Goal: Task Accomplishment & Management: Manage account settings

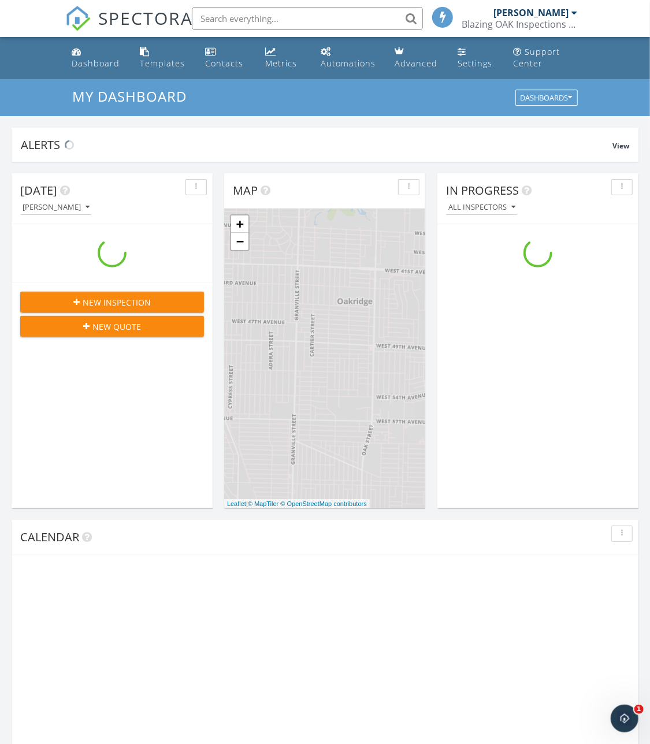
scroll to position [1052, 651]
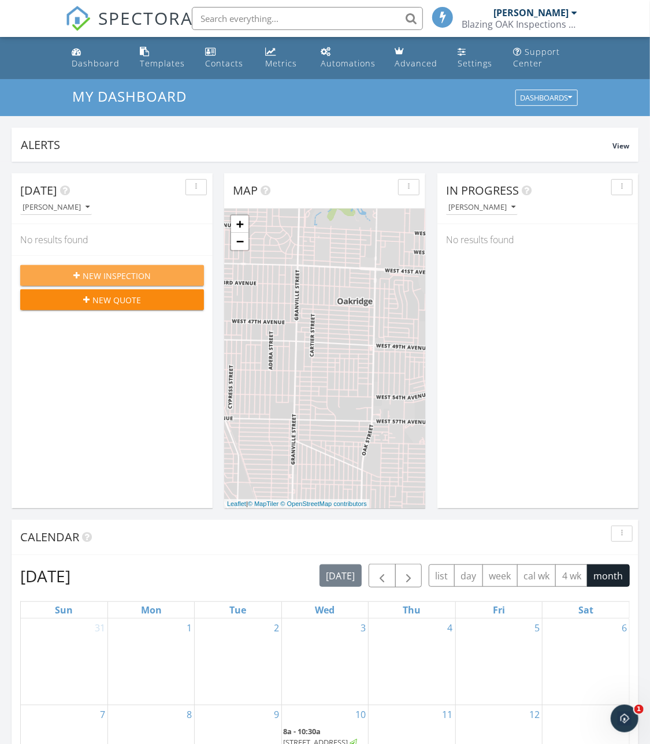
click at [73, 279] on div "New Inspection" at bounding box center [111, 276] width 165 height 12
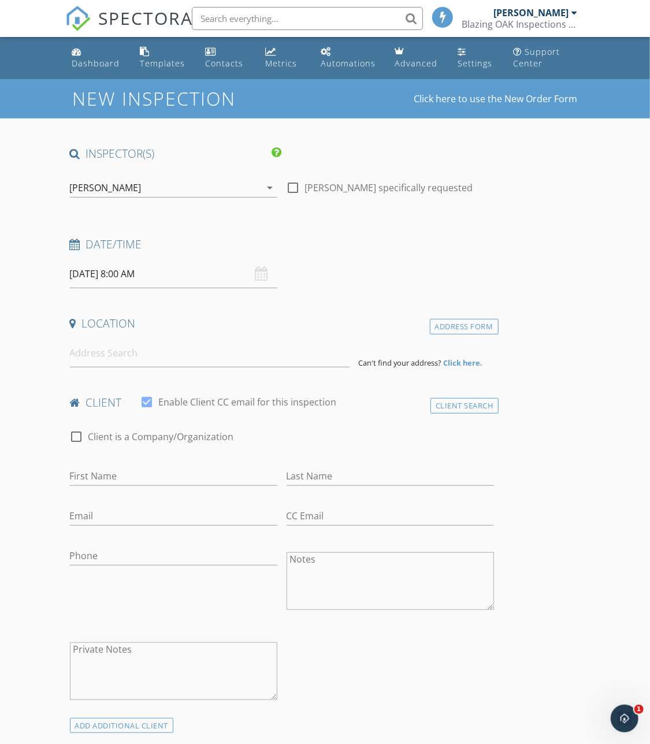
click at [262, 272] on div "09/29/2025 8:00 AM" at bounding box center [173, 274] width 207 height 28
click at [97, 271] on input "09/29/2025 8:00 AM" at bounding box center [173, 274] width 207 height 28
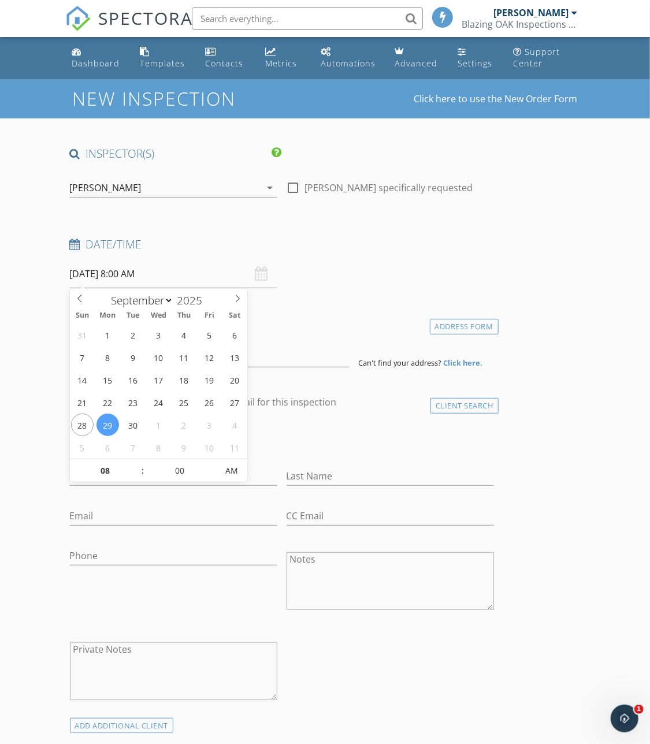
click at [325, 285] on div "Date/Time 09/29/2025 8:00 AM" at bounding box center [281, 262] width 433 height 51
click at [135, 274] on input "09/29/2025 8:00 AM" at bounding box center [173, 274] width 207 height 28
type input "09"
type input "09/29/2025 9:00 AM"
click at [133, 467] on span at bounding box center [137, 465] width 8 height 12
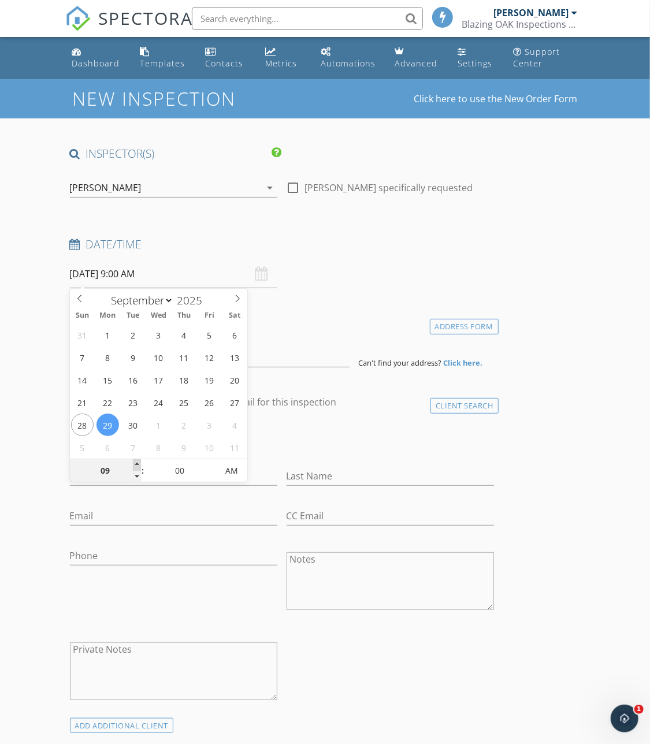
type input "10"
type input "09/29/2025 10:00 AM"
click at [136, 462] on span at bounding box center [137, 465] width 8 height 12
type input "11"
type input "09/29/2025 11:00 AM"
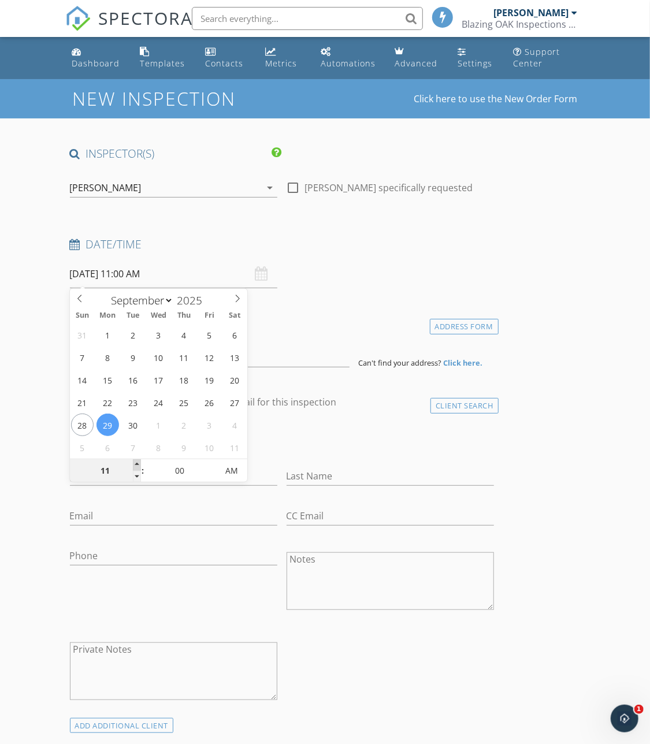
click at [136, 462] on span at bounding box center [137, 465] width 8 height 12
type input "12"
type input "09/29/2025 12:00 PM"
click at [136, 462] on span at bounding box center [137, 465] width 8 height 12
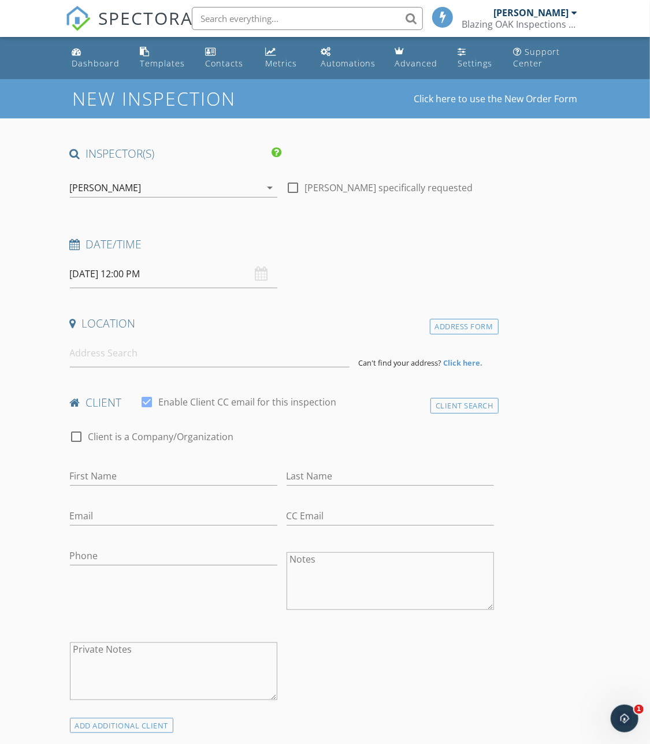
click at [392, 264] on div "Date/Time 09/29/2025 12:00 PM" at bounding box center [281, 262] width 433 height 51
click at [107, 362] on input at bounding box center [210, 353] width 280 height 28
paste input "2607 Forbes St Victoria, British Columbia V8R4C2"
type input "2607 Forbes St Victoria, British Columbia V8R4C2"
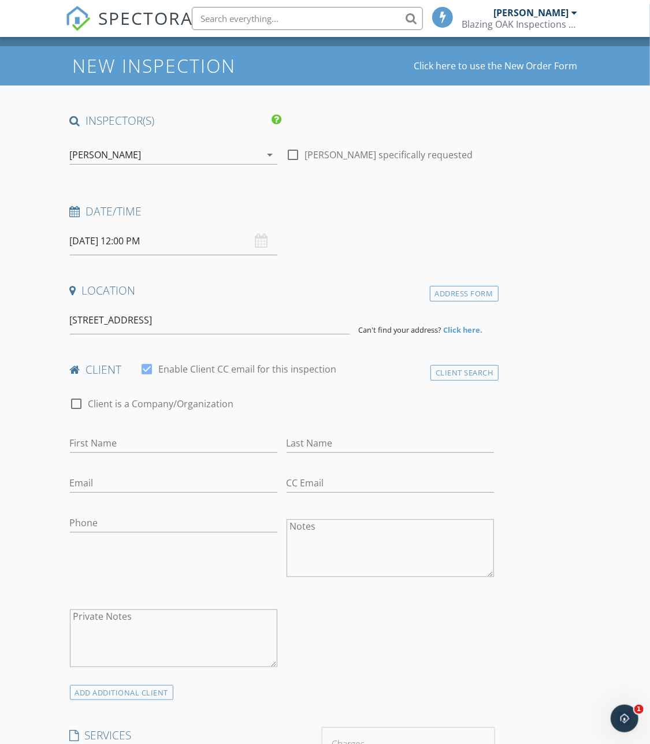
scroll to position [43, 0]
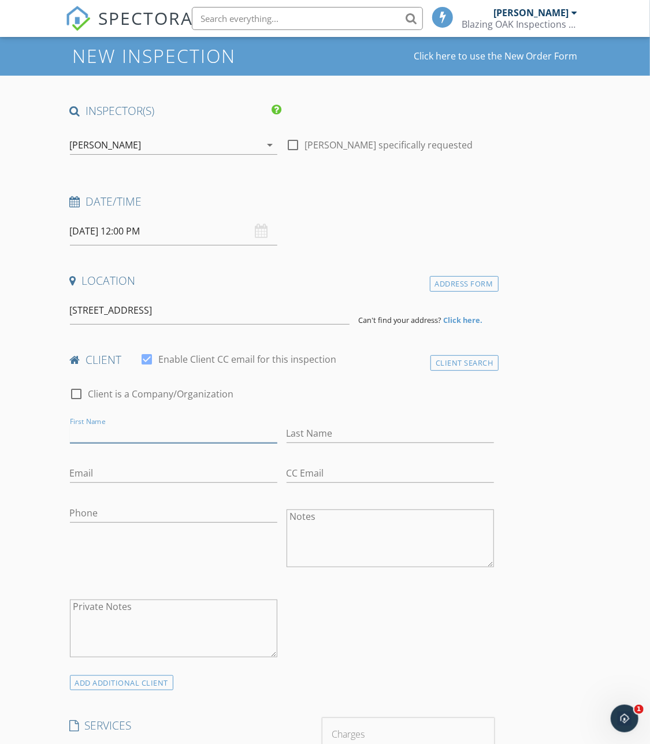
click at [177, 433] on input "First Name" at bounding box center [173, 433] width 207 height 19
type input "Amira & [PERSON_NAME]"
click at [335, 428] on input "Last Name" at bounding box center [390, 433] width 207 height 19
type input "Maddison/Telfer"
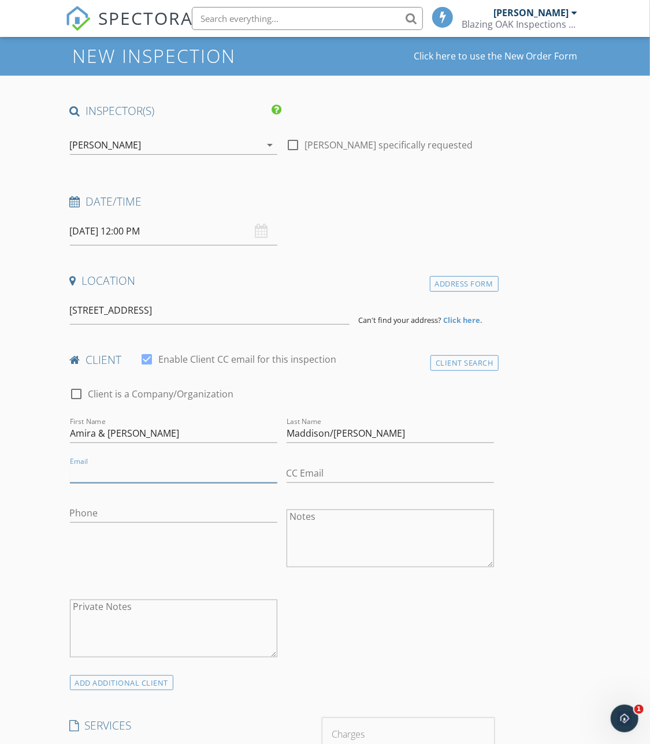
click at [153, 476] on input "Email" at bounding box center [173, 473] width 207 height 19
click at [112, 480] on input "Email" at bounding box center [173, 473] width 207 height 19
paste input "amiramaddison@hotmail.com"
type input "amiramaddison@hotmail.com"
click at [377, 468] on input "CC Email" at bounding box center [390, 473] width 207 height 19
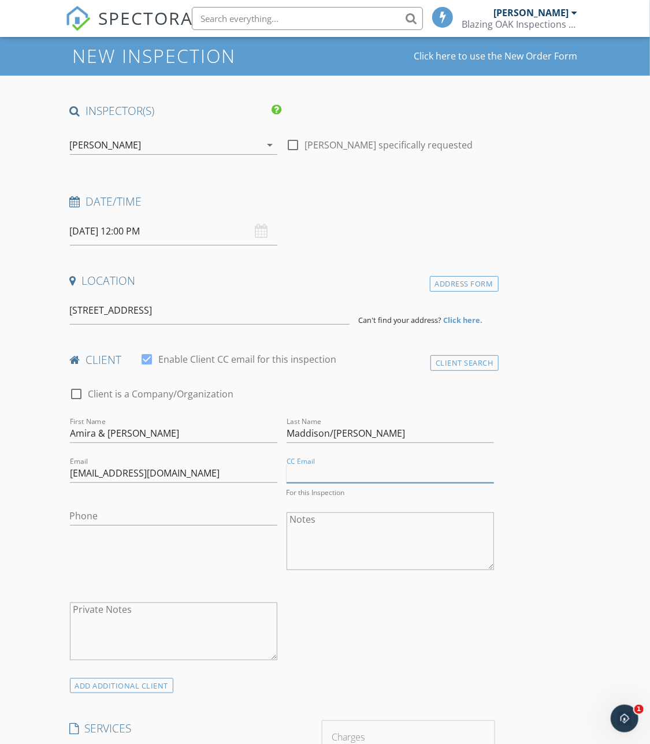
paste input "oliver.m.telfer@gmail.com"
type input "oliver.m.telfer@gmail.com"
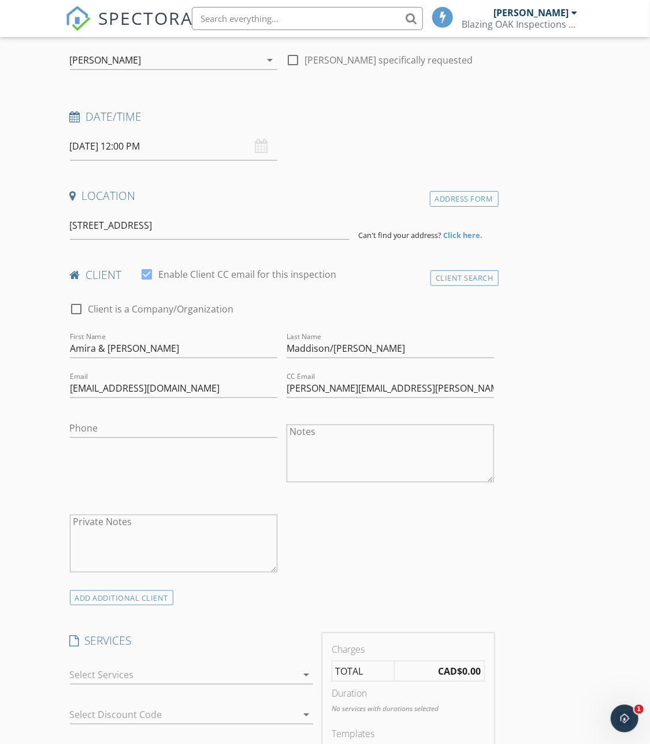
scroll to position [134, 0]
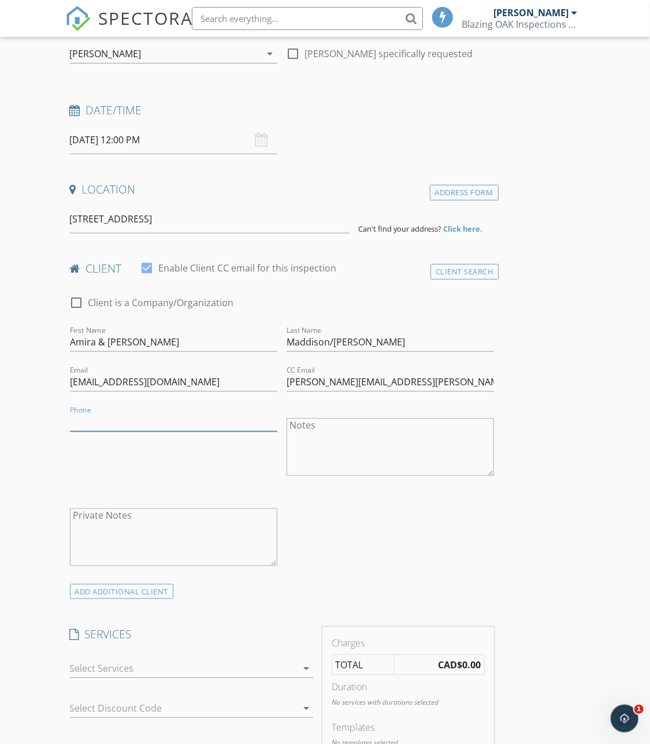
click at [218, 425] on input "Phone" at bounding box center [173, 422] width 207 height 19
type input "604-789-3116"
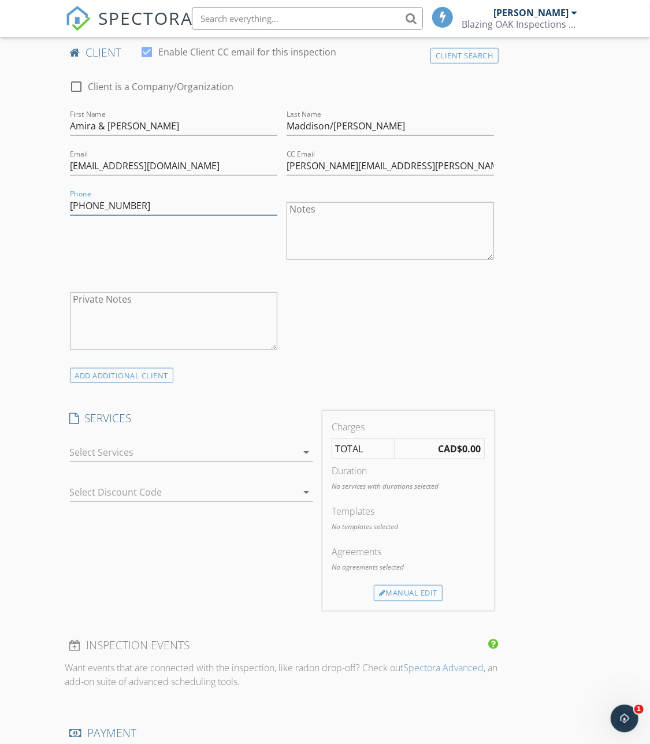
scroll to position [351, 0]
click at [214, 450] on div at bounding box center [184, 451] width 228 height 18
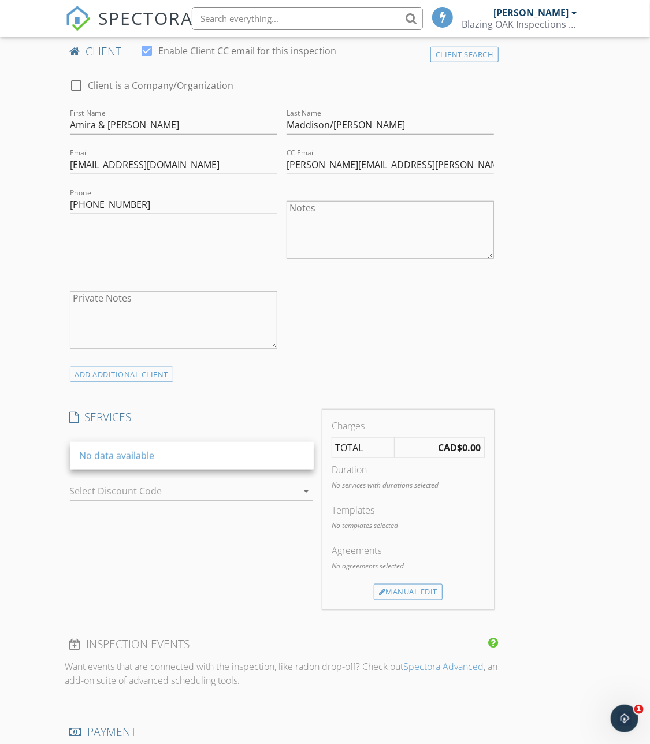
click at [209, 503] on div "Select Discount Code arrow_drop_down" at bounding box center [192, 497] width 244 height 31
click at [209, 492] on div at bounding box center [176, 491] width 212 height 18
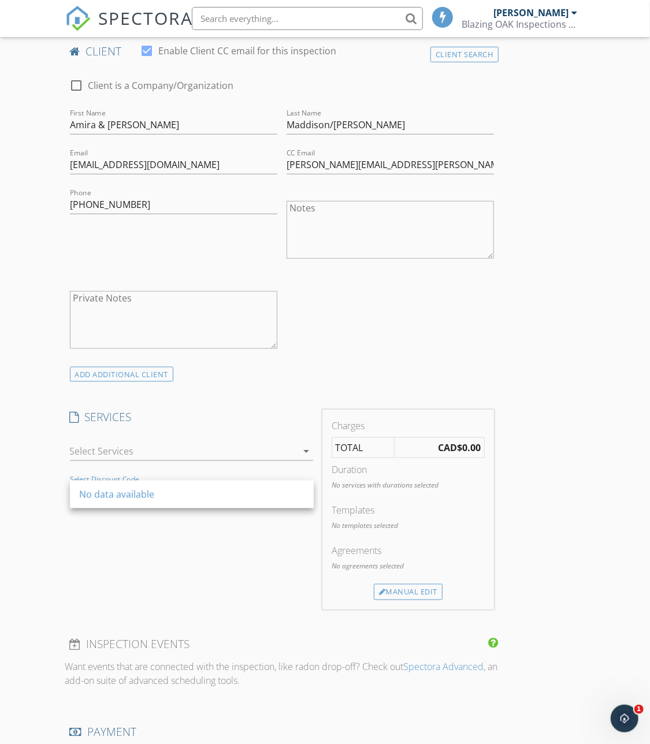
click at [209, 557] on div "SERVICES No data available arrow_drop_down Select Discount Code arrow_drop_down" at bounding box center [191, 509] width 253 height 199
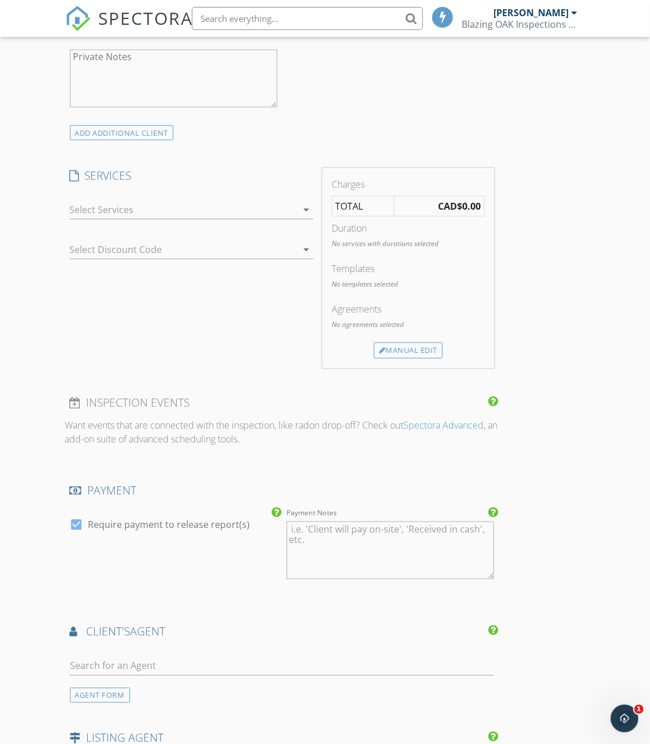
scroll to position [623, 0]
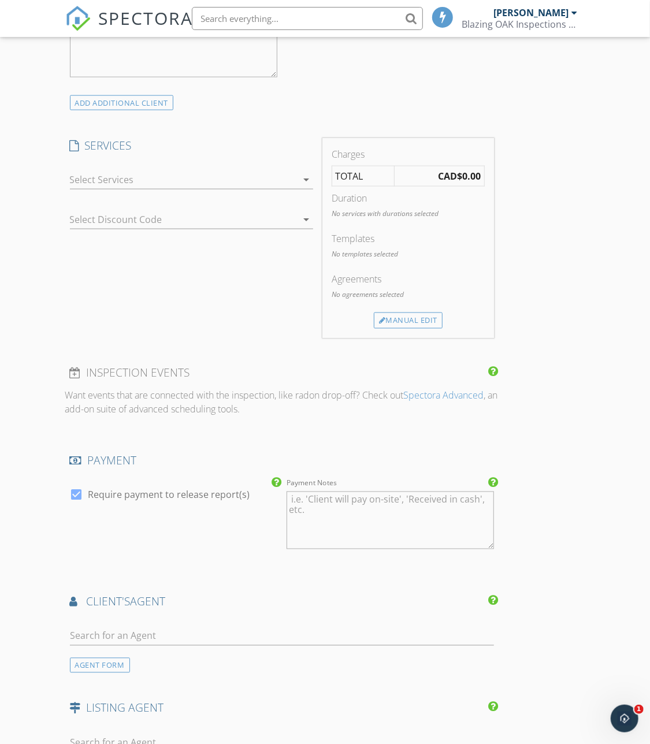
click at [136, 492] on label "Require payment to release report(s)" at bounding box center [169, 495] width 162 height 12
checkbox input "false"
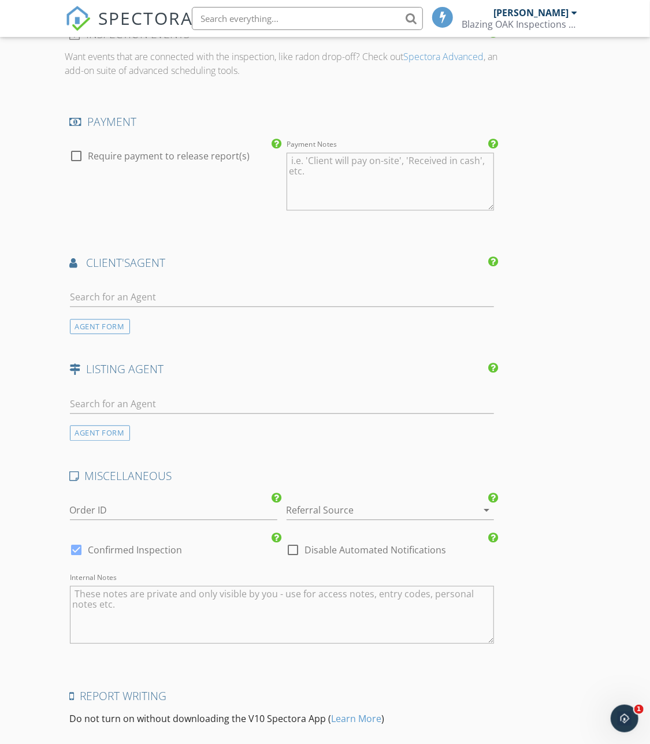
scroll to position [962, 0]
click at [293, 547] on div at bounding box center [294, 550] width 20 height 20
checkbox input "true"
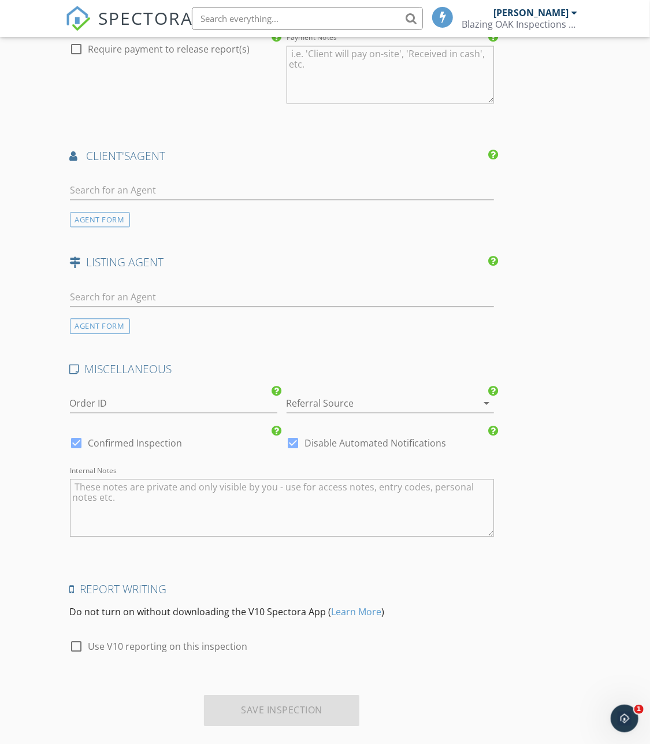
scroll to position [1084, 0]
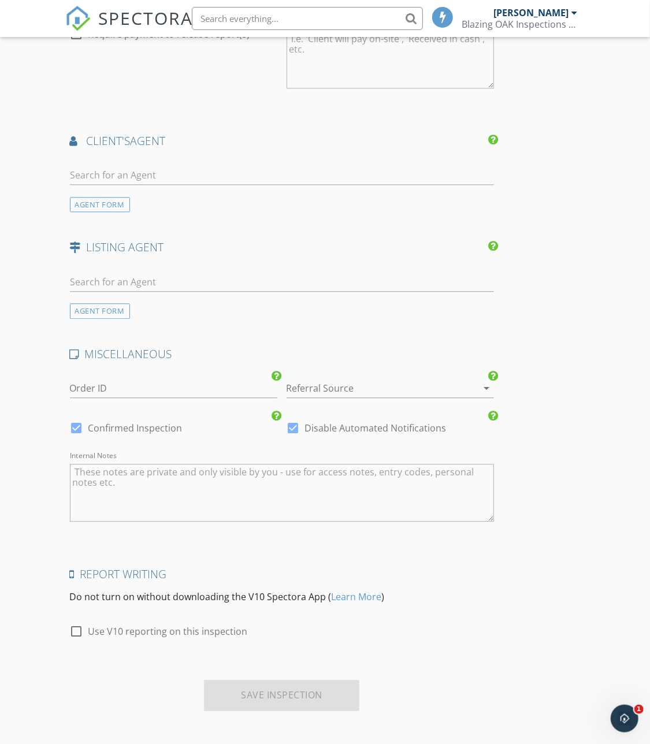
click at [72, 626] on div at bounding box center [77, 632] width 20 height 20
checkbox input "true"
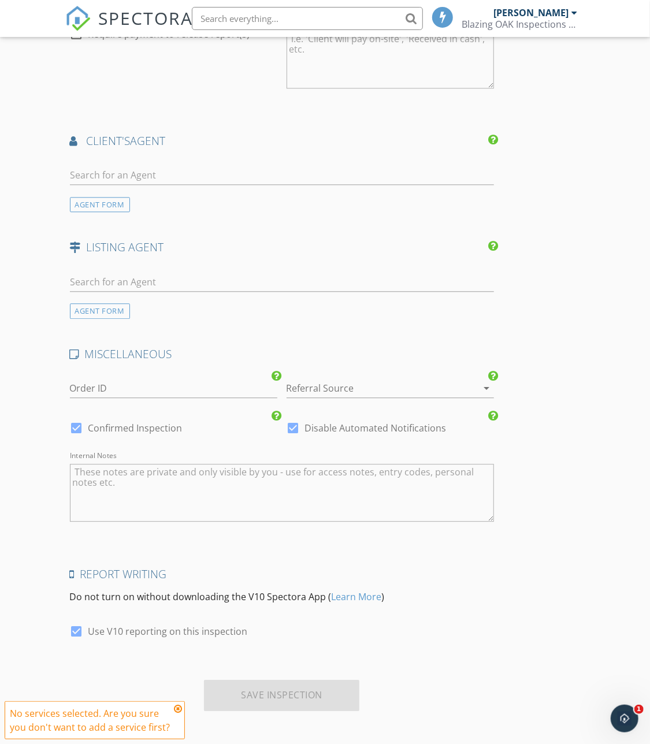
click at [164, 722] on div "No services selected. Are you sure you don't want to add a service first?" at bounding box center [90, 721] width 161 height 28
click at [274, 708] on div "Save Inspection" at bounding box center [281, 695] width 155 height 31
click at [276, 700] on div "Save Inspection" at bounding box center [281, 695] width 155 height 31
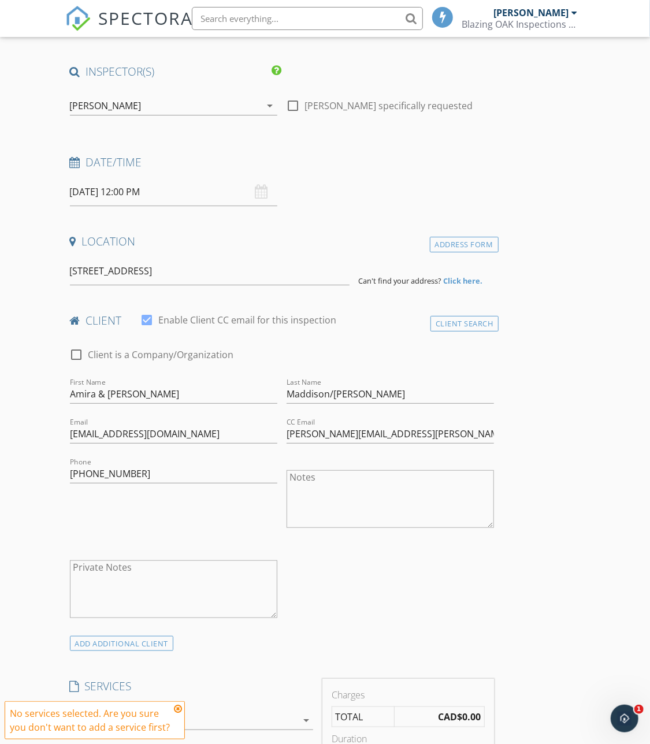
scroll to position [81, 0]
click at [177, 714] on icon at bounding box center [178, 708] width 8 height 9
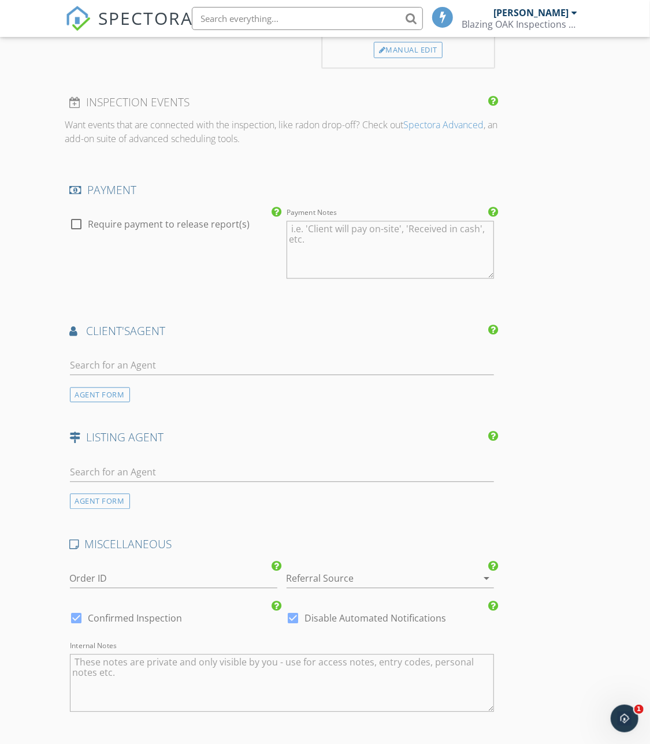
scroll to position [1084, 0]
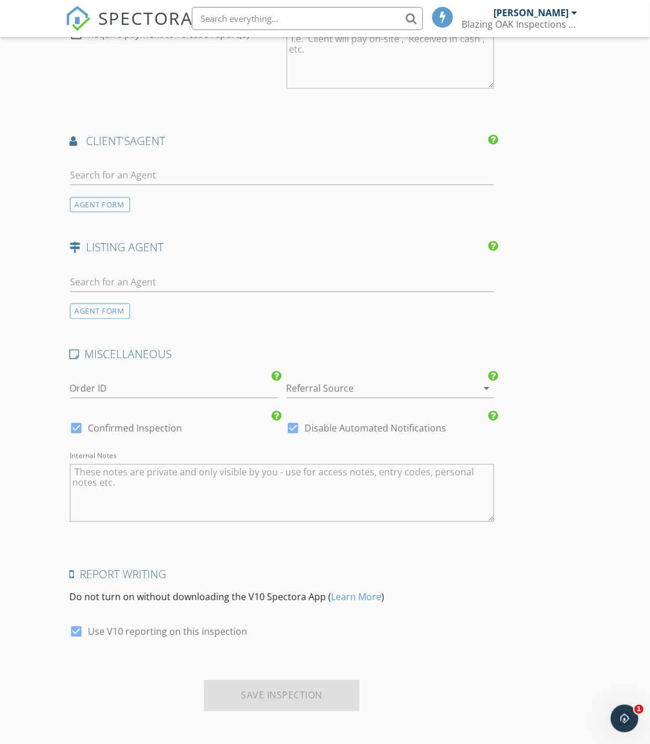
click at [267, 699] on div "Save Inspection" at bounding box center [281, 695] width 155 height 31
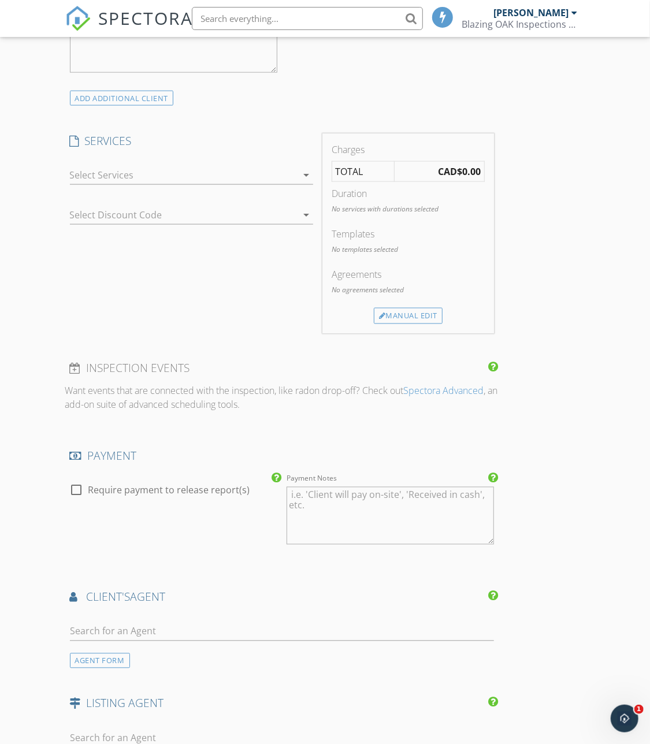
scroll to position [593, 0]
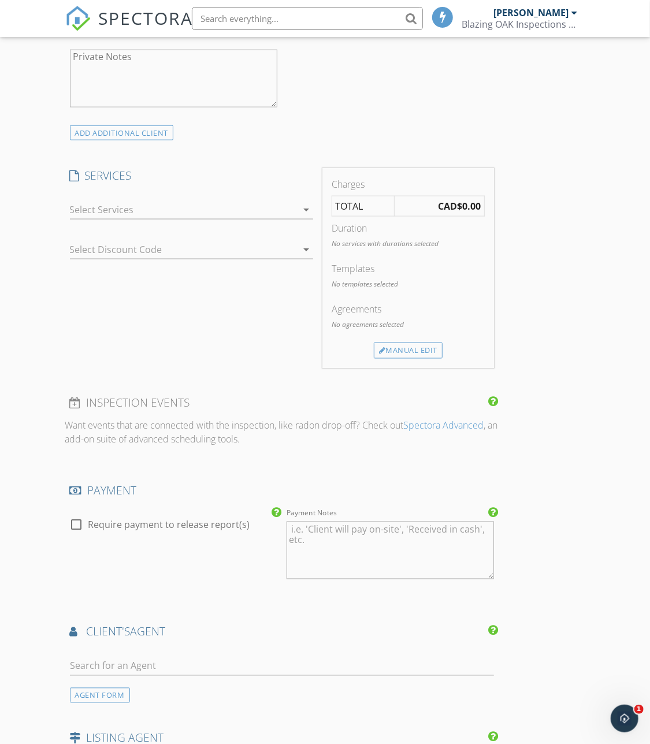
click at [95, 250] on div at bounding box center [176, 249] width 212 height 18
click at [95, 250] on div "No data available" at bounding box center [191, 253] width 225 height 14
click at [101, 215] on div at bounding box center [184, 210] width 228 height 18
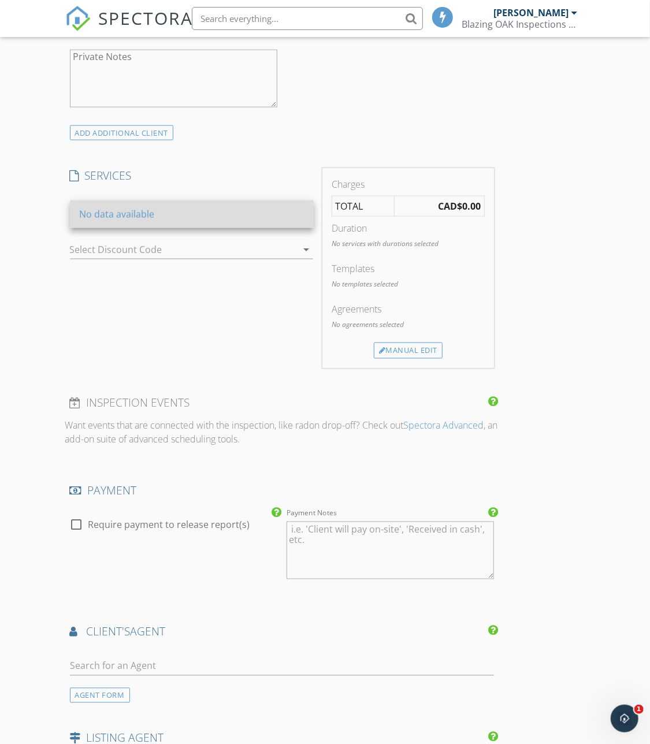
click at [111, 222] on div "No data available" at bounding box center [191, 215] width 225 height 28
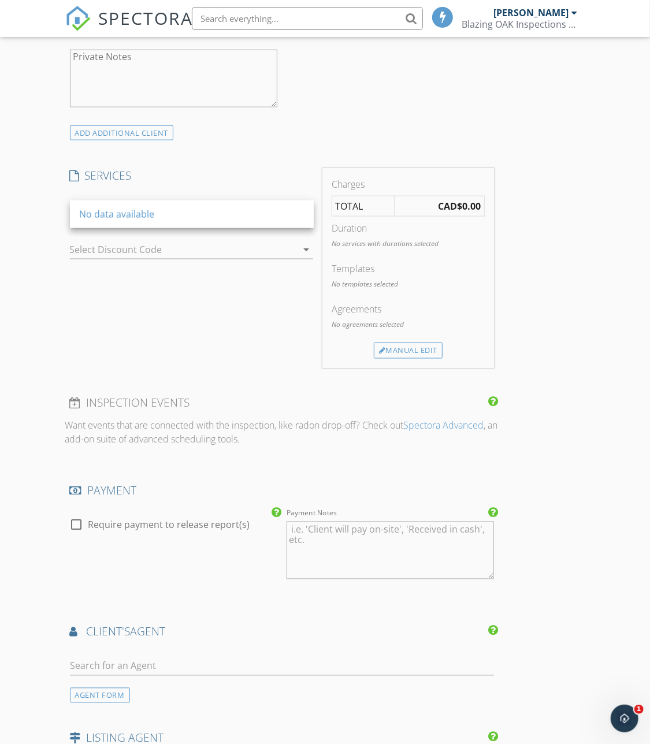
click at [159, 340] on div "SERVICES No data available arrow_drop_down Select Discount Code arrow_drop_down" at bounding box center [191, 267] width 253 height 199
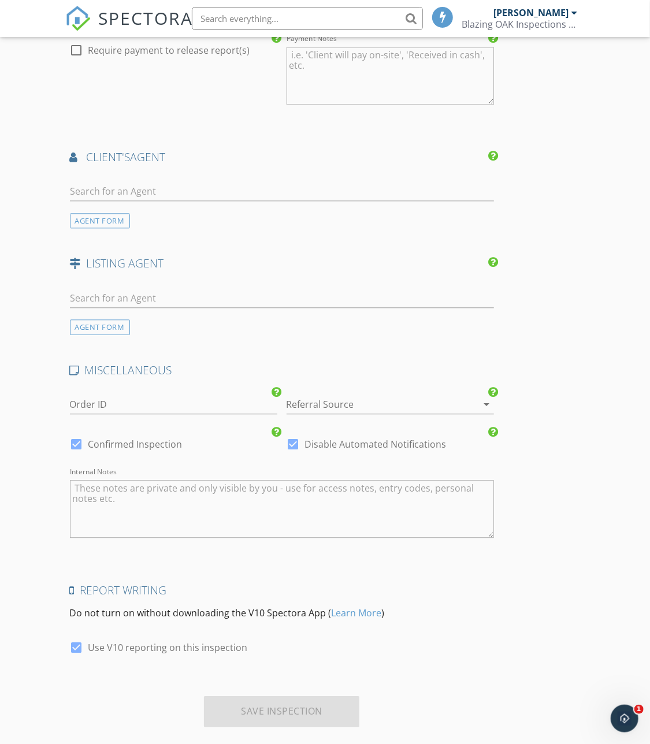
scroll to position [1084, 0]
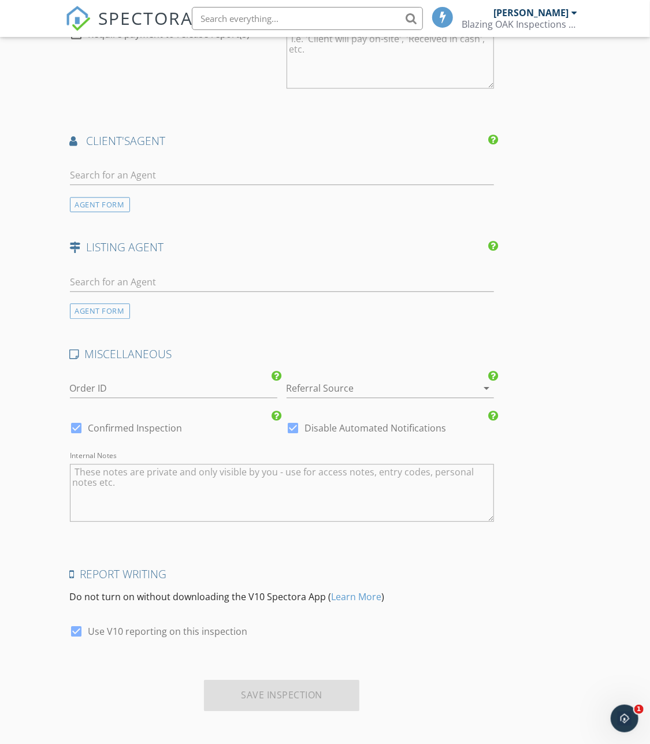
click at [297, 687] on div "Save Inspection" at bounding box center [281, 695] width 155 height 31
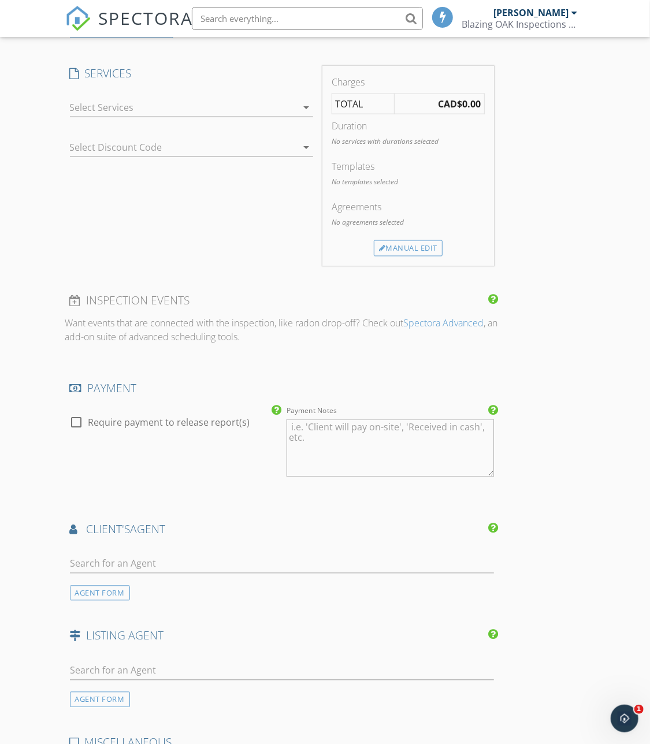
scroll to position [0, 0]
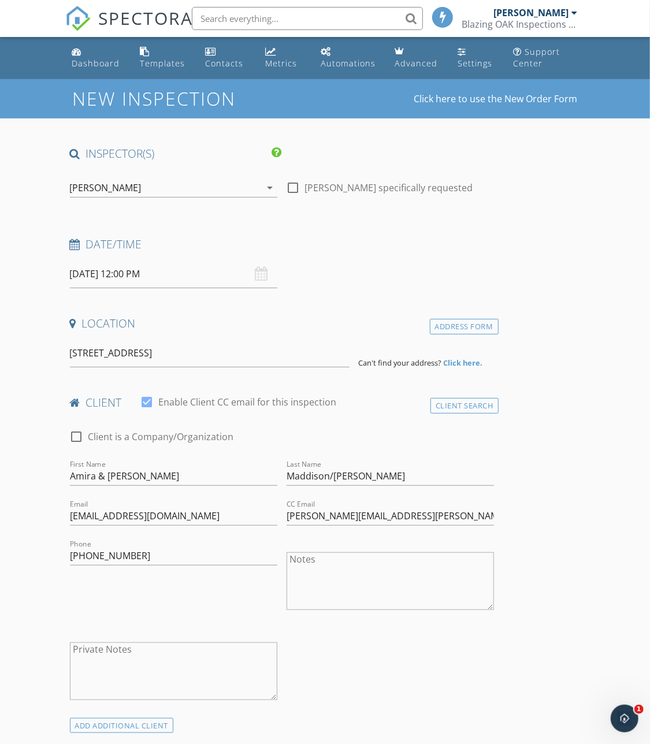
click at [109, 31] on link "SPECTORA" at bounding box center [129, 28] width 128 height 24
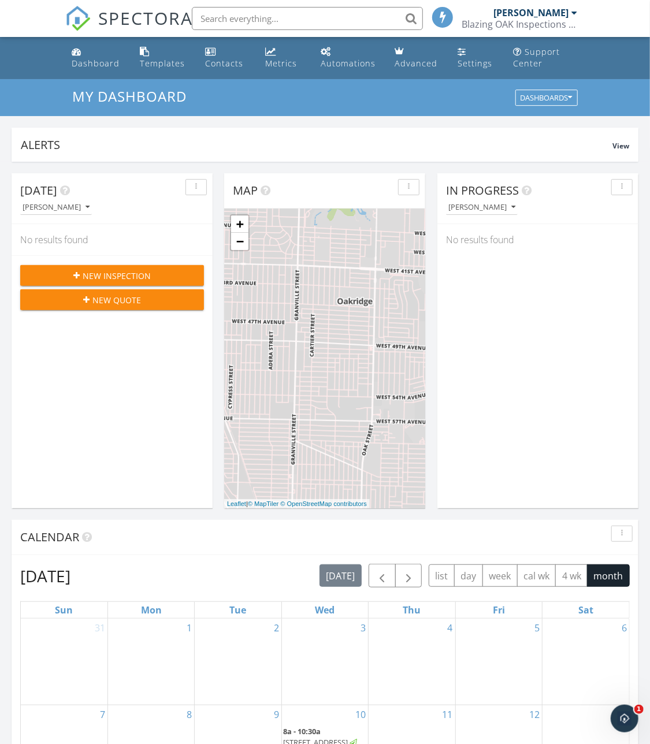
click at [544, 13] on div "[PERSON_NAME]" at bounding box center [531, 13] width 75 height 12
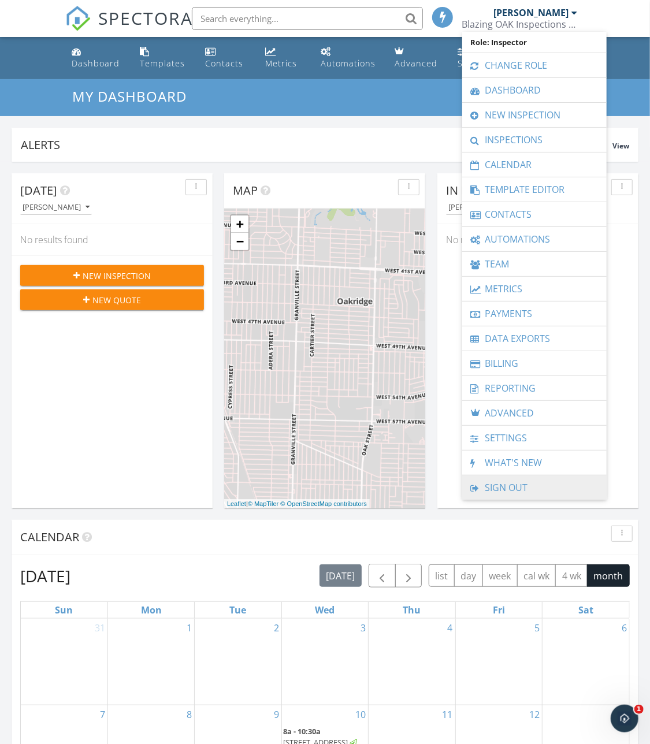
click at [525, 487] on link "Sign Out" at bounding box center [534, 488] width 133 height 24
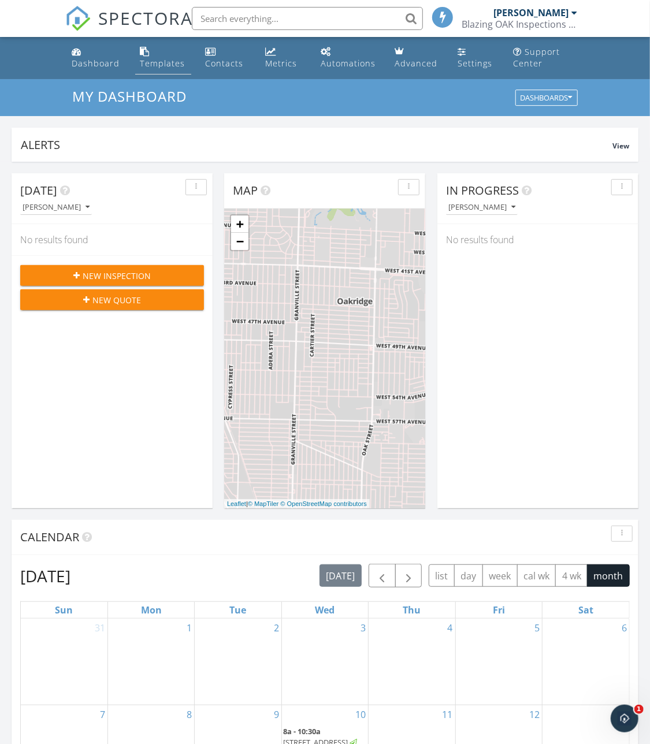
click at [163, 57] on link "Templates" at bounding box center [163, 58] width 56 height 33
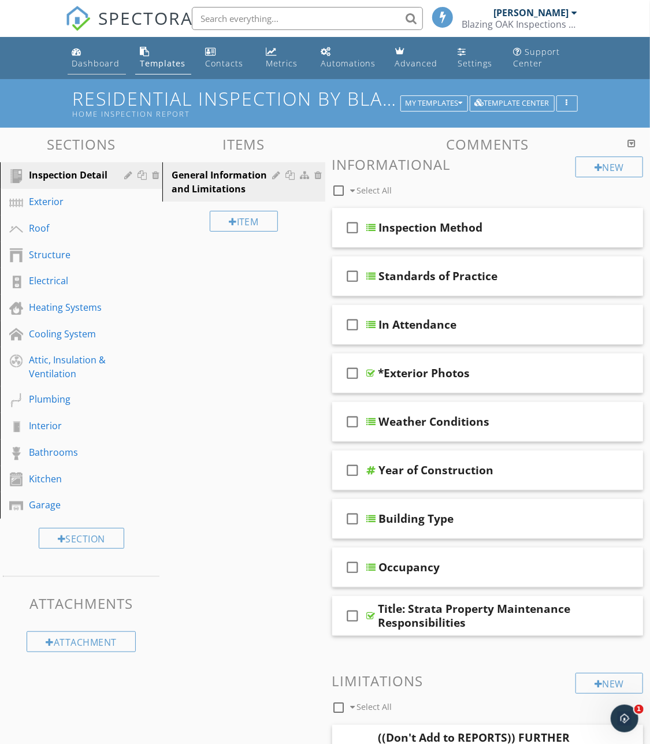
click at [79, 53] on div "Dashboard" at bounding box center [77, 51] width 10 height 9
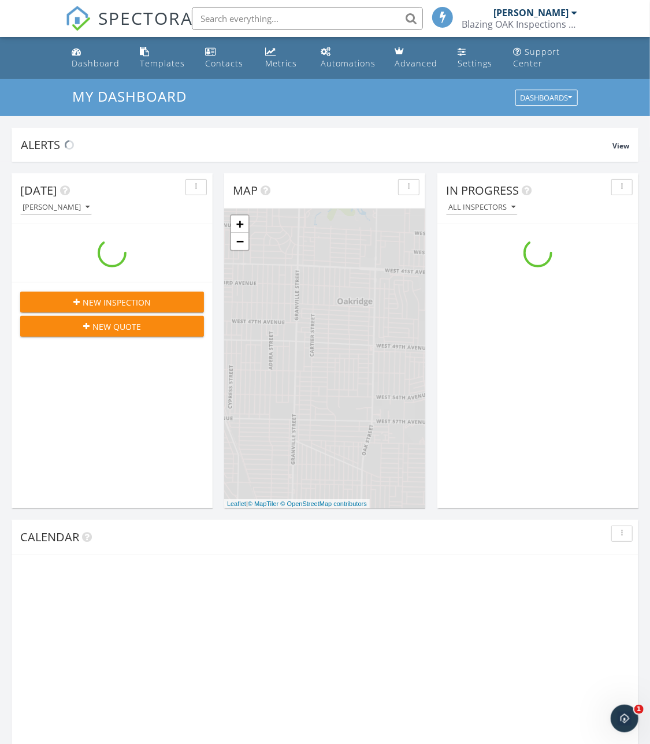
scroll to position [1052, 651]
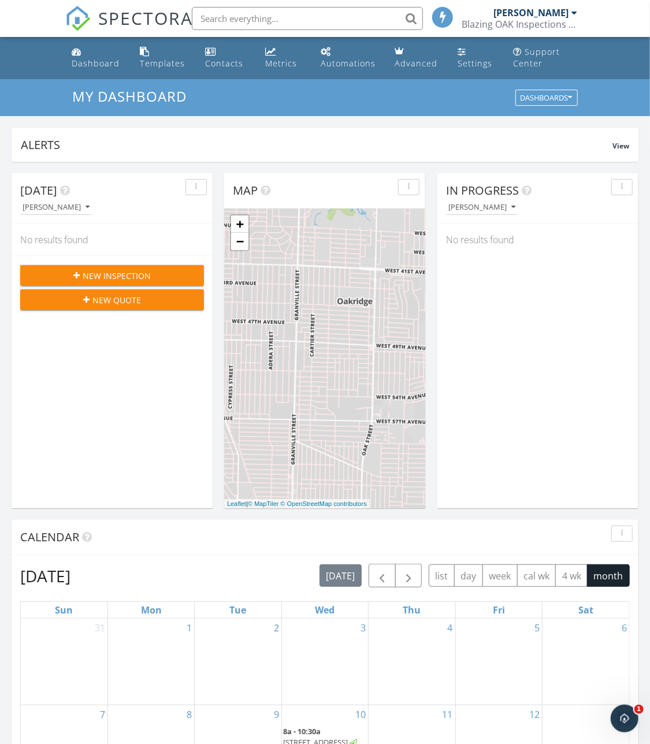
click at [131, 274] on span "New Inspection" at bounding box center [117, 276] width 68 height 12
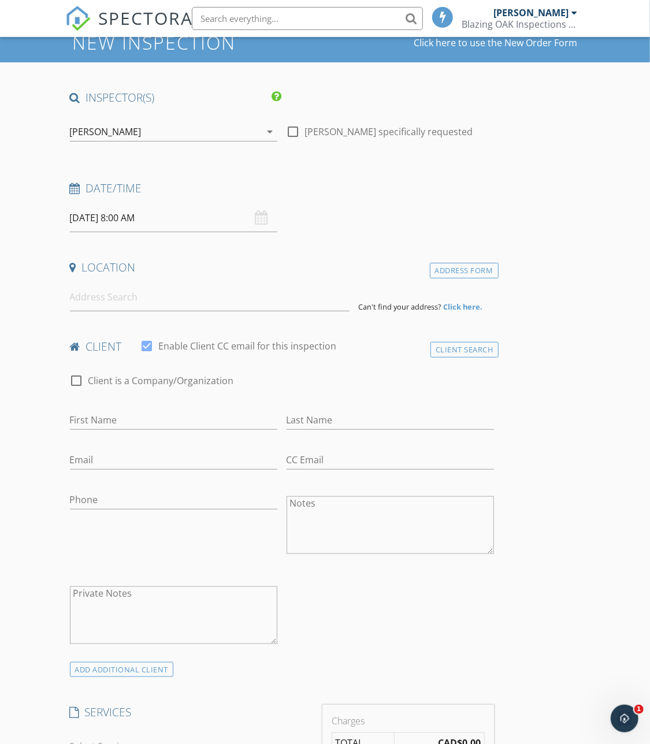
scroll to position [62, 0]
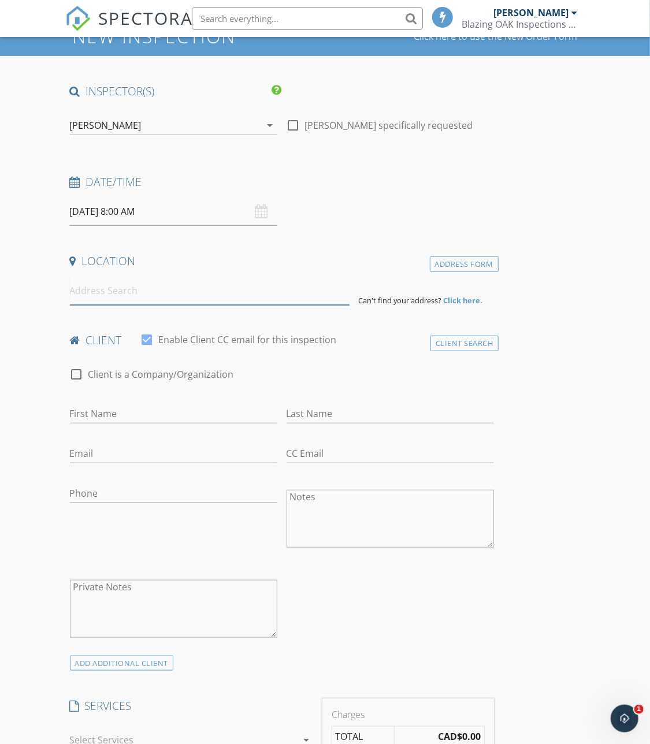
click at [189, 281] on input at bounding box center [210, 291] width 280 height 28
paste input "[PERSON_NAME][EMAIL_ADDRESS][PERSON_NAME][DOMAIN_NAME]"
drag, startPoint x: 200, startPoint y: 291, endPoint x: 11, endPoint y: 289, distance: 189.0
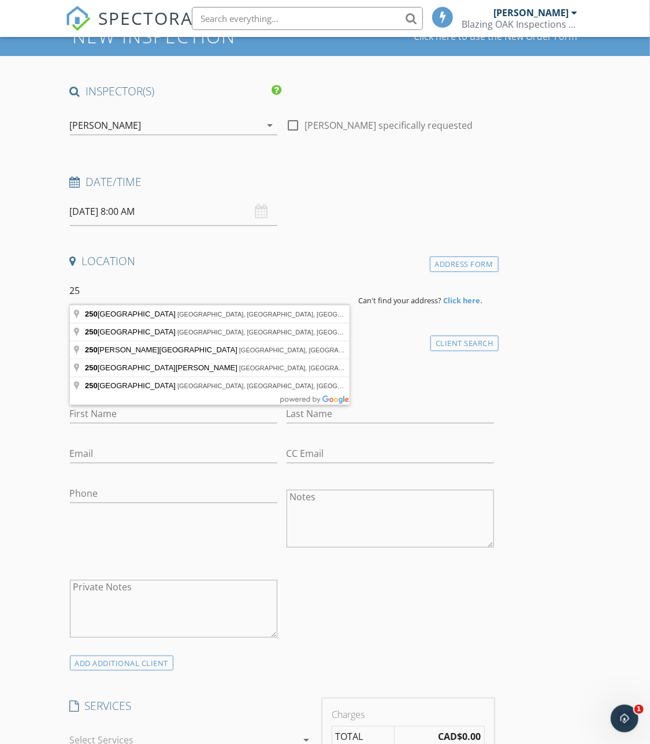
type input "2"
click at [161, 292] on input "721 por" at bounding box center [210, 291] width 280 height 28
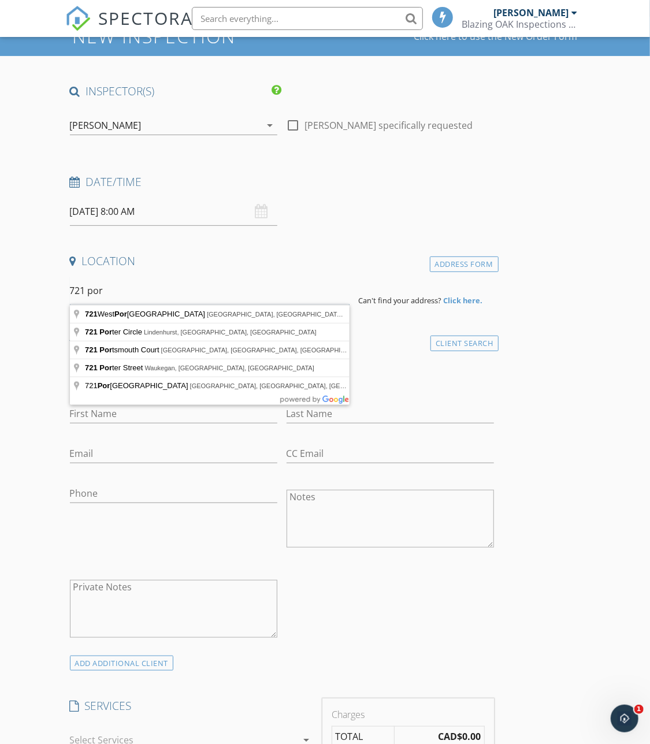
click at [161, 292] on input "721 por" at bounding box center [210, 291] width 280 height 28
paste input "721 Porter Road Esquimalt BC V9A5W7"
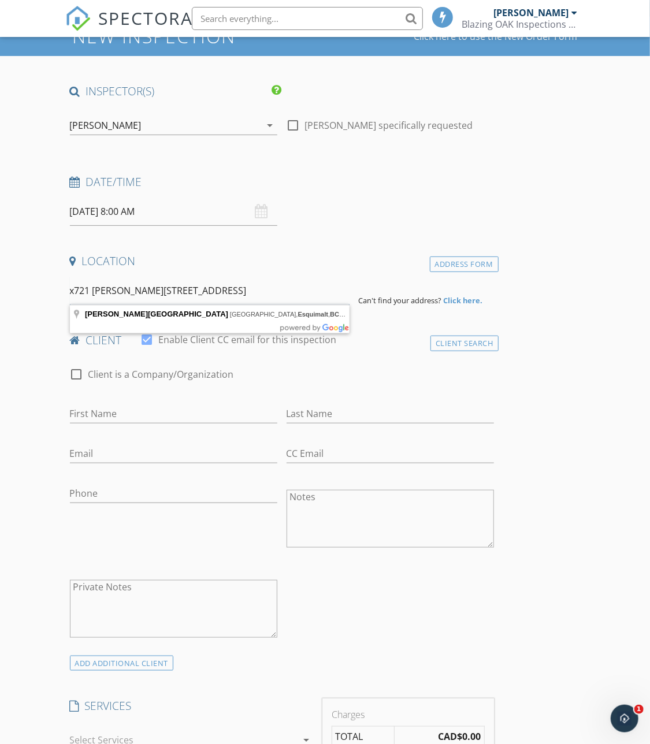
click at [73, 289] on input "x721 Porter Road Esquimalt BC V9A5W7" at bounding box center [210, 291] width 280 height 28
type input "721 Porter Road, Victoria, Esquimalt, BC V9A 5W7, Canada"
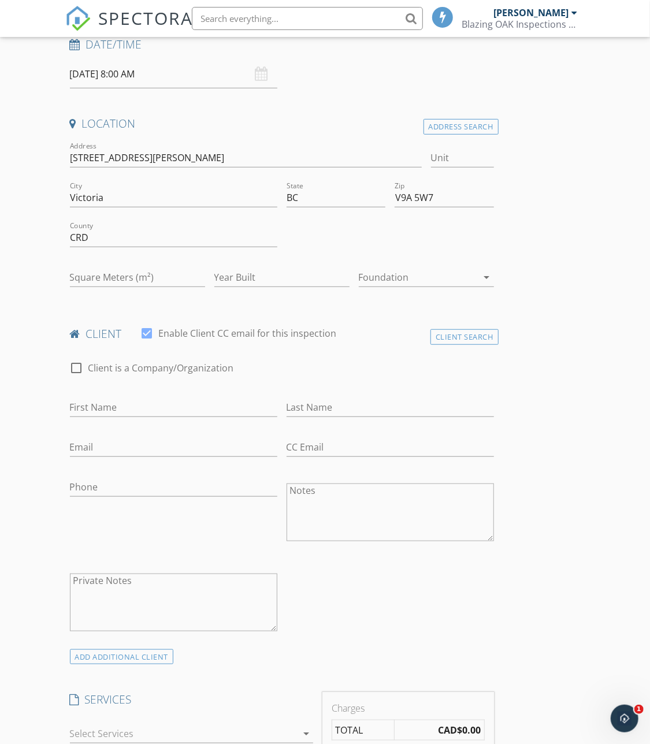
scroll to position [202, 0]
click at [174, 391] on div "First Name" at bounding box center [173, 408] width 207 height 38
click at [174, 394] on div "First Name" at bounding box center [173, 408] width 207 height 38
click at [167, 422] on div at bounding box center [173, 423] width 207 height 7
click at [167, 409] on input "First Name" at bounding box center [173, 405] width 207 height 19
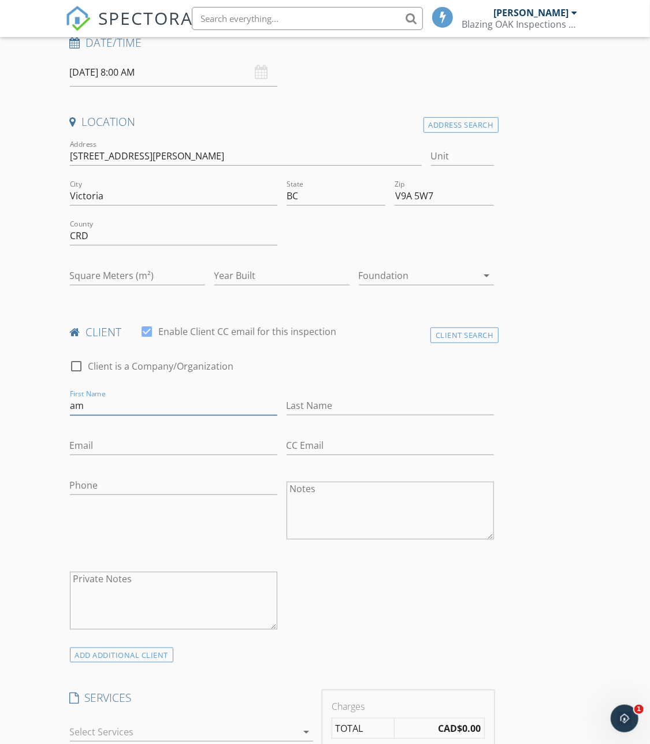
type input "Amira & Oliver"
click at [302, 405] on input "Last Name" at bounding box center [390, 405] width 207 height 19
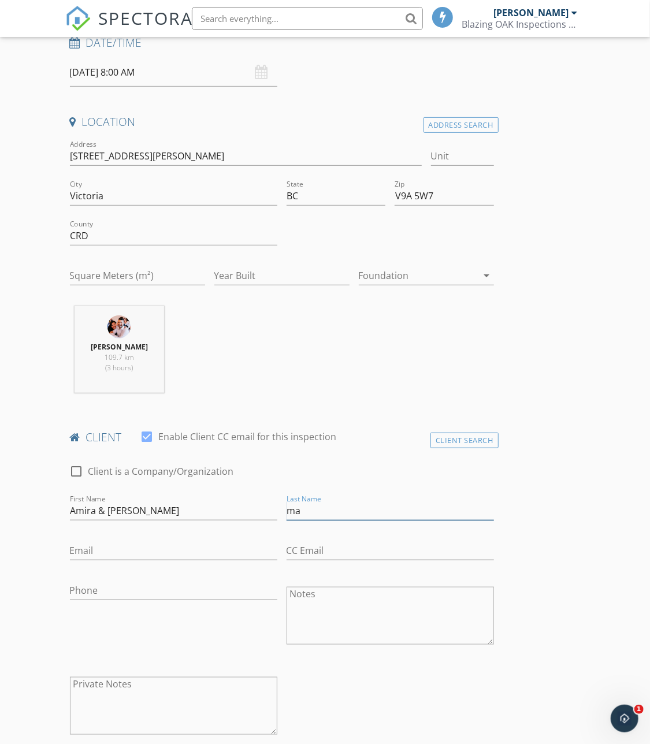
type input "Maddison/Telfer"
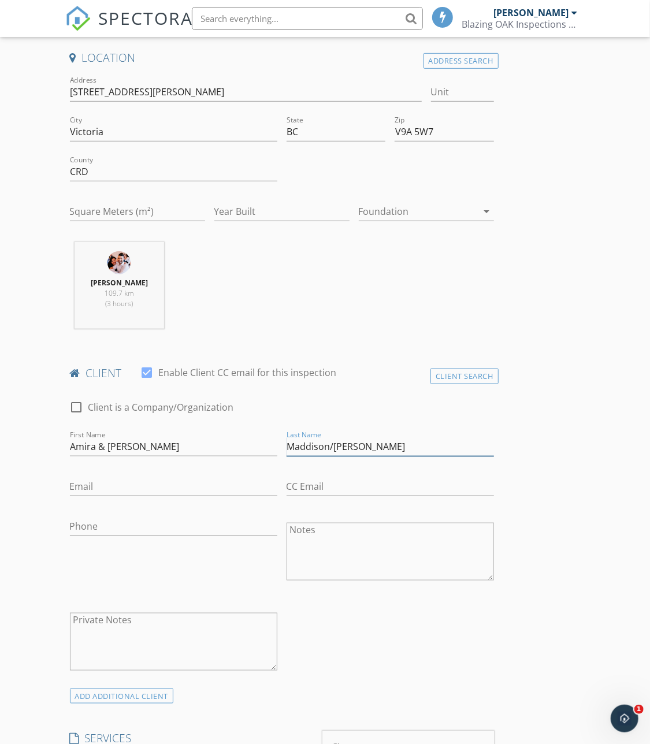
scroll to position [267, 0]
click at [138, 492] on input "Email" at bounding box center [173, 485] width 207 height 19
type input "amiramaddison@hotmail.com"
click at [321, 483] on input "CC Email" at bounding box center [390, 485] width 207 height 19
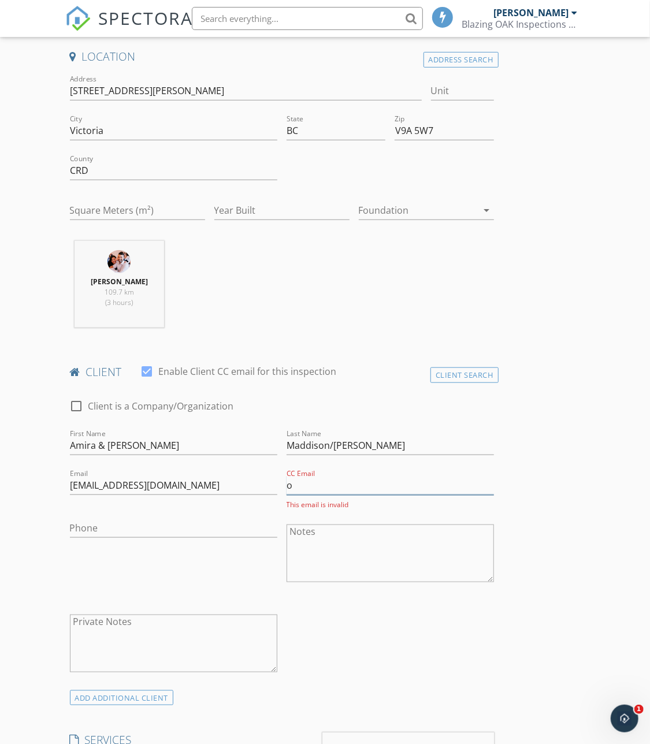
type input "oliver.m.telfer@gmail.com"
click at [169, 519] on input "Phone" at bounding box center [173, 528] width 207 height 19
type input "604-789-3116"
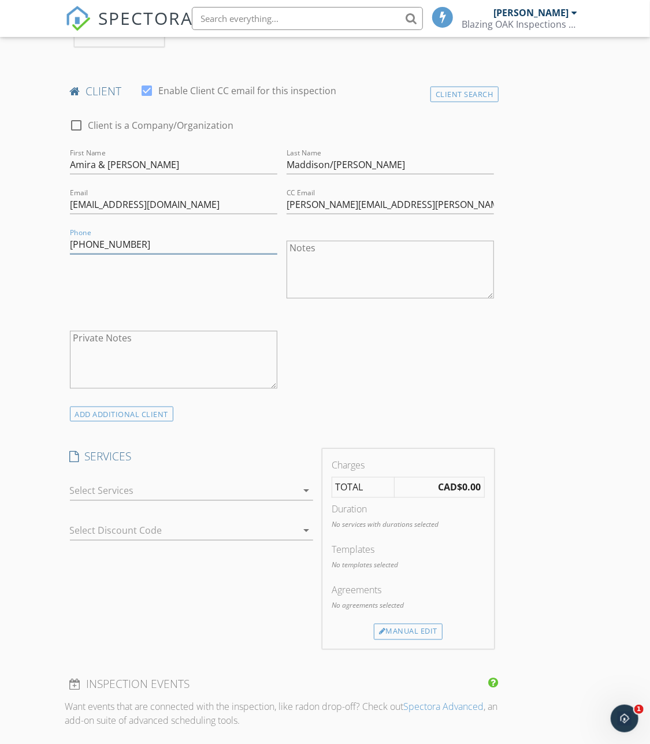
scroll to position [550, 0]
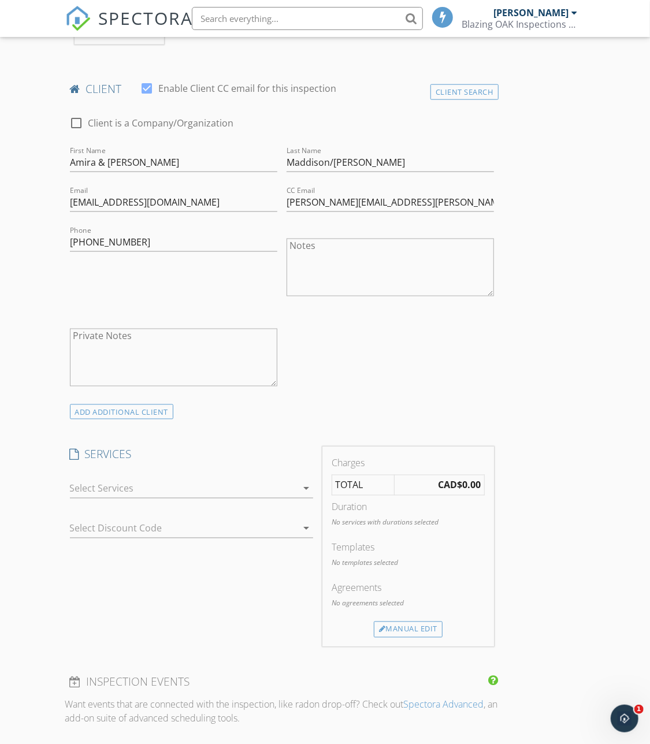
click at [193, 504] on div at bounding box center [192, 506] width 244 height 7
click at [193, 483] on div at bounding box center [184, 489] width 228 height 18
click at [172, 532] on div at bounding box center [176, 529] width 212 height 18
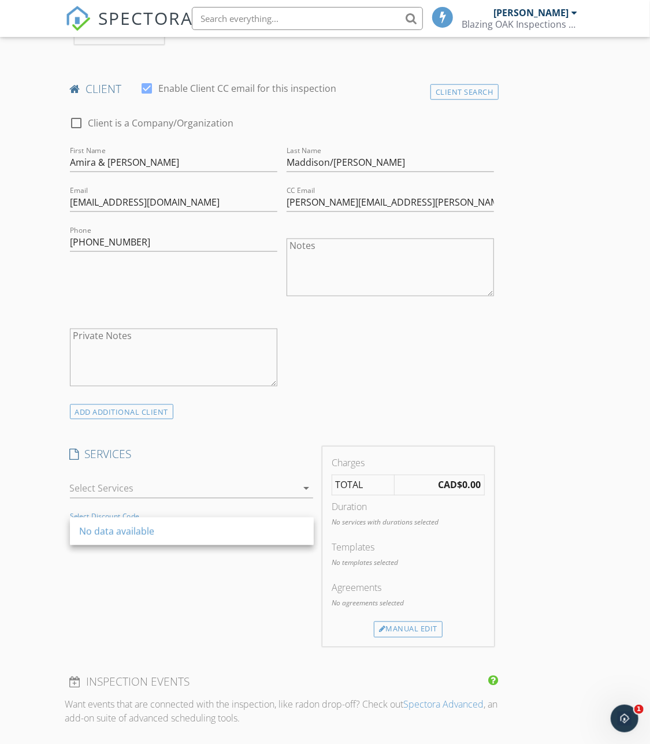
click at [187, 626] on div "SERVICES No data available arrow_drop_down Select Discount Code arrow_drop_down" at bounding box center [191, 546] width 253 height 199
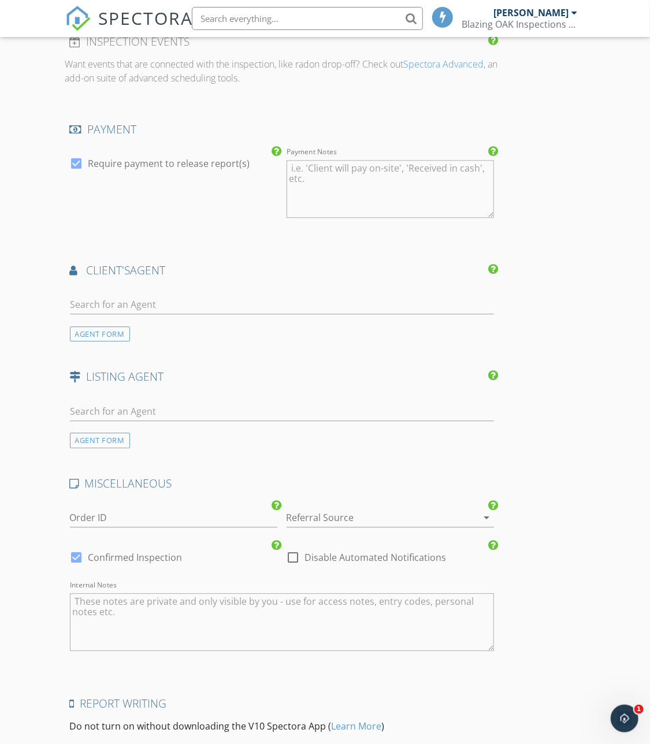
scroll to position [1320, 0]
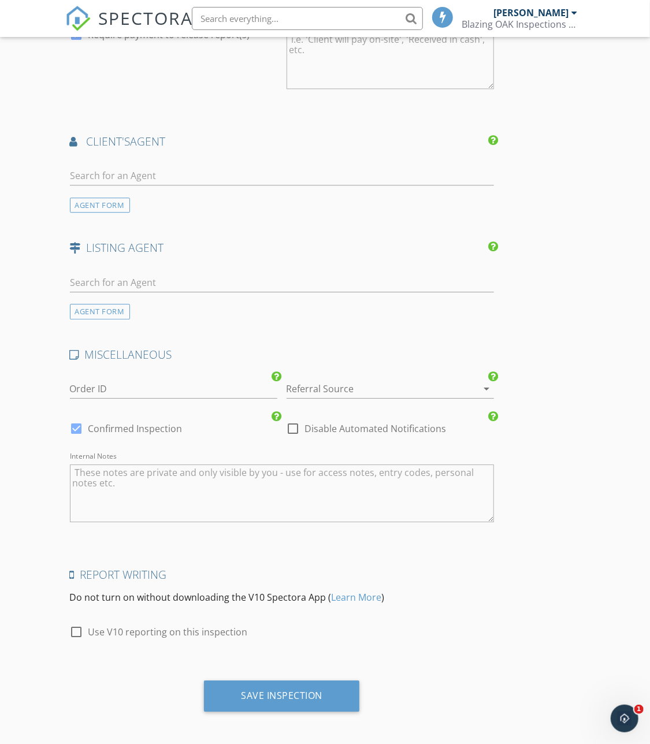
click at [130, 626] on label "Use V10 reporting on this inspection" at bounding box center [167, 632] width 159 height 12
checkbox input "true"
click at [295, 426] on div at bounding box center [294, 429] width 20 height 20
checkbox input "true"
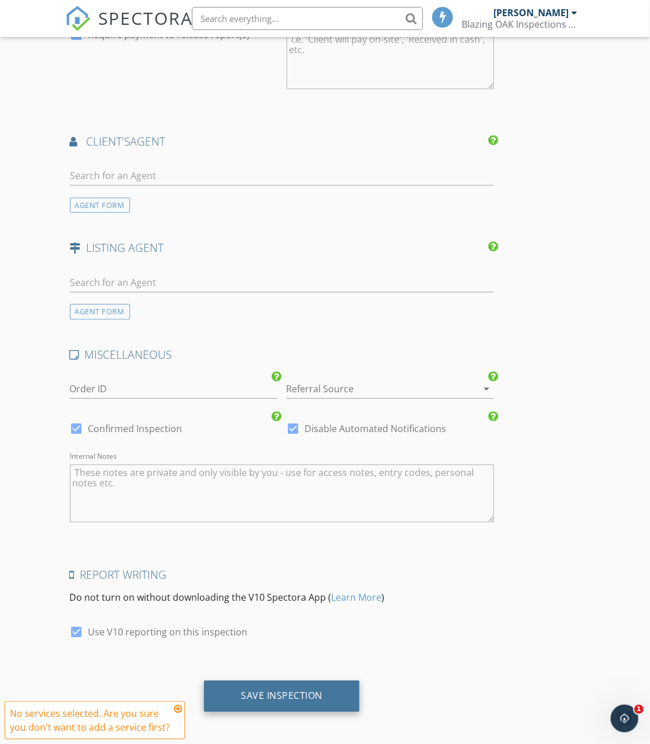
click at [282, 691] on div "Save Inspection" at bounding box center [281, 696] width 81 height 12
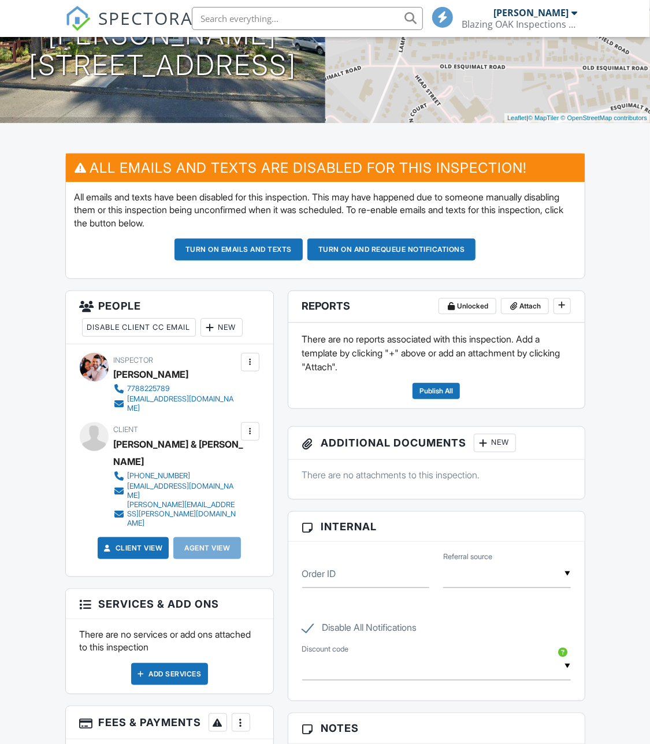
scroll to position [199, 0]
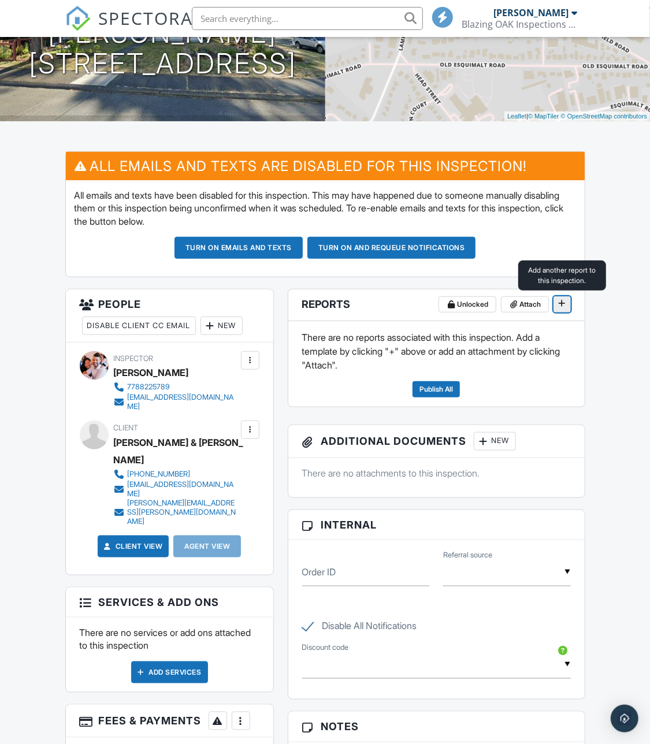
click at [557, 301] on span at bounding box center [563, 304] width 12 height 12
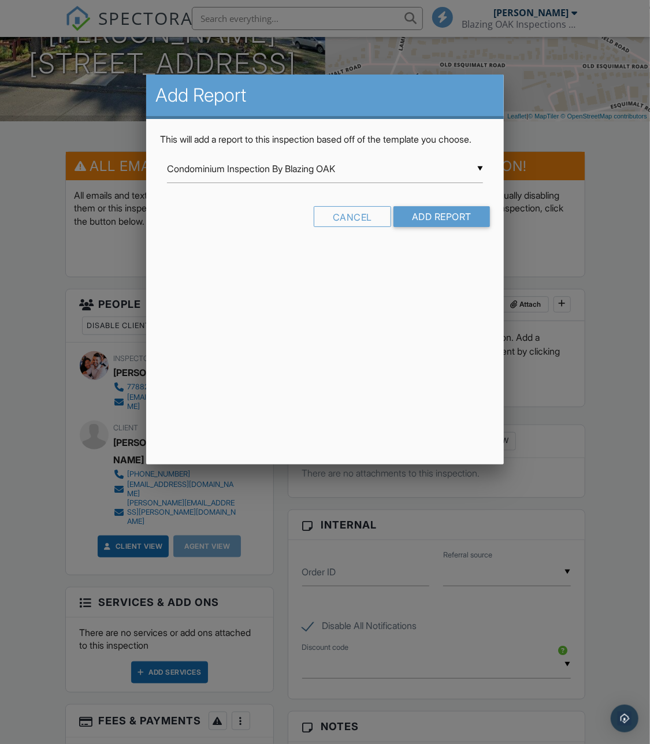
click at [257, 183] on div "▼ Condominium Inspection By Blazing OAK Condominium Inspection By Blazing OAK R…" at bounding box center [325, 169] width 316 height 28
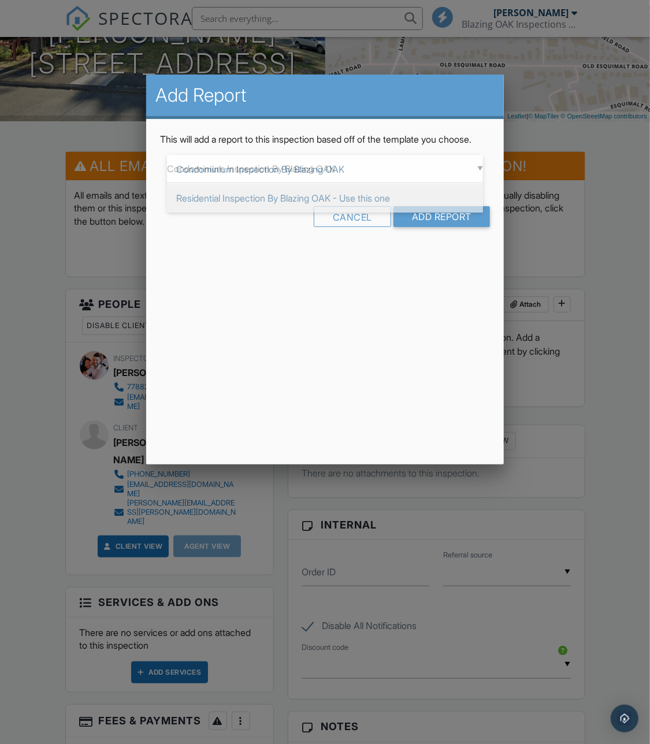
click at [253, 213] on span "Residential Inspection By Blazing OAK - Use this one" at bounding box center [325, 198] width 316 height 29
type input "Residential Inspection By Blazing OAK - Use this one"
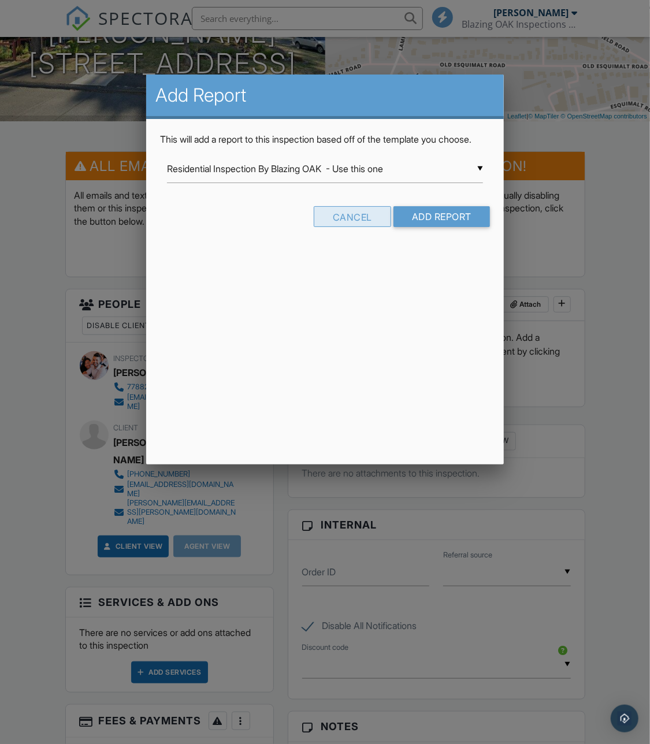
click at [340, 227] on div "Cancel" at bounding box center [352, 216] width 77 height 21
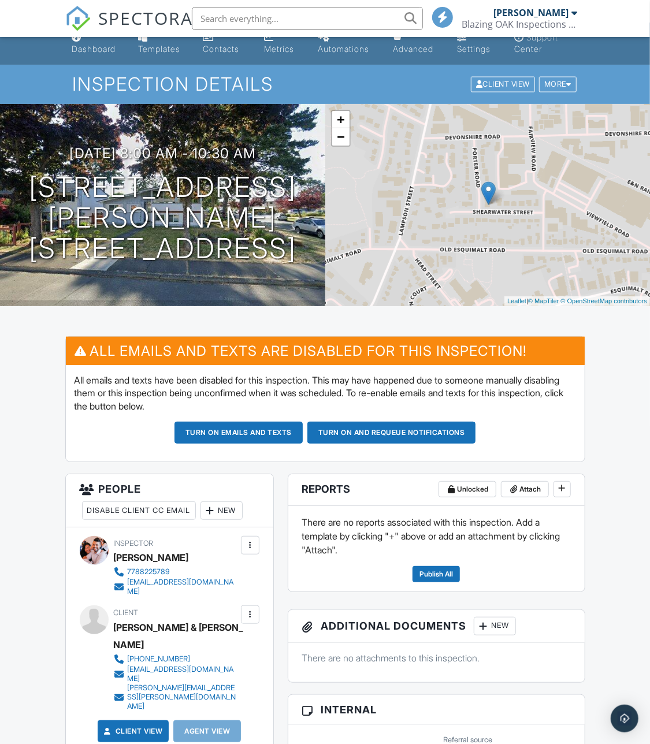
scroll to position [0, 0]
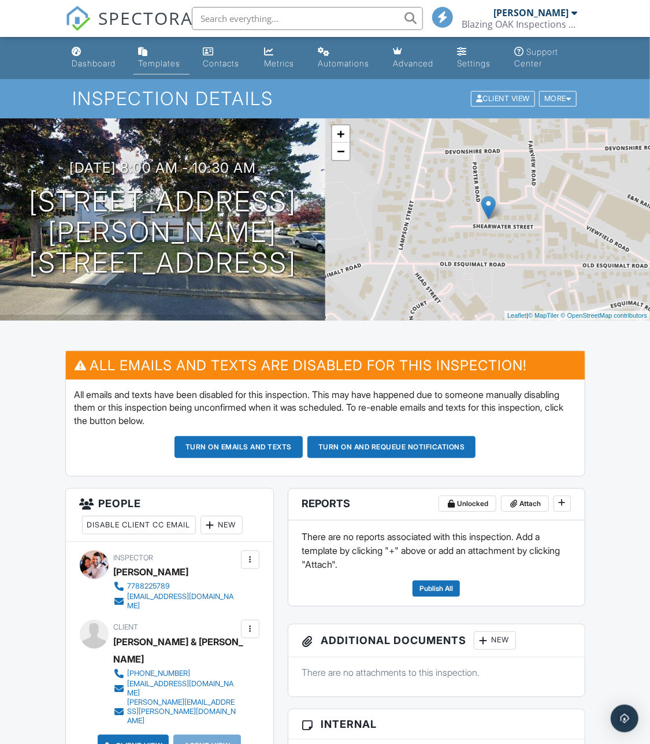
click at [159, 65] on div "Templates" at bounding box center [159, 63] width 42 height 10
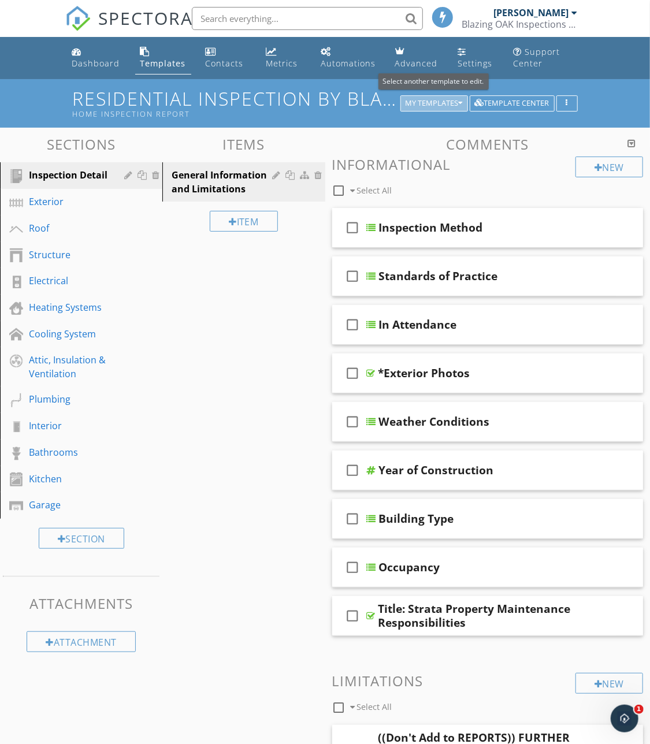
click at [432, 101] on div "My Templates" at bounding box center [434, 103] width 57 height 8
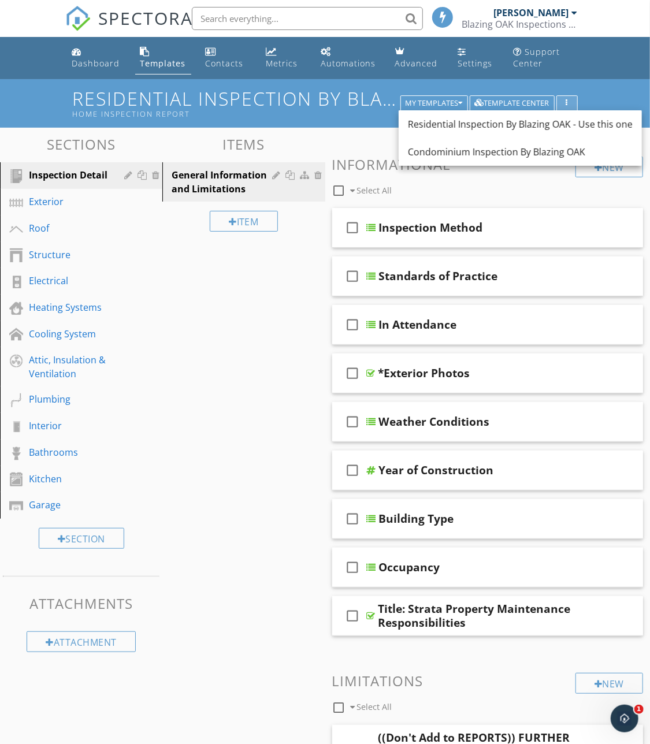
click at [571, 102] on div "button" at bounding box center [567, 103] width 11 height 8
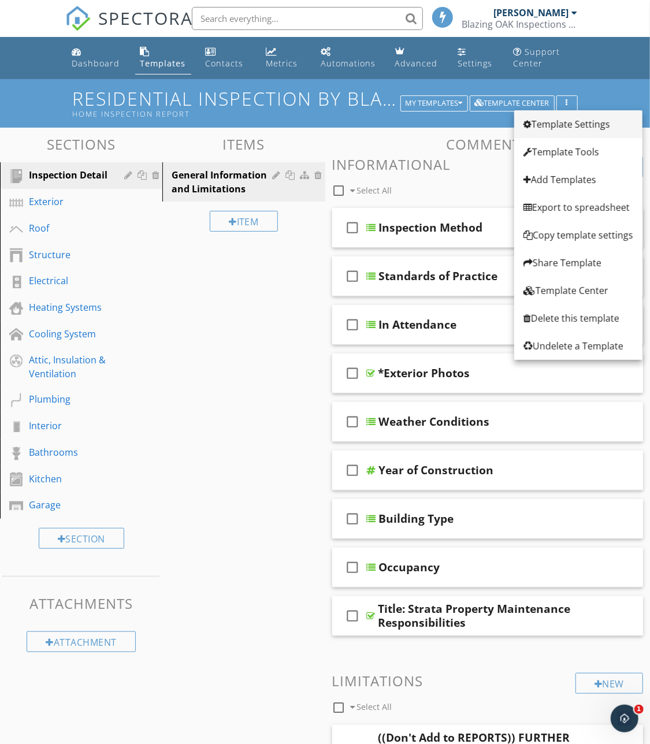
click at [574, 127] on div "Template Settings" at bounding box center [579, 124] width 110 height 14
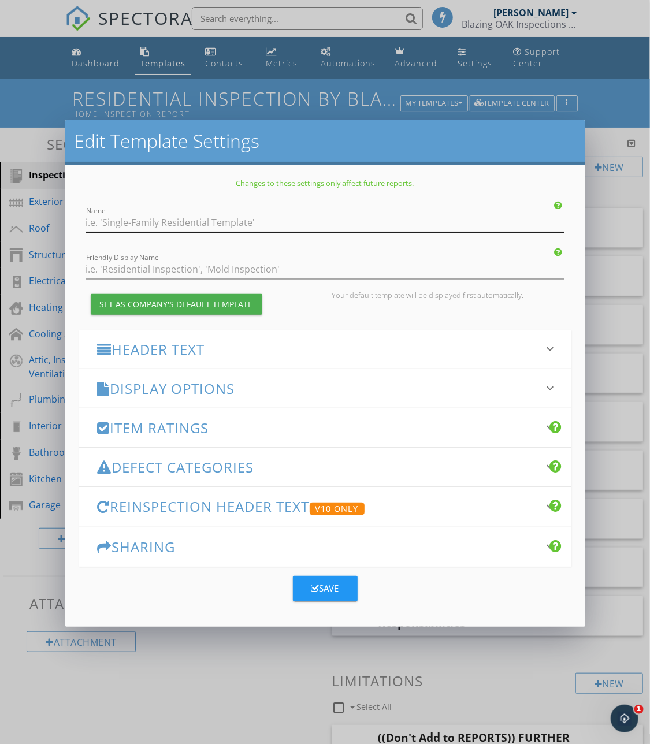
type input "Residential Inspection By Blazing OAK - Use this one"
type input "Home Inspection Report"
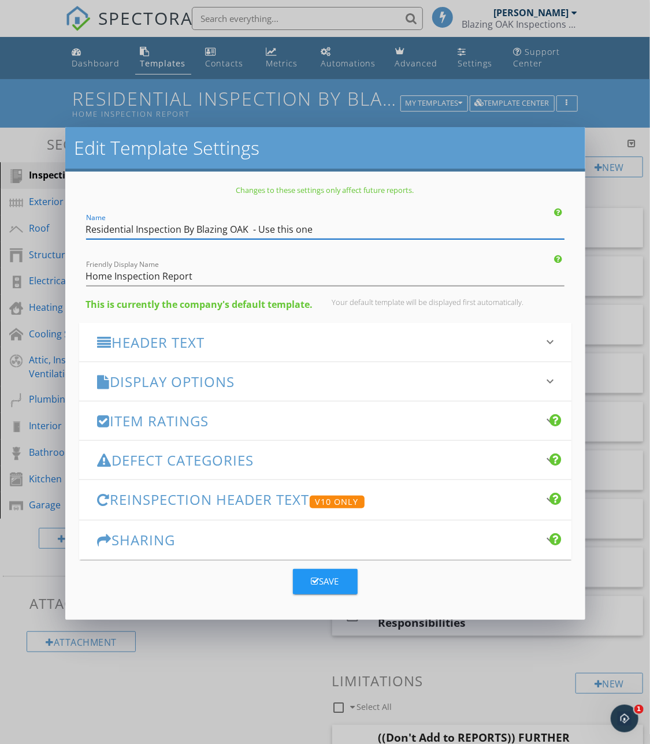
drag, startPoint x: 246, startPoint y: 231, endPoint x: 385, endPoint y: 233, distance: 138.7
click at [385, 235] on input "Residential Inspection By Blazing OAK - Use this one" at bounding box center [325, 229] width 478 height 19
type input "Residential Inspection By Blazing OAK"
click at [316, 588] on button "Save" at bounding box center [325, 581] width 65 height 25
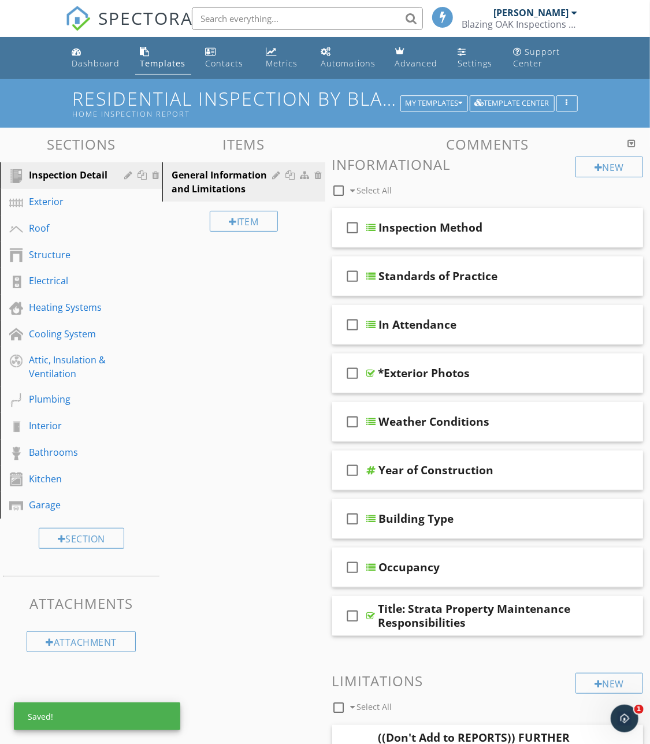
click at [157, 58] on div "Templates" at bounding box center [163, 63] width 46 height 11
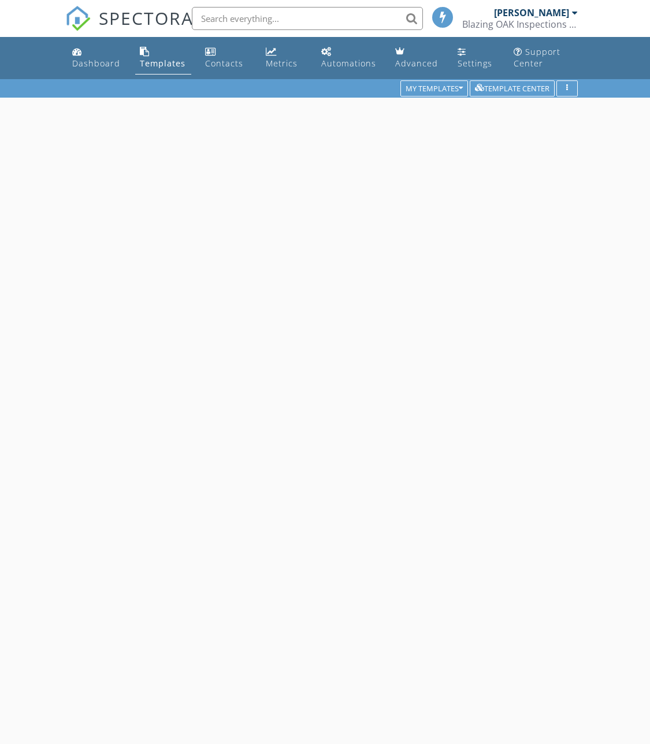
click at [88, 65] on div "Dashboard" at bounding box center [96, 63] width 48 height 11
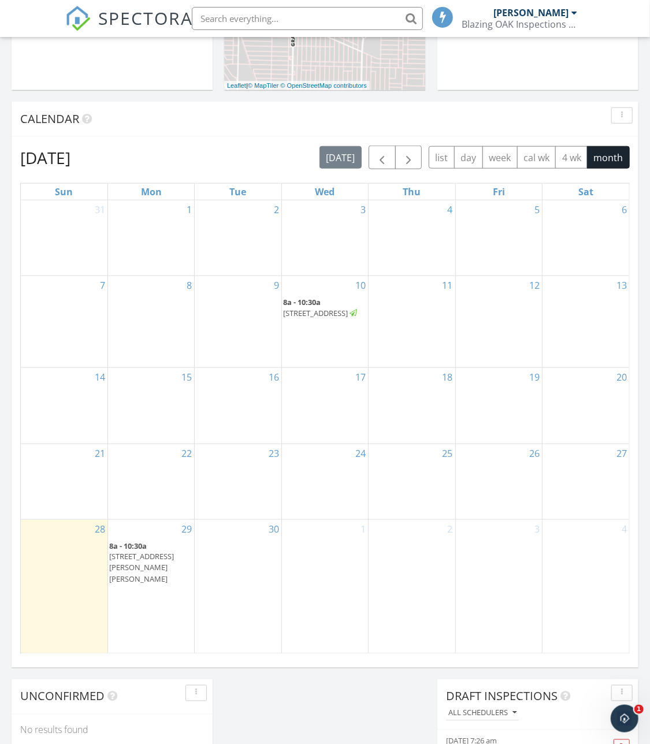
scroll to position [522, 0]
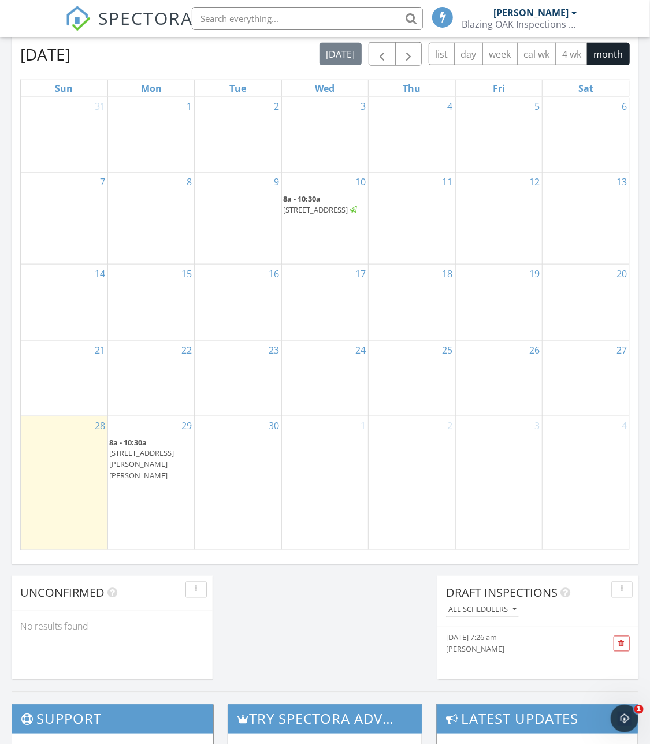
click at [136, 481] on span "[STREET_ADDRESS][PERSON_NAME][PERSON_NAME]" at bounding box center [141, 464] width 65 height 32
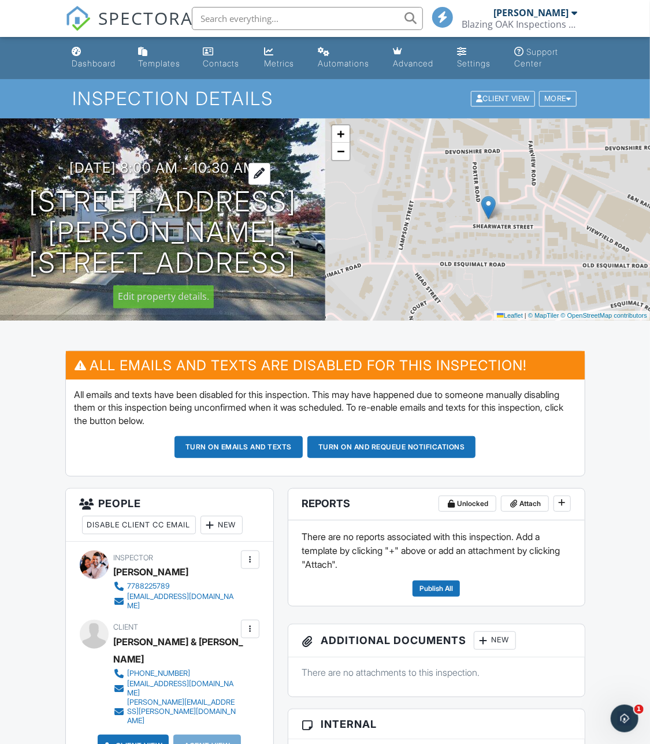
click at [173, 163] on h3 "09/29/2025 8:00 am - 10:30 am" at bounding box center [162, 168] width 187 height 16
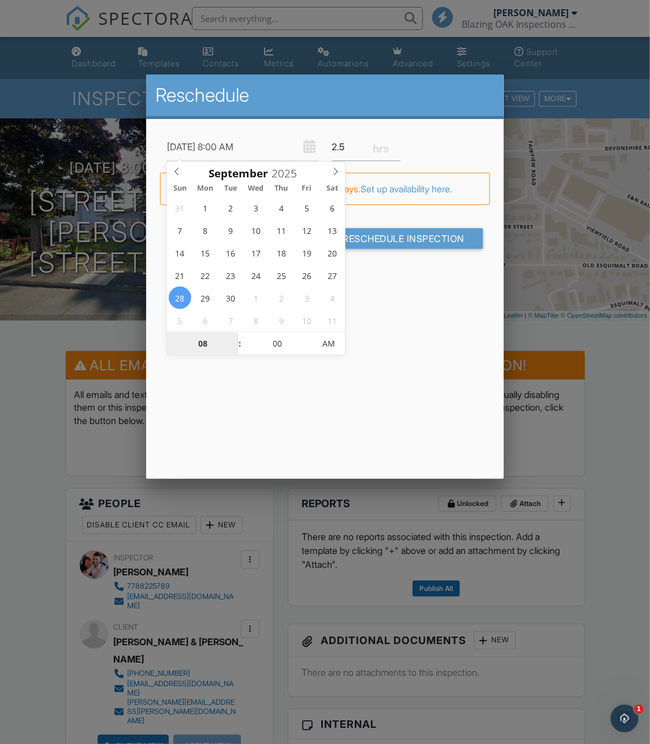
type input "09/28/2025 1:00 AM"
type input "01"
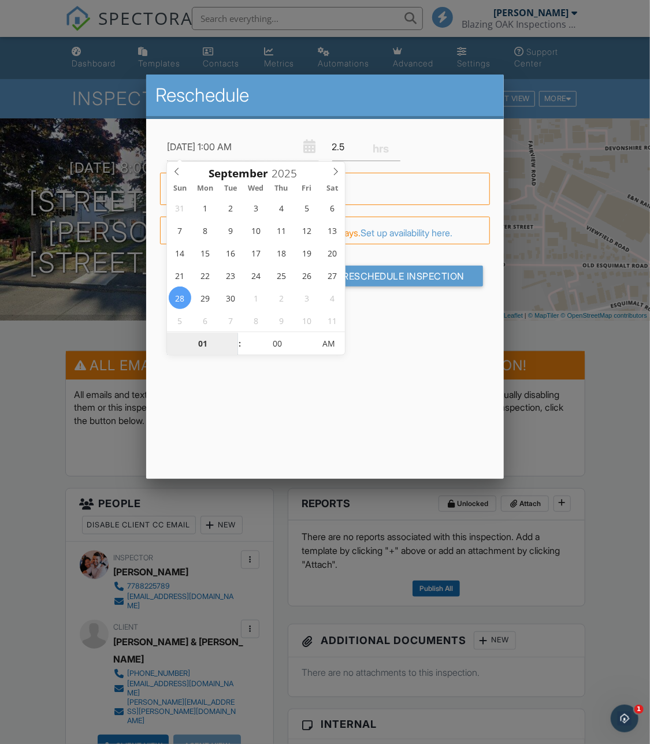
type input "09/28/2025 12:00 AM"
type input "12"
type input "09/28/2025 12:00 PM"
click at [324, 349] on span "AM" at bounding box center [329, 343] width 32 height 23
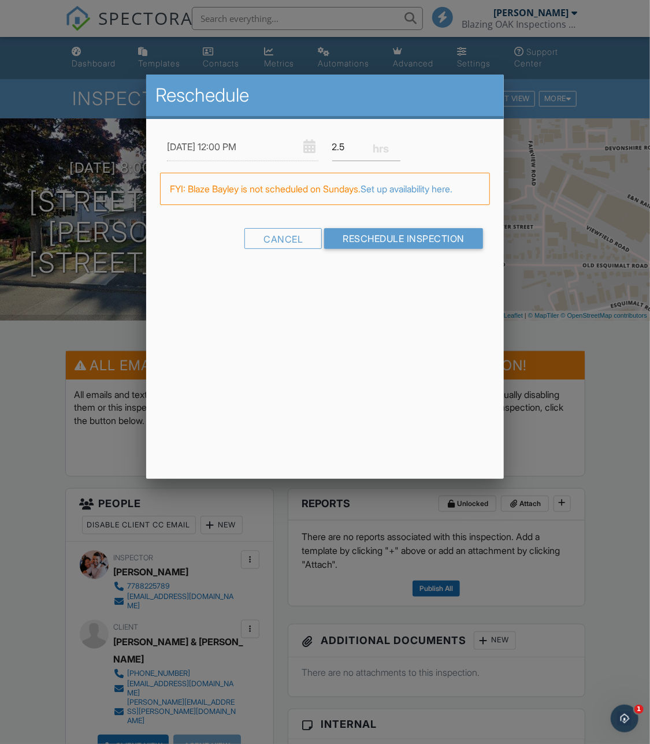
click at [391, 350] on div "Reschedule 09/28/2025 12:00 PM 2.5 Warning: this date/time is in the past. FYI:…" at bounding box center [325, 277] width 358 height 405
click at [351, 238] on input "Reschedule Inspection" at bounding box center [403, 238] width 159 height 21
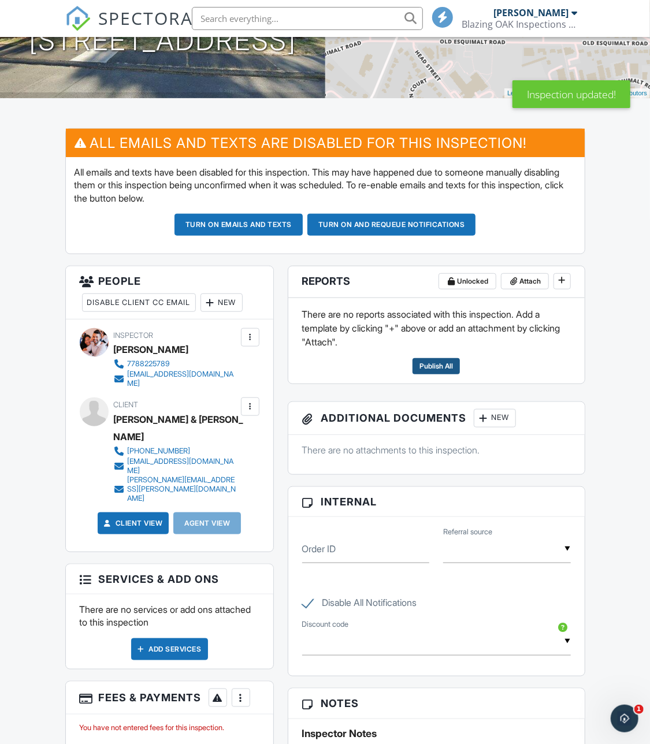
scroll to position [223, 0]
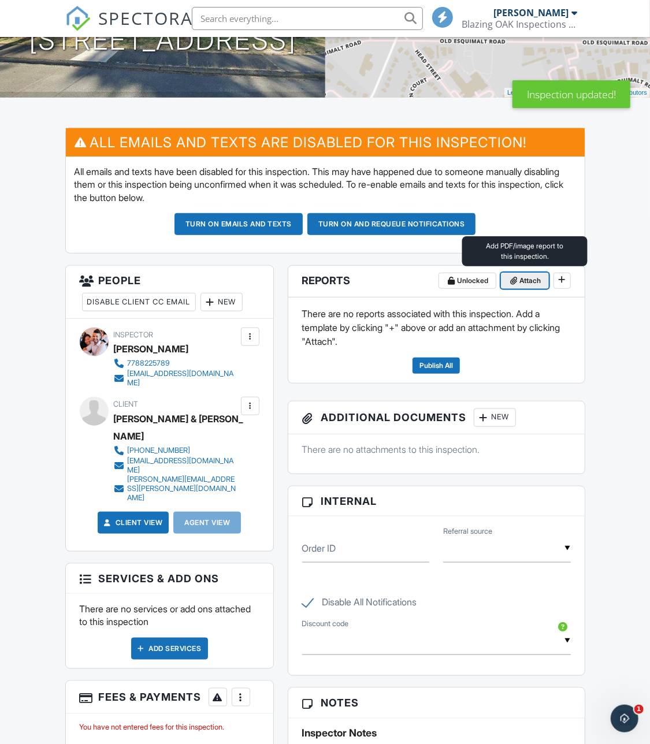
click at [539, 284] on span "Attach" at bounding box center [530, 281] width 21 height 12
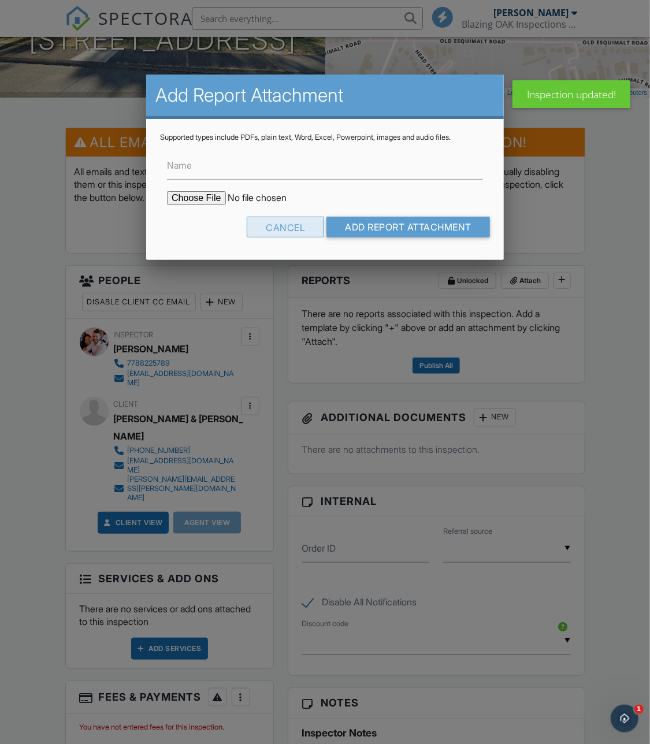
click at [268, 224] on div "Cancel" at bounding box center [285, 227] width 77 height 21
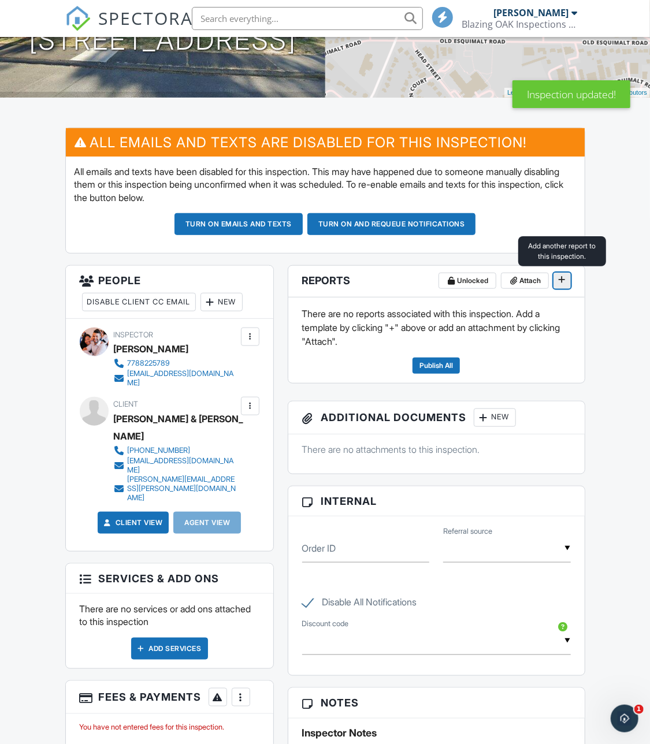
click at [565, 281] on icon at bounding box center [562, 280] width 7 height 8
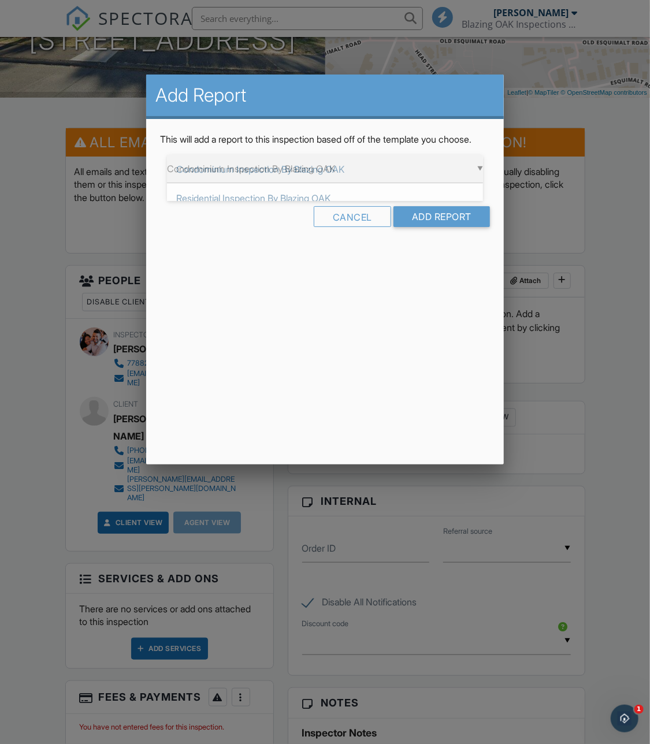
click at [351, 183] on div "▼ Condominium Inspection By Blazing OAK Condominium Inspection By Blazing OAK R…" at bounding box center [325, 169] width 316 height 28
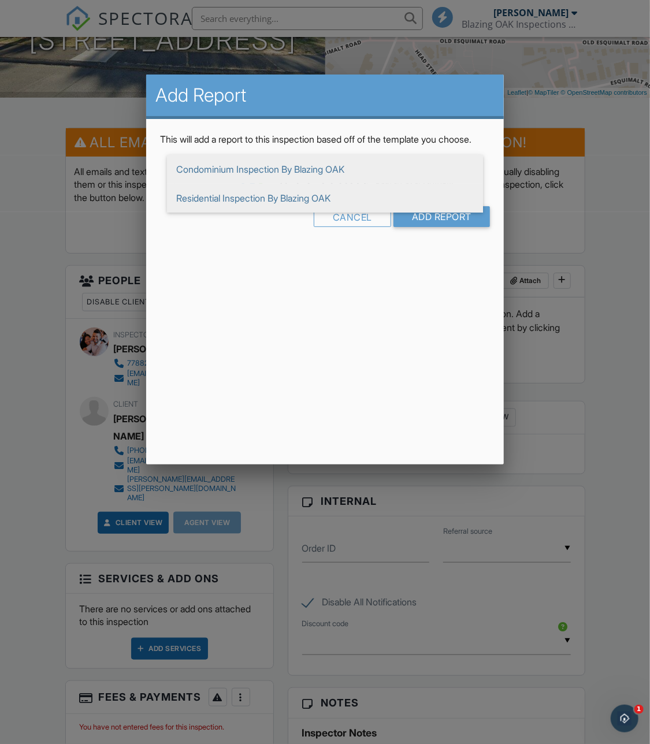
click at [339, 213] on span "Residential Inspection By Blazing OAK" at bounding box center [325, 198] width 316 height 29
type input "Residential Inspection By Blazing OAK"
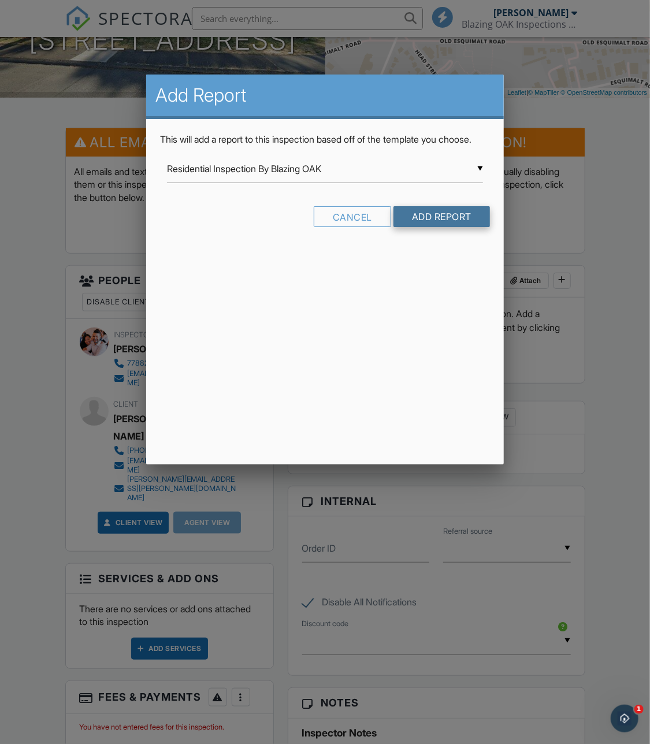
click at [456, 227] on input "Add Report" at bounding box center [442, 216] width 97 height 21
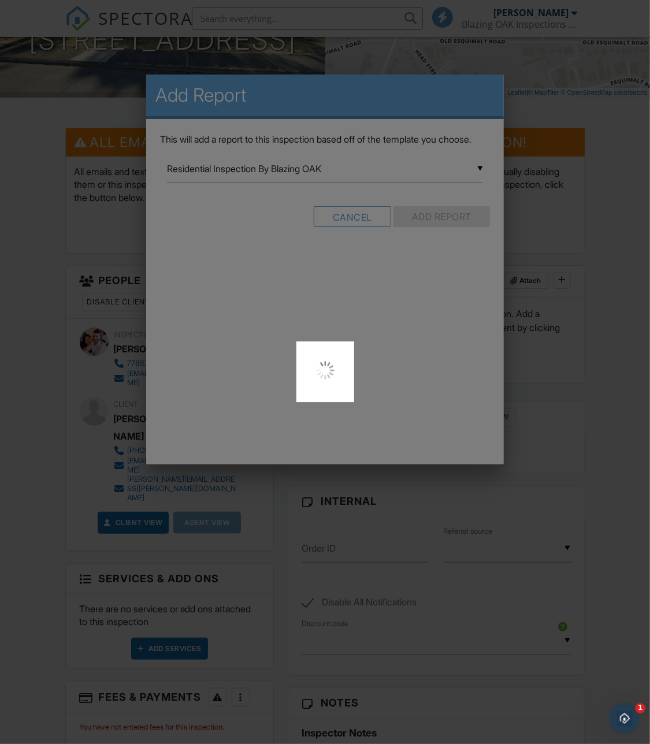
click at [628, 721] on icon "Open Intercom Messenger" at bounding box center [623, 717] width 19 height 19
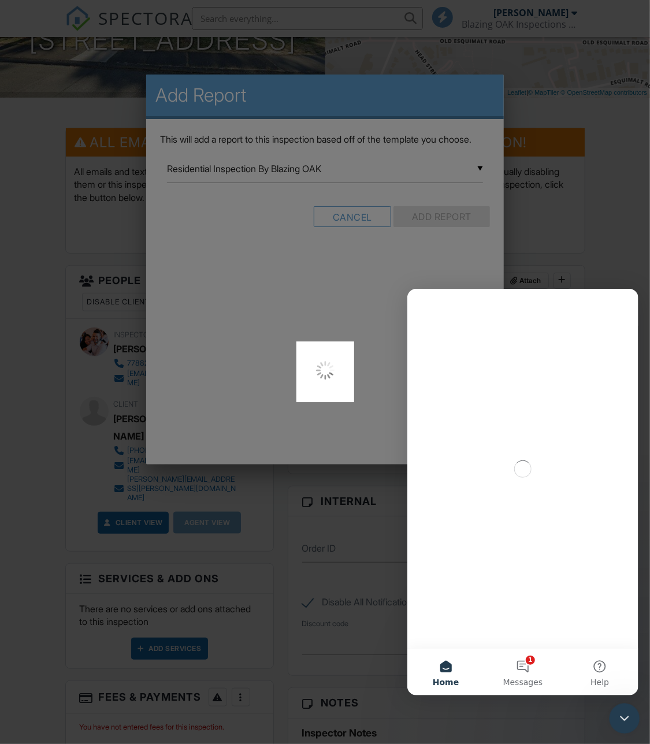
scroll to position [0, 0]
click at [517, 669] on button "1 Messages" at bounding box center [522, 672] width 77 height 46
click at [522, 673] on button "1 Messages" at bounding box center [522, 672] width 77 height 46
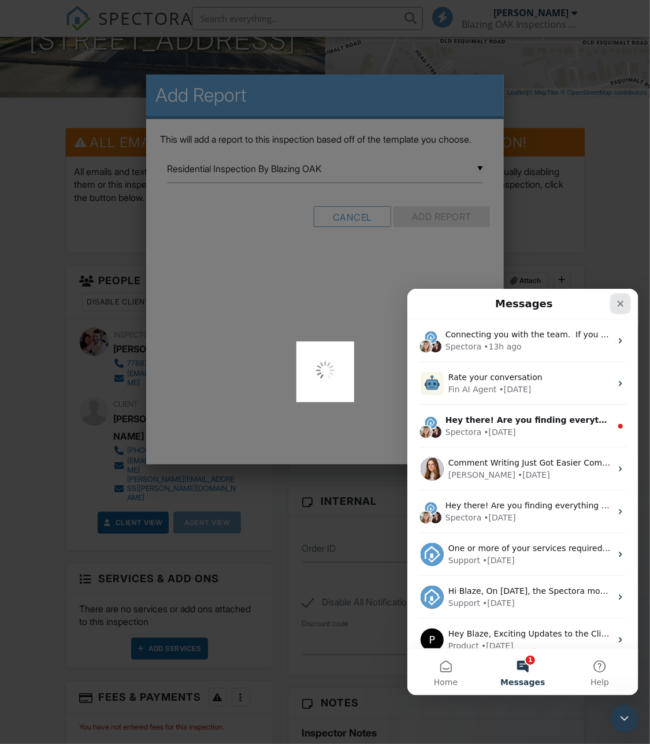
click at [621, 305] on icon "Close" at bounding box center [620, 304] width 6 height 6
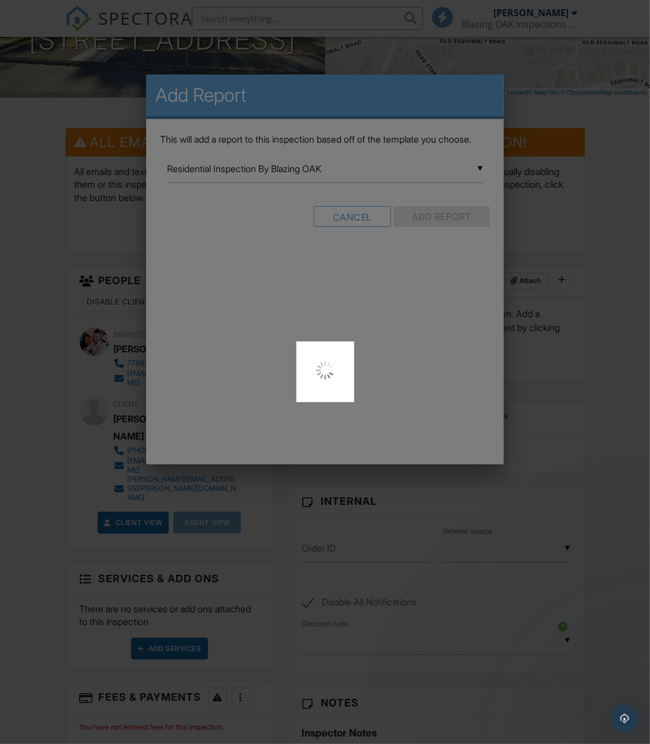
click at [299, 331] on div at bounding box center [325, 372] width 650 height 744
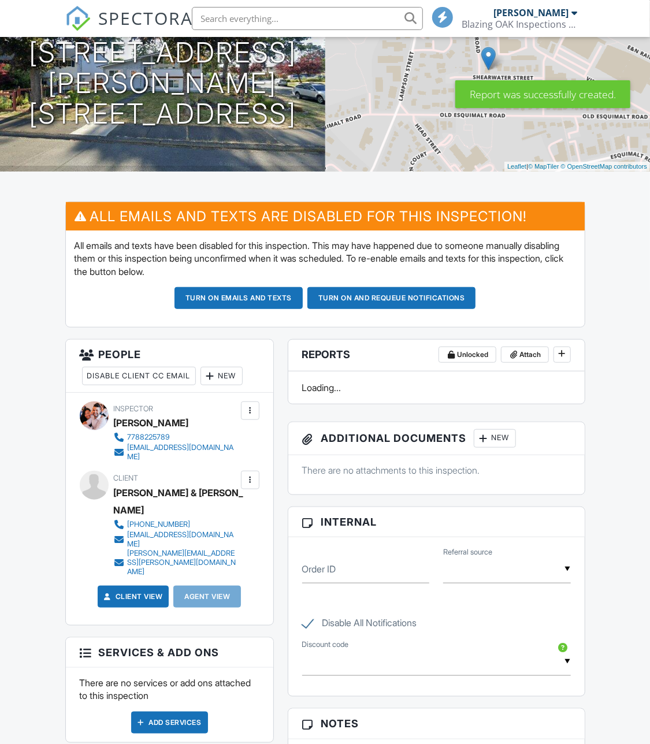
scroll to position [153, 0]
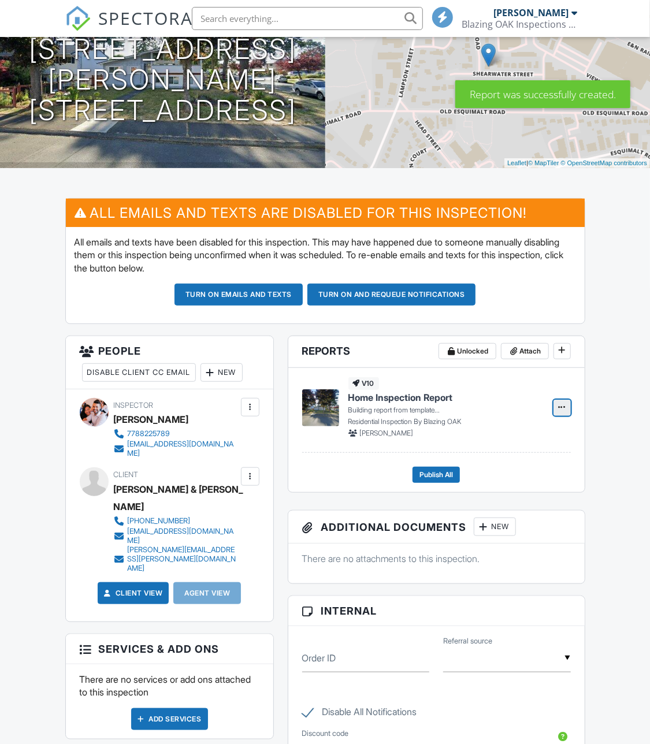
click at [567, 412] on button at bounding box center [562, 408] width 17 height 16
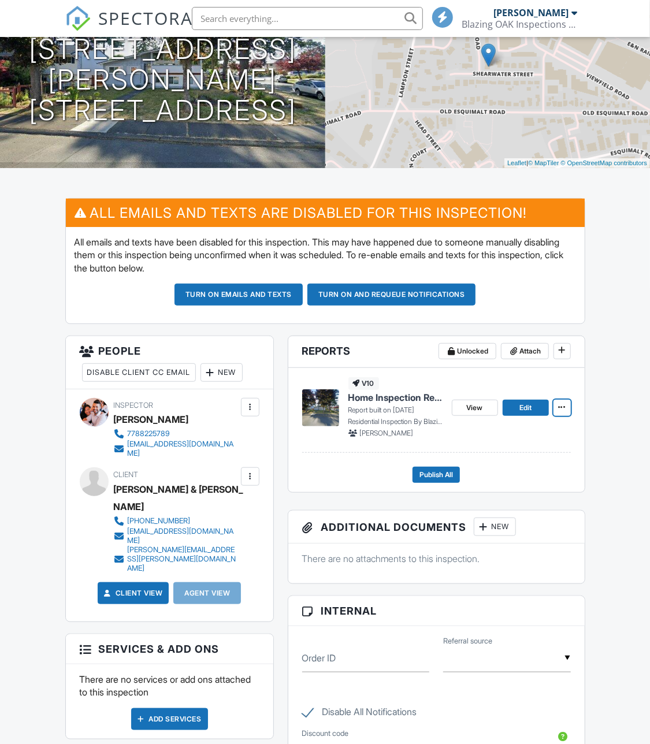
click at [428, 393] on span "Home Inspection Report" at bounding box center [395, 397] width 94 height 13
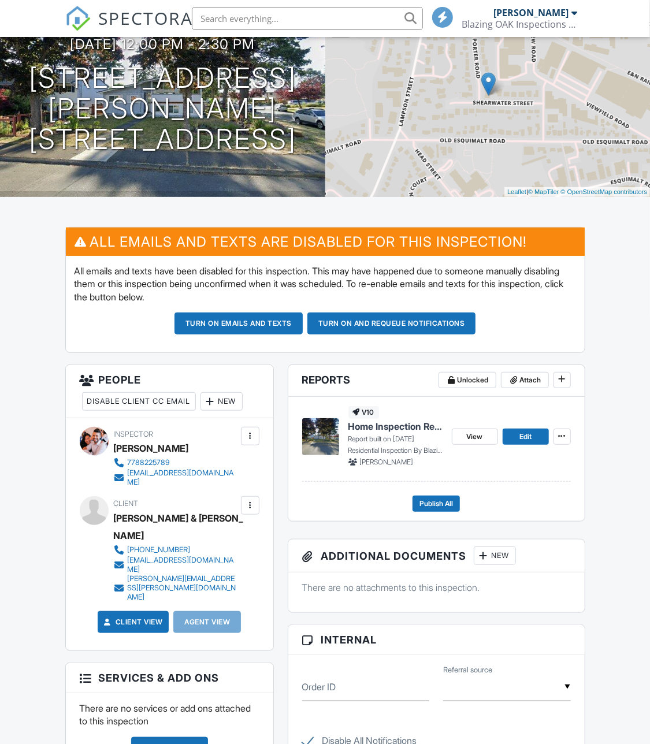
scroll to position [112, 0]
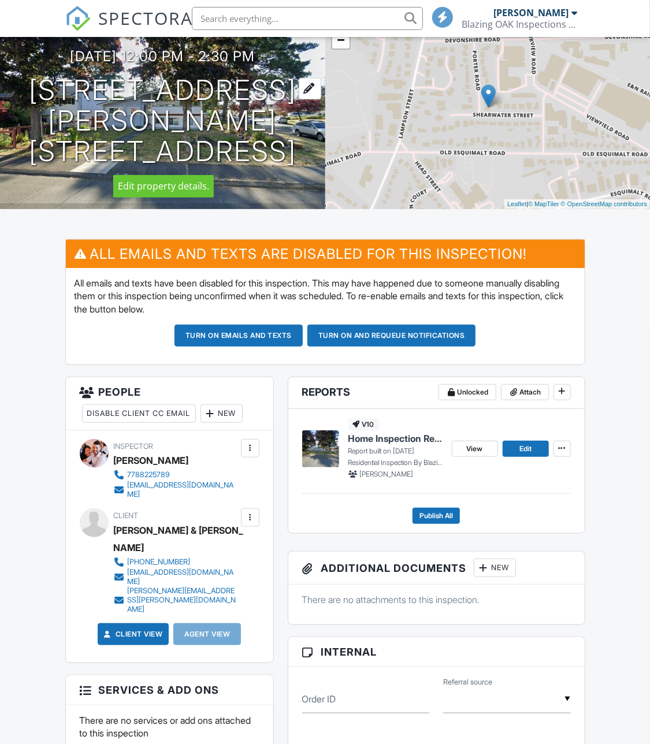
click at [303, 88] on div at bounding box center [310, 88] width 23 height 21
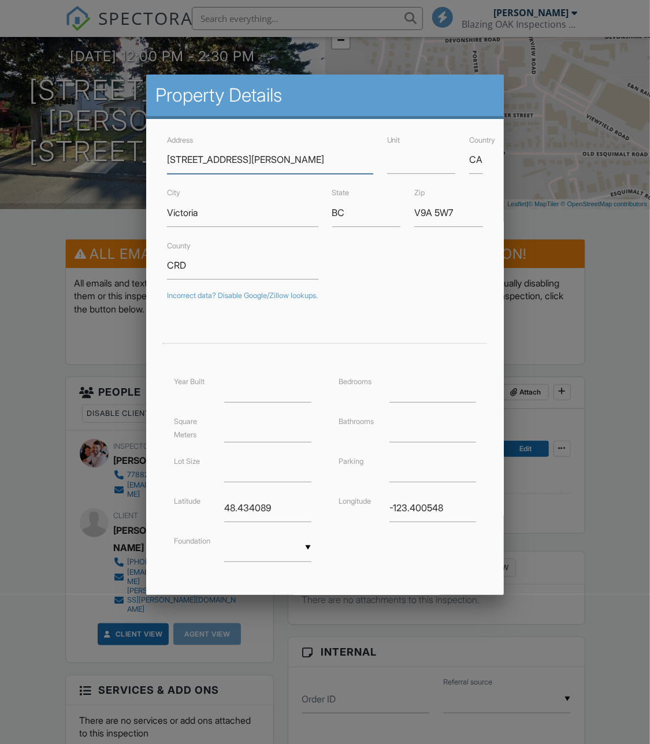
paste input "2607 Forbes St Victoria, British Columbia V8R4C2"
click at [229, 161] on input "2607 Forbes St Victoria, British Columbia V8R4C2" at bounding box center [270, 160] width 206 height 28
drag, startPoint x: 225, startPoint y: 160, endPoint x: 640, endPoint y: 211, distance: 418.0
click at [640, 211] on body "SPECTORA Blaze Bayley Blazing OAK Inspections Inc. Role: Inspector Change Role …" at bounding box center [325, 697] width 650 height 1618
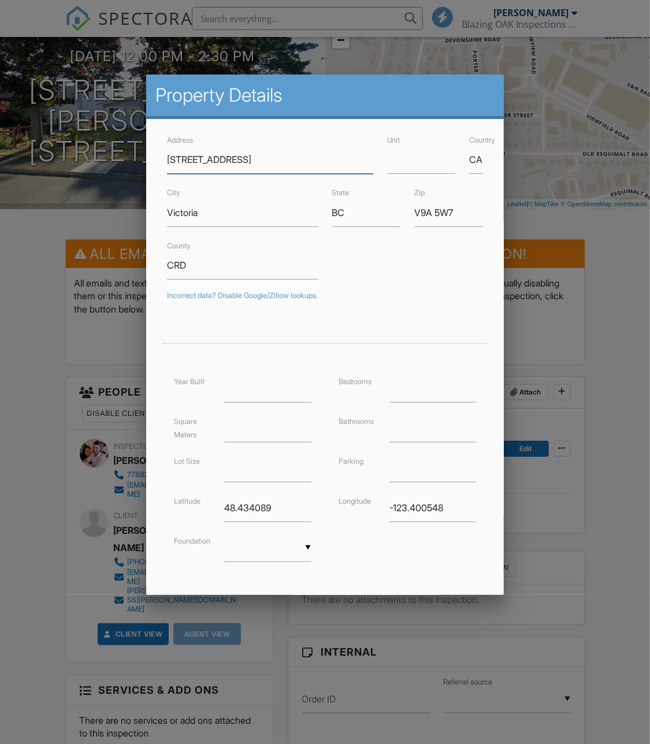
scroll to position [0, 0]
type input "2607 Forbes St"
drag, startPoint x: 284, startPoint y: 203, endPoint x: 221, endPoint y: 206, distance: 62.5
click at [221, 206] on input "Victoria" at bounding box center [242, 213] width 151 height 28
type input "48.4365757"
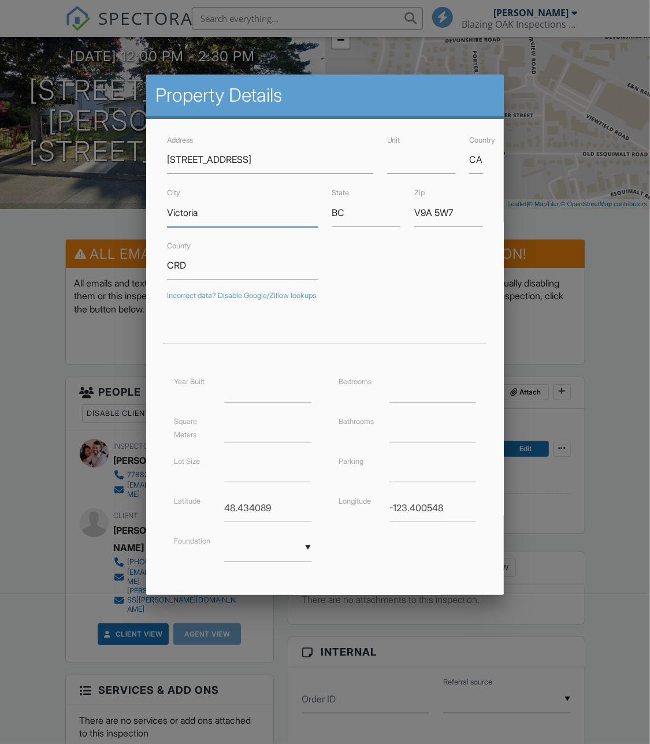
type input "-123.3382115"
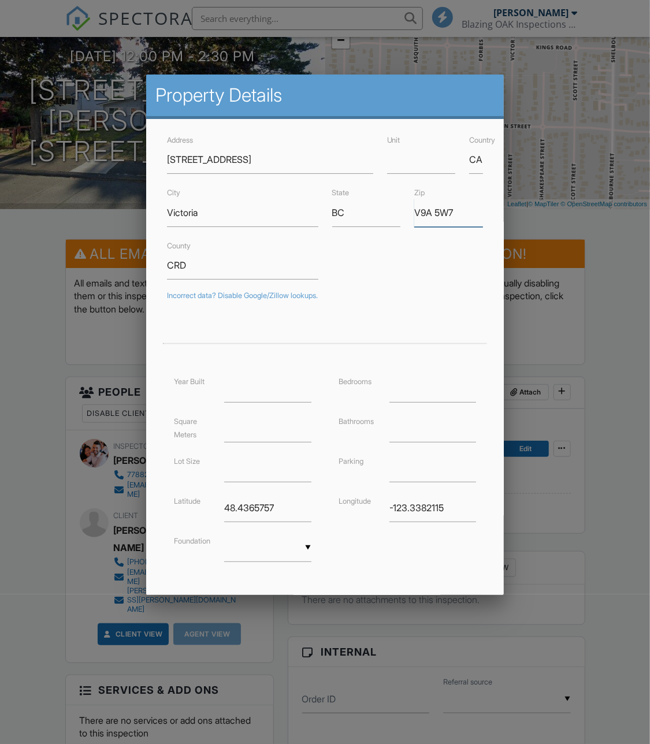
drag, startPoint x: 414, startPoint y: 212, endPoint x: 480, endPoint y: 215, distance: 65.4
click at [480, 215] on input "V9A 5W7" at bounding box center [448, 213] width 69 height 28
type input "v"
type input "V8R 4C2"
click at [233, 272] on input "CRD" at bounding box center [242, 265] width 151 height 28
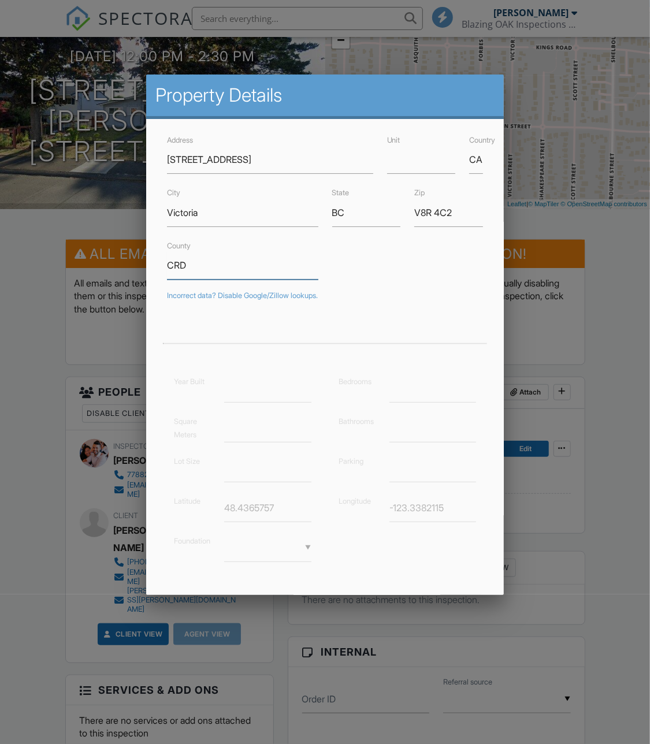
drag, startPoint x: 233, startPoint y: 272, endPoint x: 120, endPoint y: 248, distance: 116.3
click at [119, 248] on body "SPECTORA Blaze Bayley Blazing OAK Inspections Inc. Role: Inspector Change Role …" at bounding box center [325, 697] width 650 height 1618
type input "c"
type input "Canada"
click at [413, 321] on div at bounding box center [325, 328] width 330 height 32
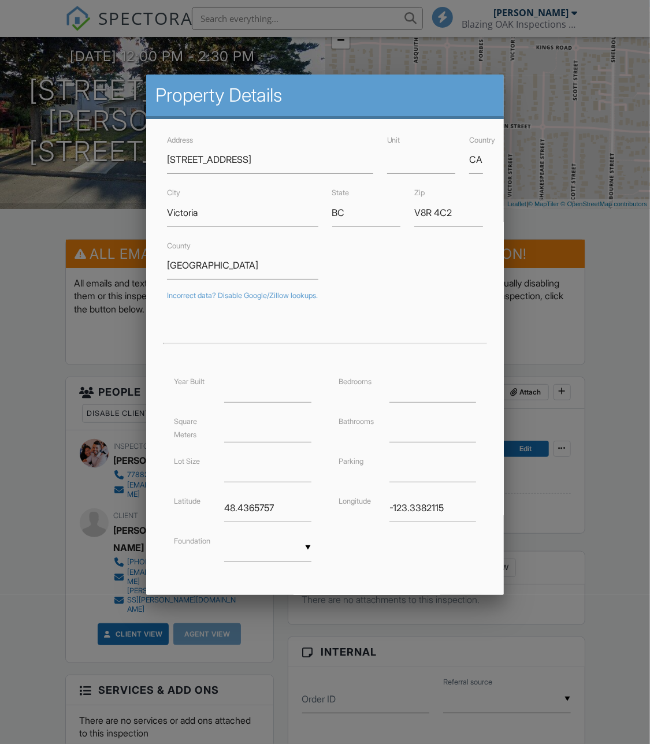
scroll to position [54, 0]
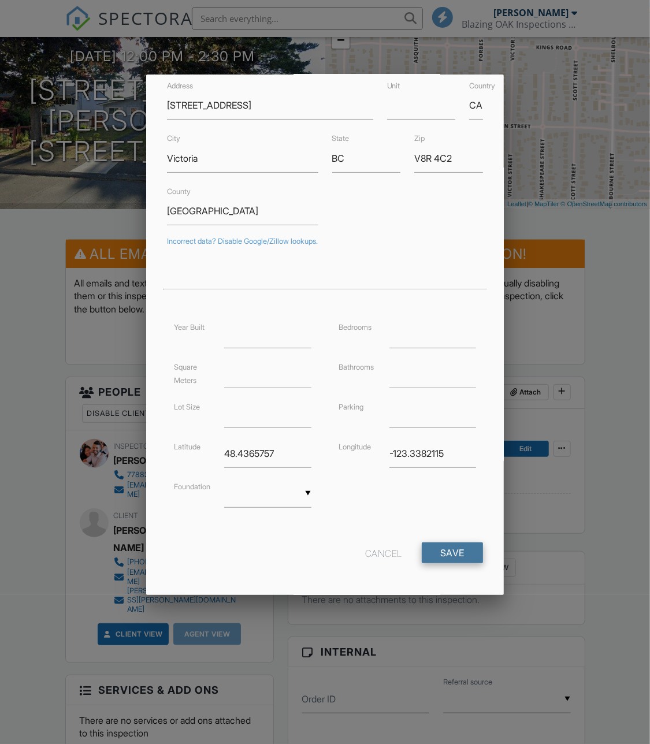
click at [456, 544] on input "Save" at bounding box center [452, 553] width 61 height 21
click at [455, 551] on input "Save" at bounding box center [452, 553] width 61 height 21
click at [186, 443] on label "Latitude" at bounding box center [187, 447] width 27 height 9
click at [370, 551] on div "Cancel" at bounding box center [383, 553] width 37 height 21
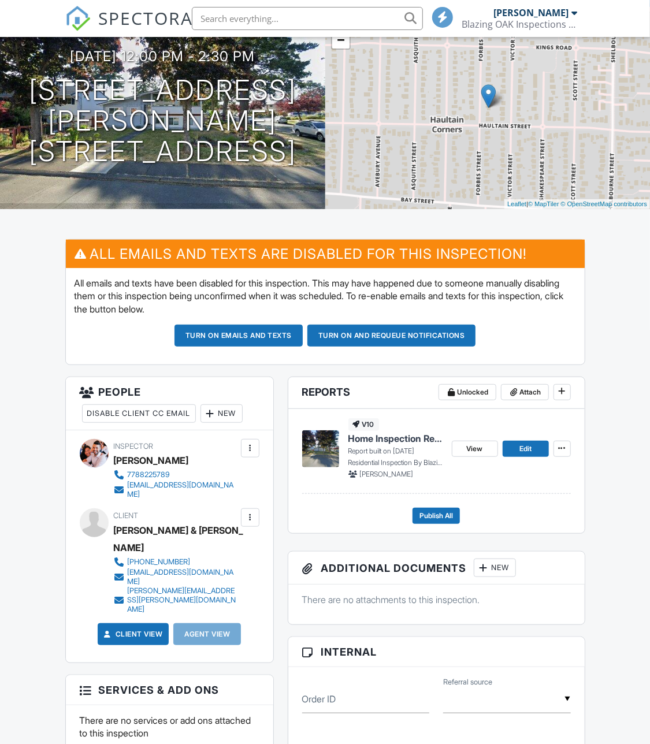
click at [94, 17] on link "SPECTORA" at bounding box center [129, 28] width 128 height 24
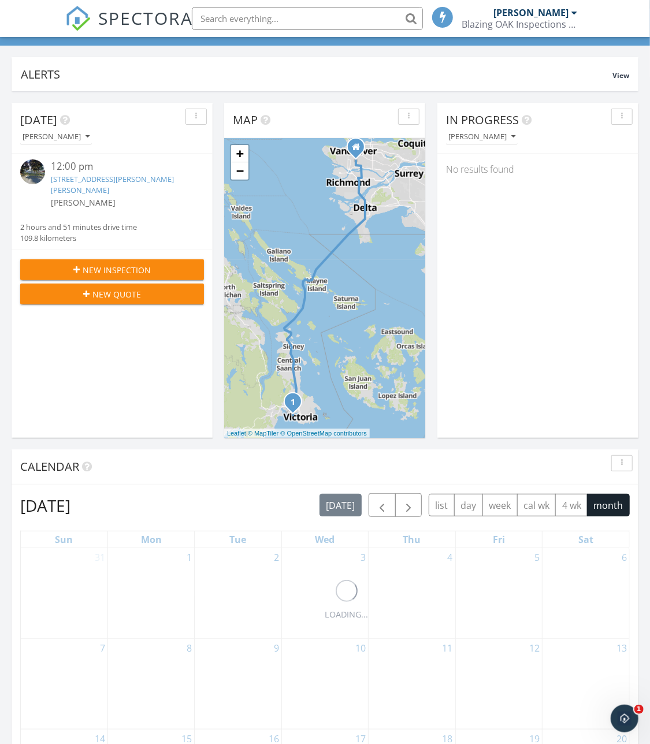
scroll to position [72, 0]
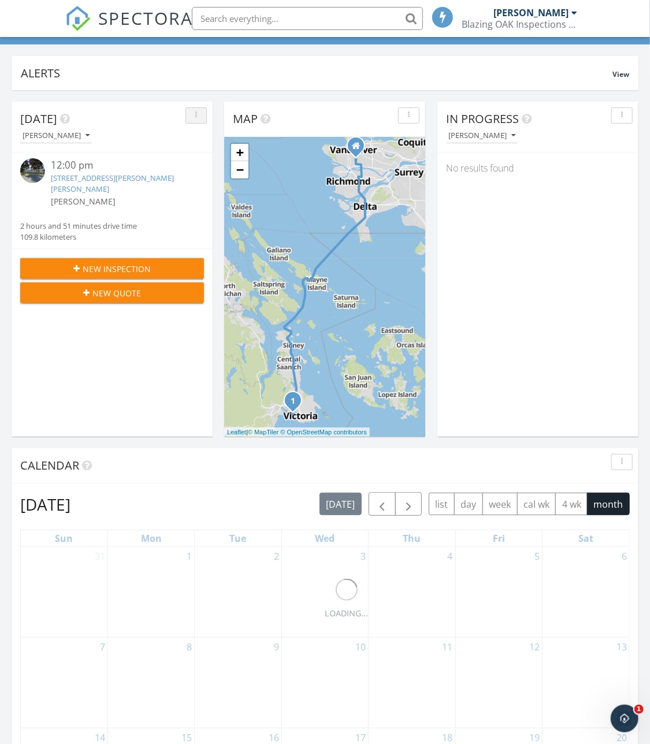
click at [190, 118] on button "button" at bounding box center [196, 115] width 21 height 16
click at [99, 210] on div at bounding box center [120, 215] width 138 height 11
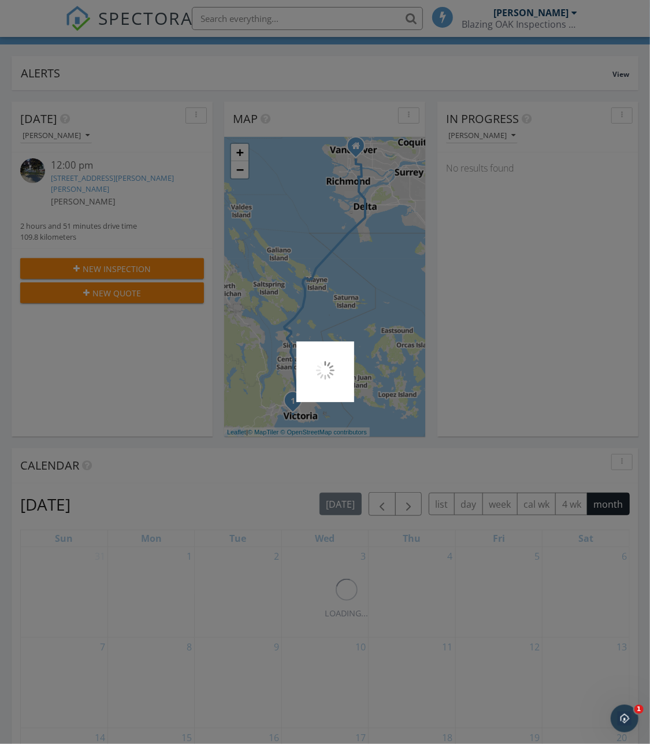
click at [116, 342] on div at bounding box center [325, 372] width 650 height 744
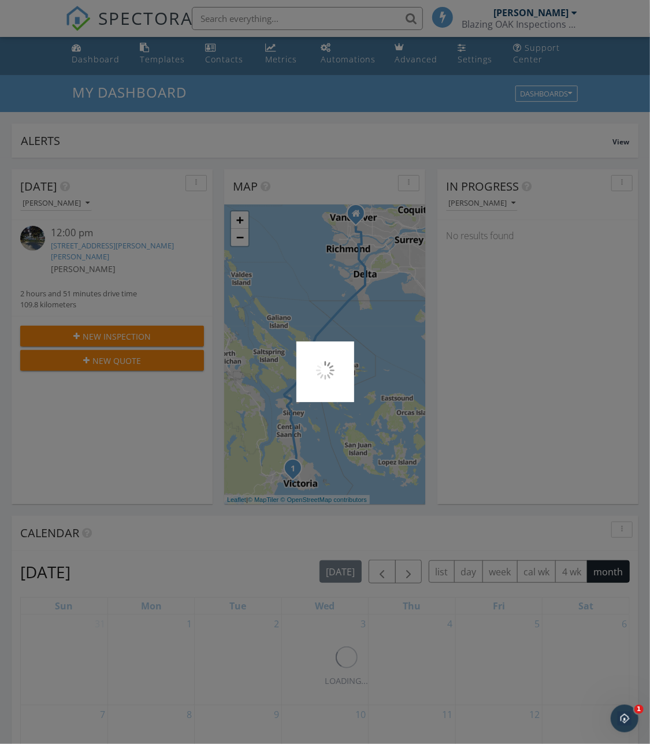
scroll to position [6, 0]
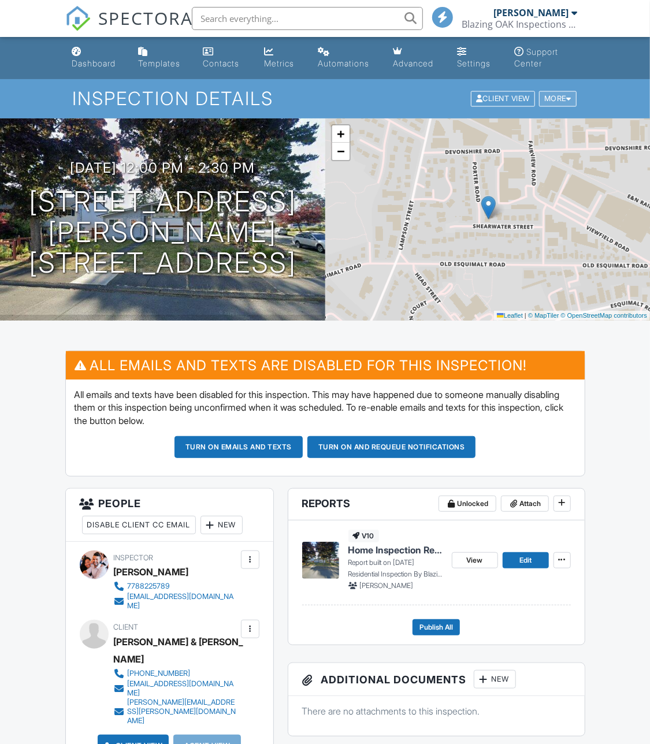
click at [566, 91] on div "More" at bounding box center [558, 99] width 38 height 16
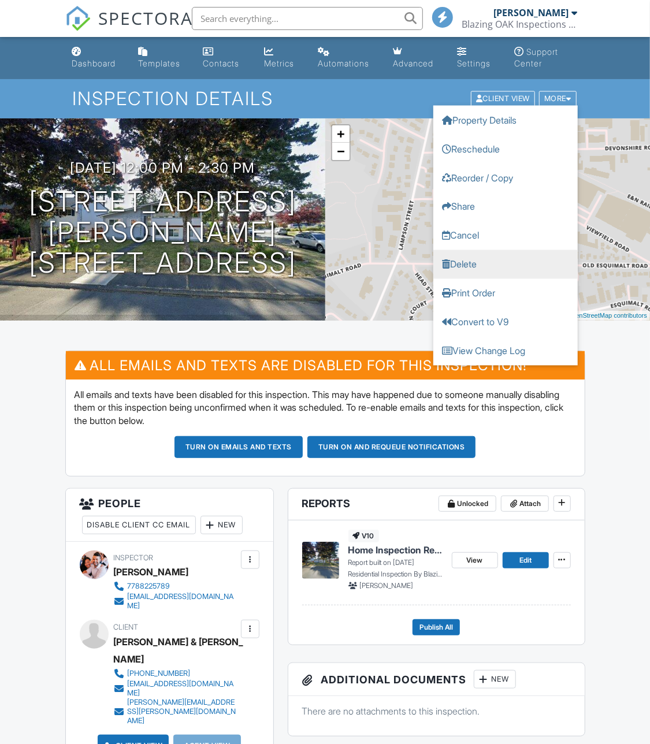
click at [483, 262] on link "Delete" at bounding box center [505, 264] width 144 height 29
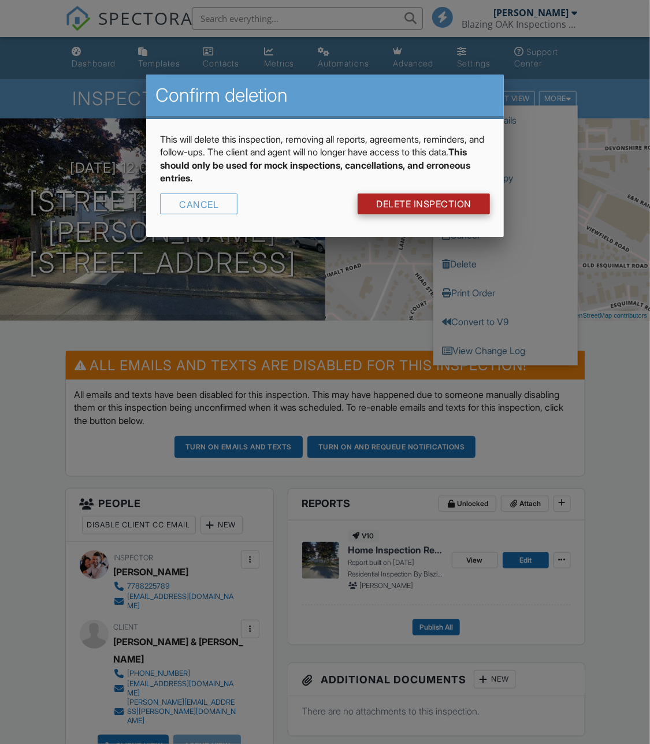
click at [388, 202] on link "DELETE Inspection" at bounding box center [424, 204] width 132 height 21
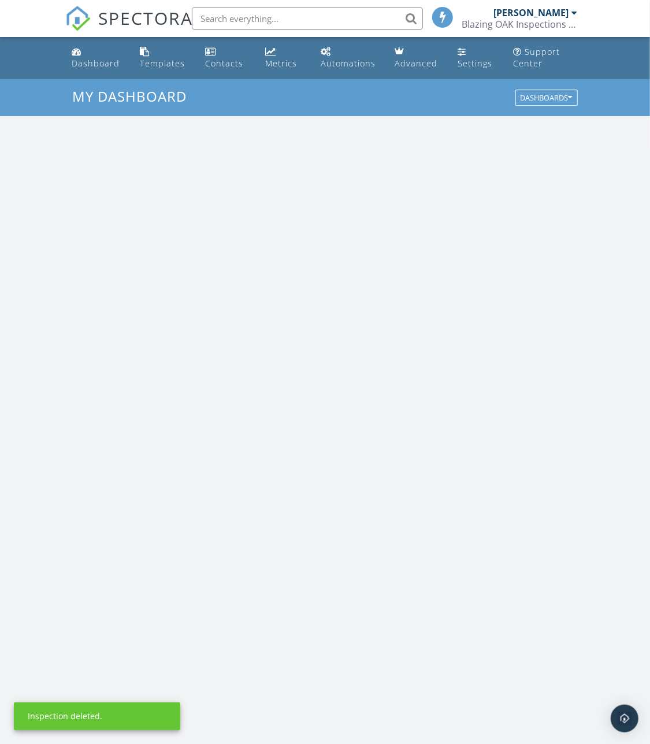
scroll to position [1052, 651]
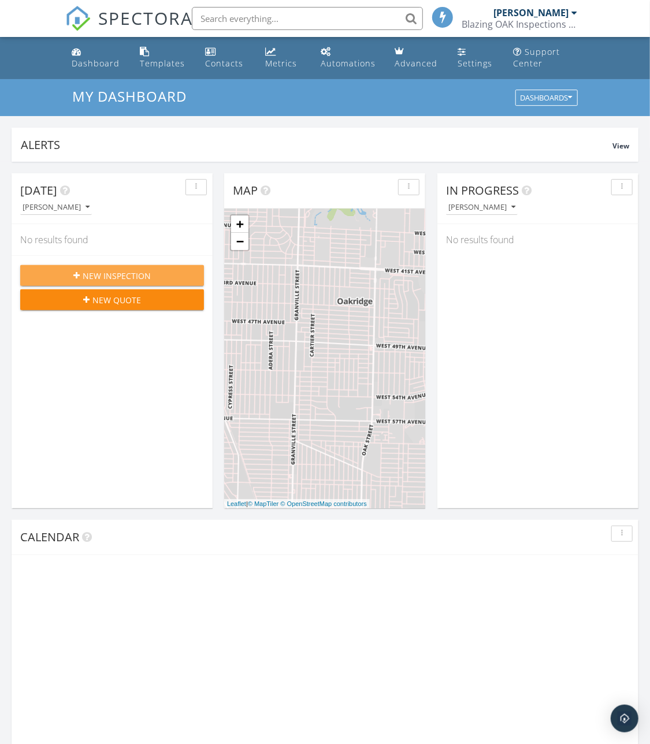
click at [152, 272] on div "New Inspection" at bounding box center [111, 276] width 165 height 12
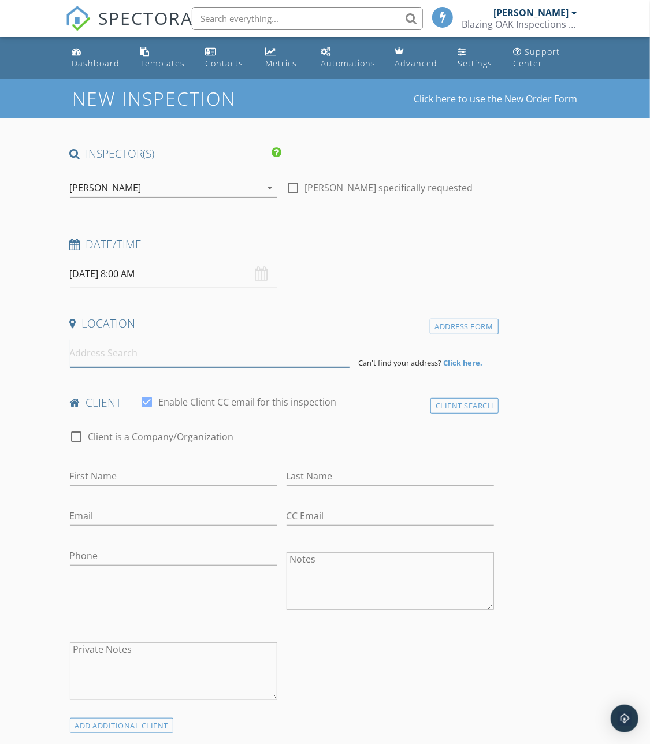
click at [198, 353] on input at bounding box center [210, 353] width 280 height 28
paste input "[STREET_ADDRESS]"
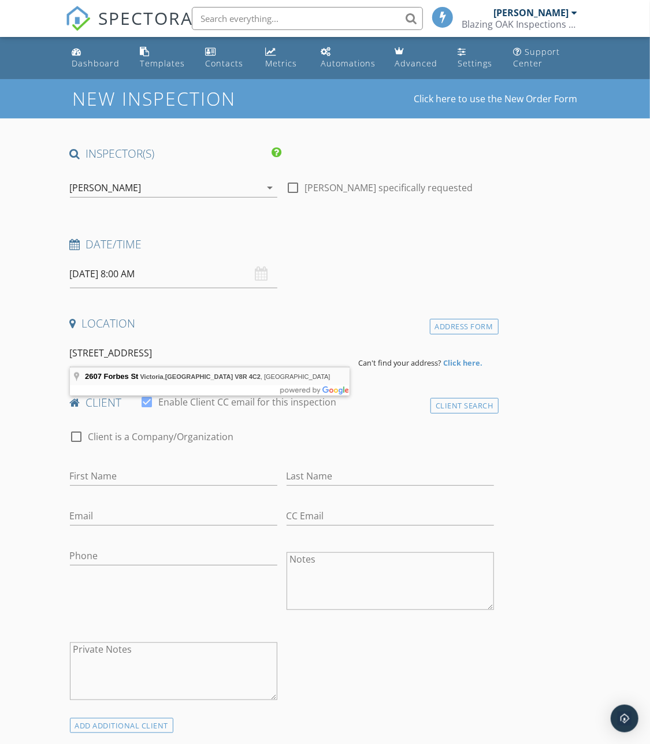
type input "[STREET_ADDRESS]"
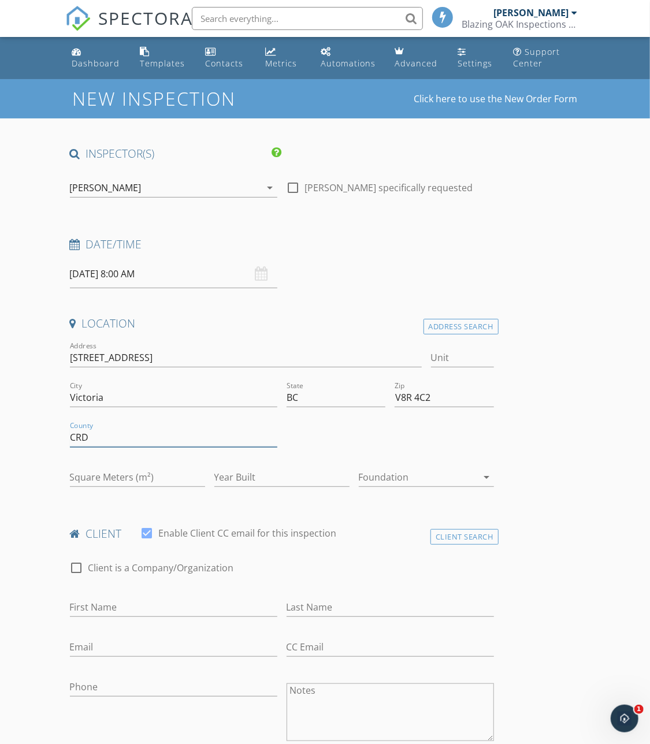
drag, startPoint x: 153, startPoint y: 430, endPoint x: 68, endPoint y: 428, distance: 85.5
click at [68, 428] on div "County CRD" at bounding box center [173, 439] width 217 height 40
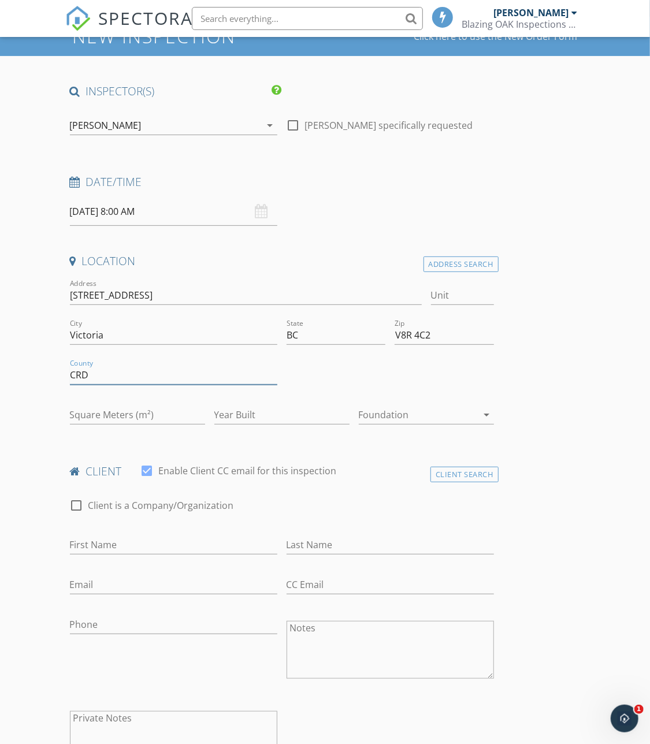
scroll to position [65, 0]
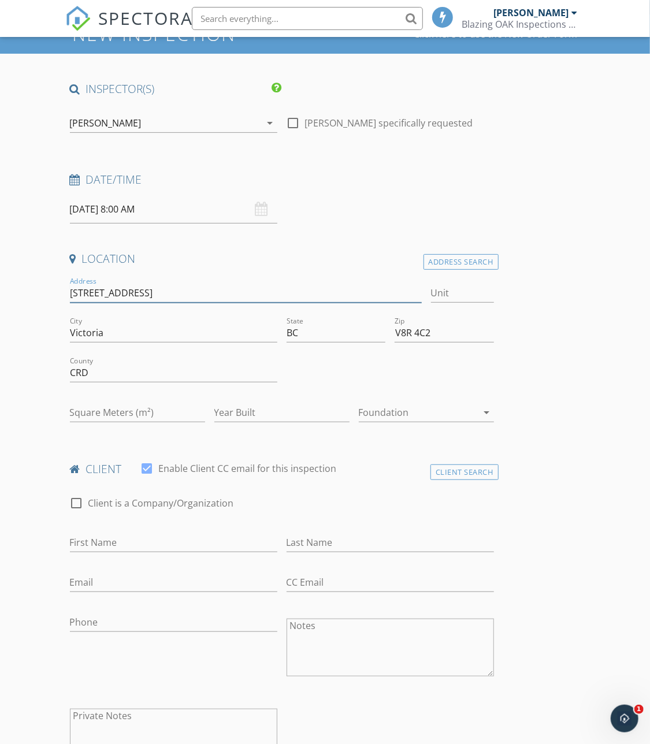
click at [109, 295] on input "[STREET_ADDRESS]" at bounding box center [246, 293] width 352 height 19
click at [86, 297] on input "[STREET_ADDRESS]" at bounding box center [246, 293] width 352 height 19
click at [71, 294] on input "[STREET_ADDRESS]" at bounding box center [246, 293] width 352 height 19
type input "[STREET_ADDRESS]"
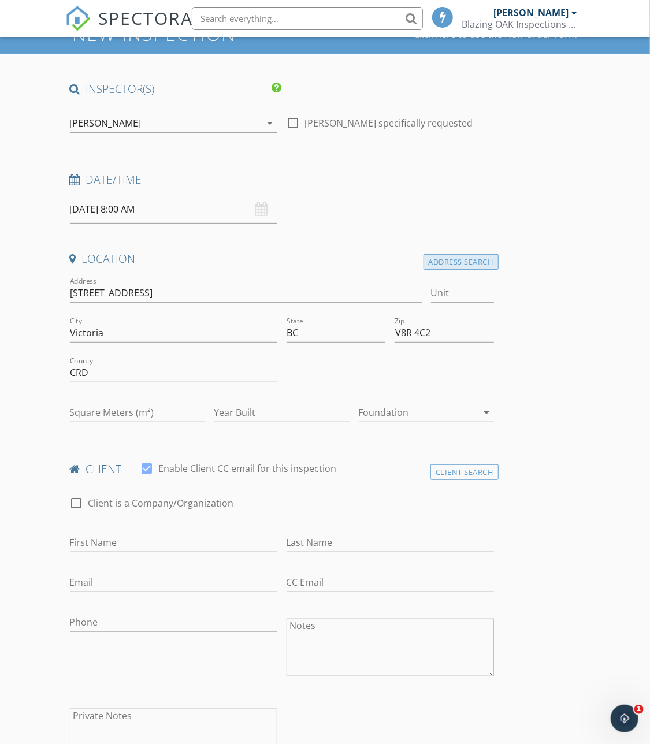
click at [447, 260] on div "Address Search" at bounding box center [461, 262] width 75 height 16
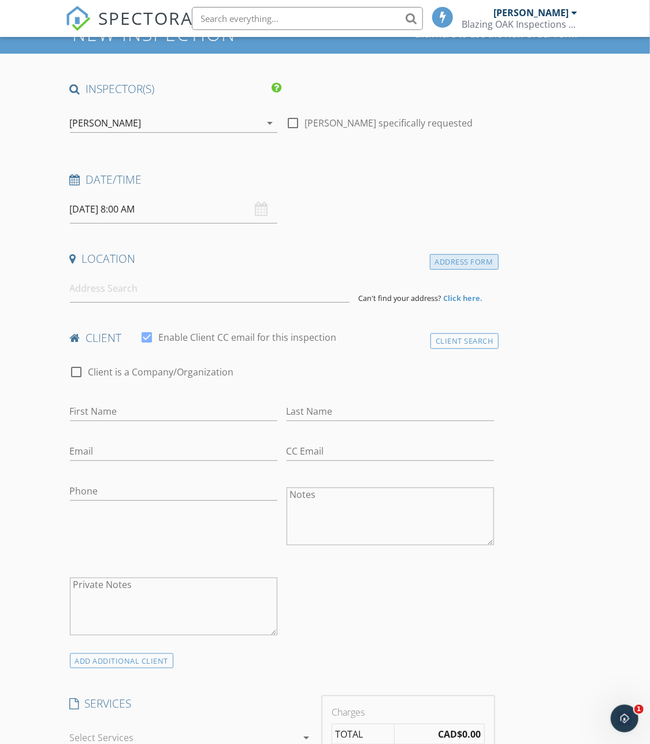
click at [447, 260] on div "Address Form" at bounding box center [464, 262] width 69 height 16
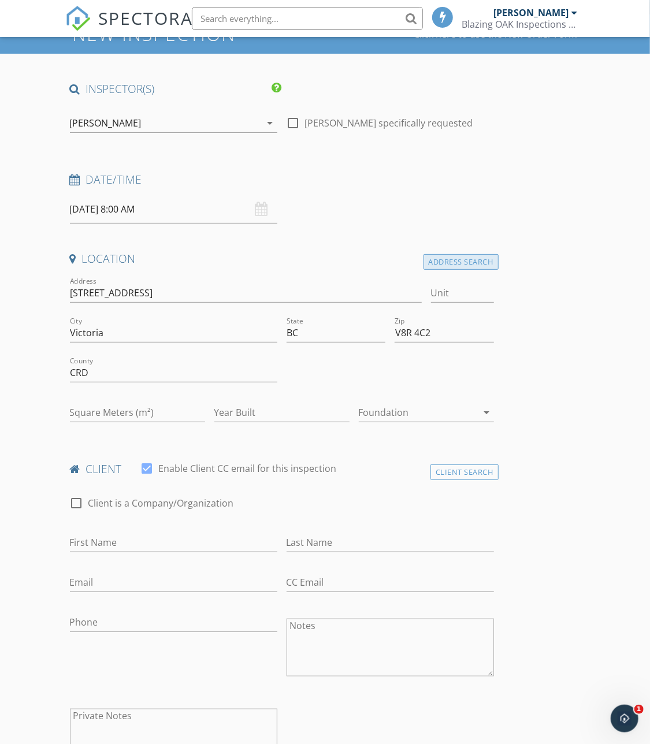
click at [469, 266] on div "Address Search" at bounding box center [461, 262] width 75 height 16
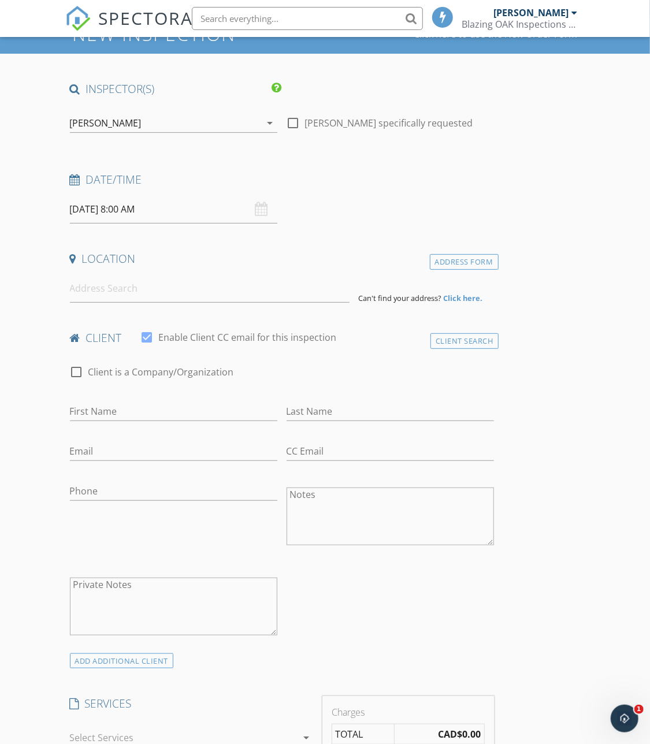
click at [248, 295] on input at bounding box center [210, 288] width 280 height 28
paste input "[STREET_ADDRESS]"
type input "[STREET_ADDRESS]"
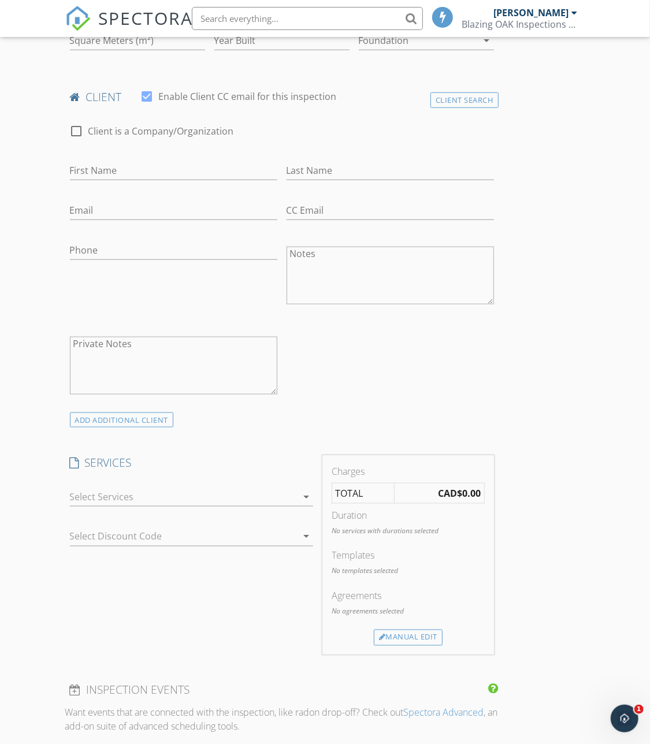
scroll to position [436, 0]
click at [181, 174] on input "First Name" at bounding box center [173, 171] width 207 height 19
type input "Amira & [PERSON_NAME]"
click at [310, 168] on input "Last Name" at bounding box center [390, 171] width 207 height 19
type input "Maddison/[PERSON_NAME]"
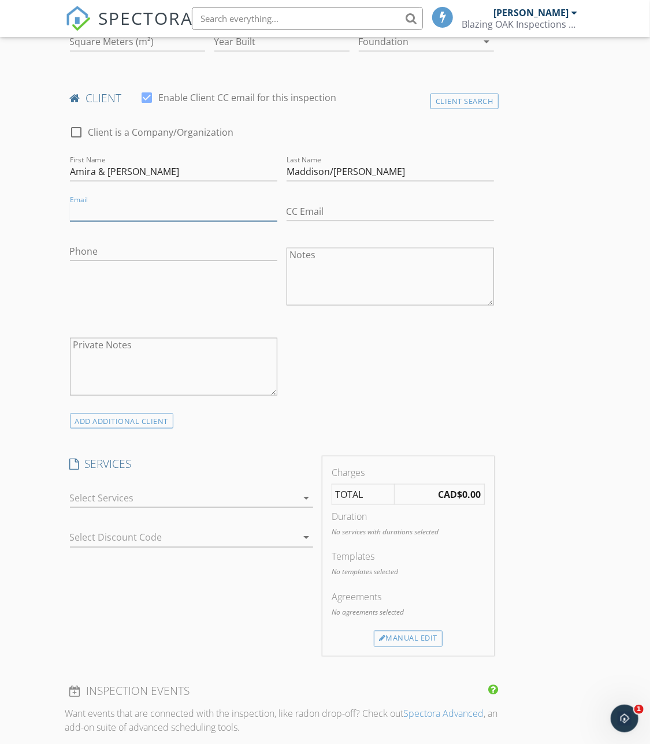
click at [214, 210] on input "Email" at bounding box center [173, 211] width 207 height 19
type input "[EMAIL_ADDRESS][DOMAIN_NAME]"
click at [333, 203] on input "CC Email" at bounding box center [390, 211] width 207 height 19
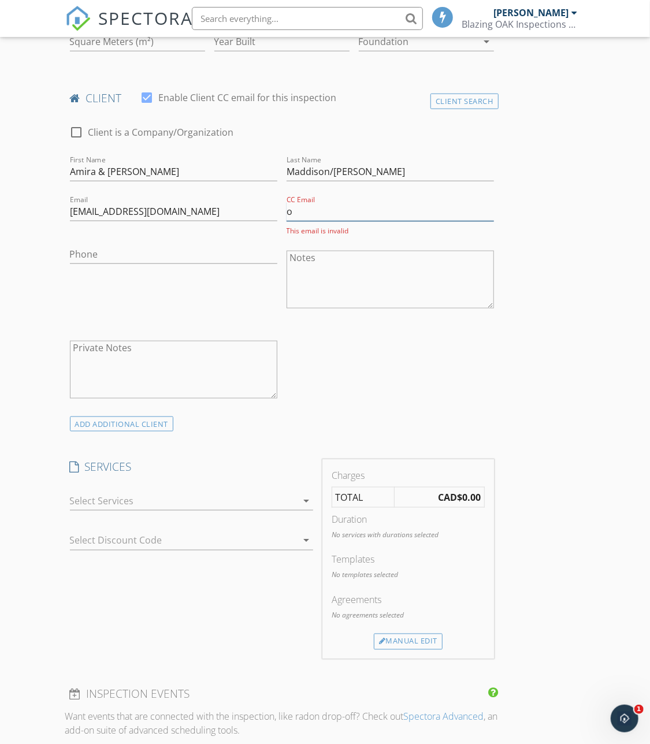
type input "[PERSON_NAME][EMAIL_ADDRESS][PERSON_NAME][DOMAIN_NAME]"
click at [195, 300] on div "Phone" at bounding box center [173, 281] width 217 height 90
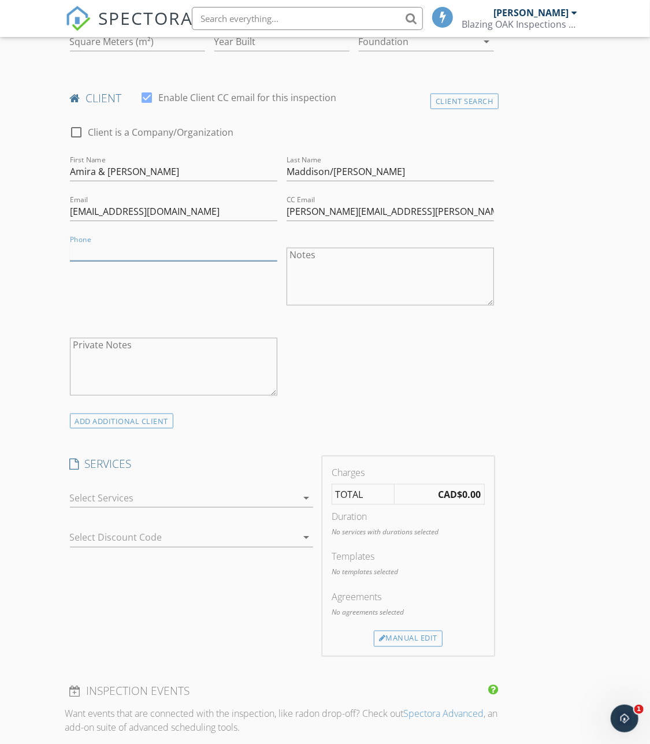
click at [169, 251] on input "Phone" at bounding box center [173, 251] width 207 height 19
type input "[PHONE_NUMBER]"
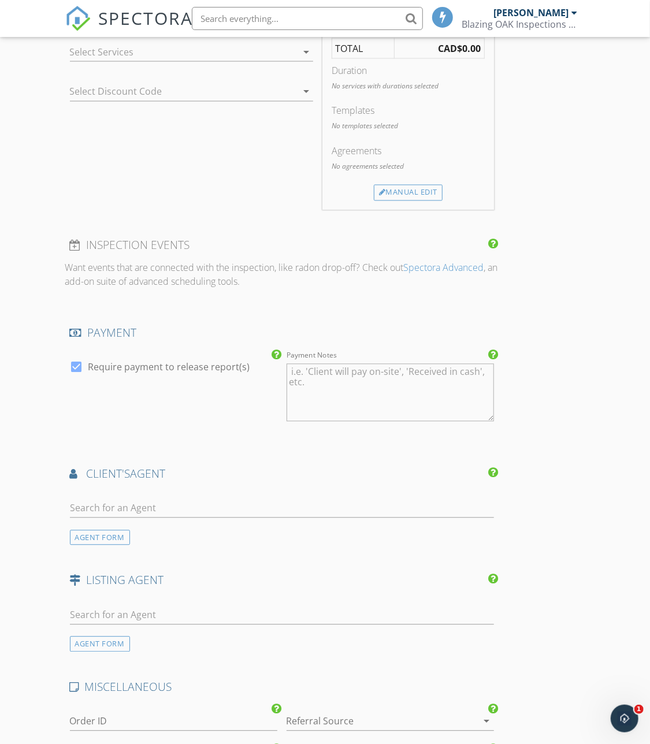
scroll to position [884, 0]
click at [188, 363] on label "Require payment to release report(s)" at bounding box center [169, 365] width 162 height 12
checkbox input "false"
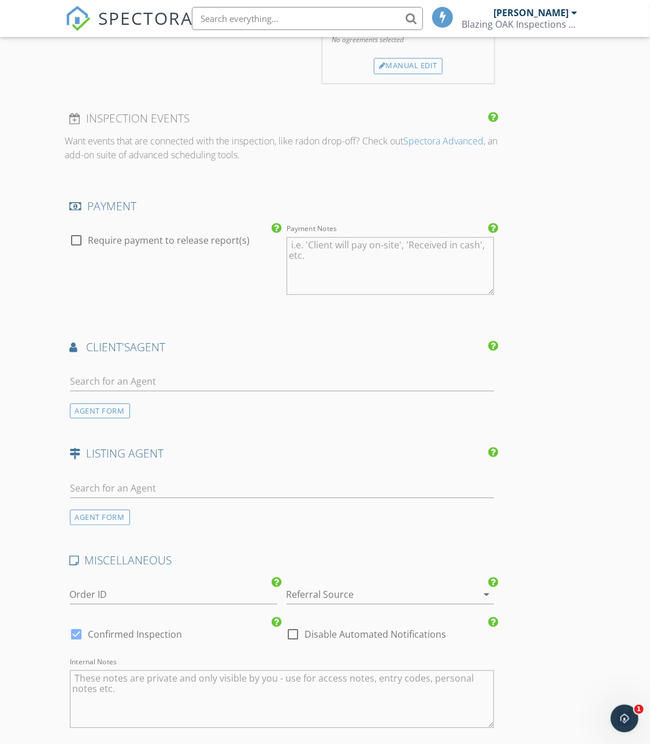
scroll to position [1011, 0]
click at [306, 626] on label "Disable Automated Notifications" at bounding box center [376, 632] width 142 height 12
checkbox input "true"
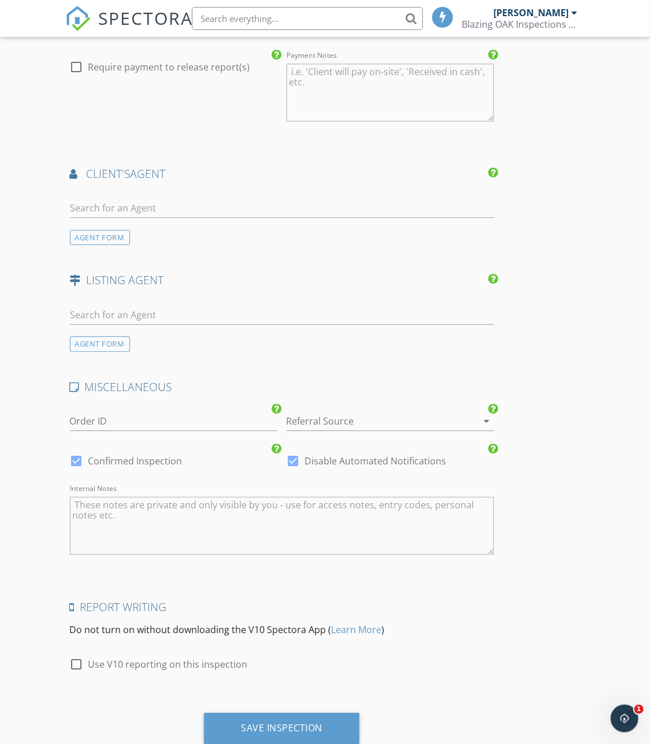
scroll to position [1215, 0]
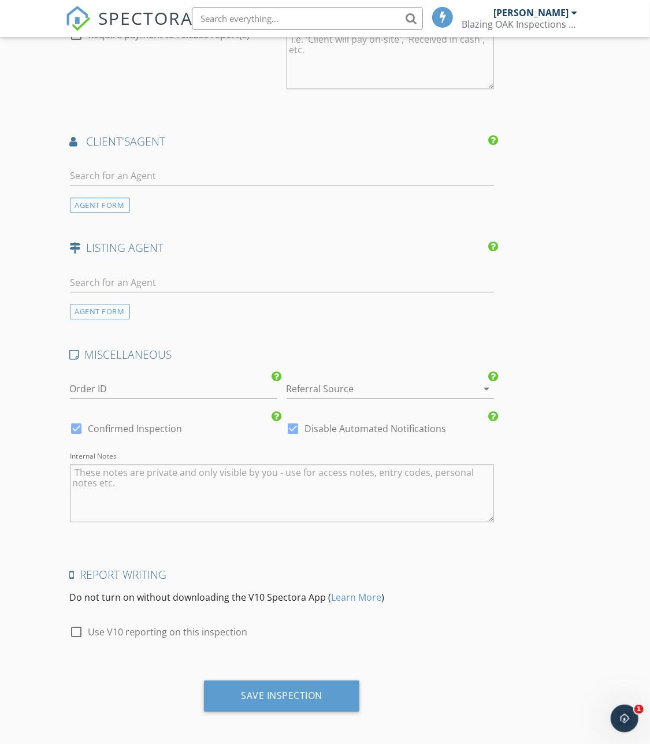
click at [167, 629] on label "Use V10 reporting on this inspection" at bounding box center [167, 632] width 159 height 12
checkbox input "true"
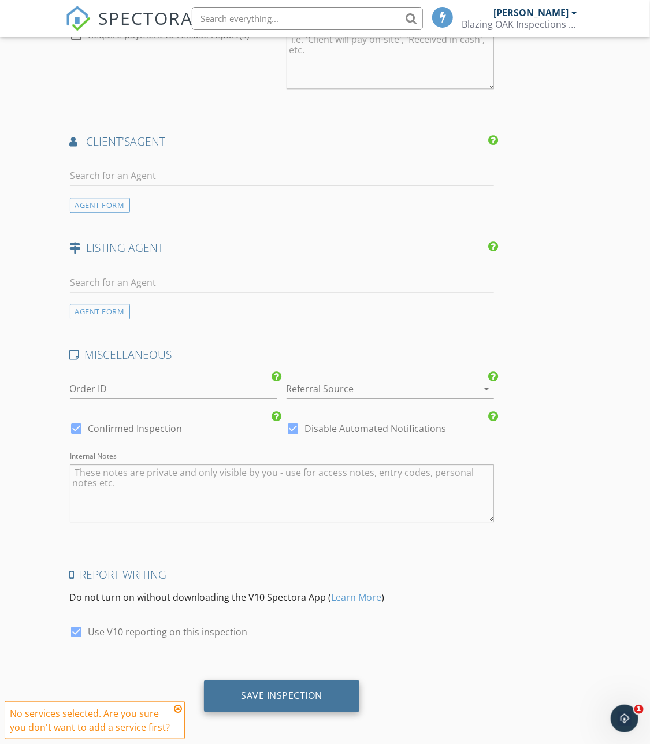
click at [272, 690] on div "Save Inspection" at bounding box center [281, 696] width 81 height 12
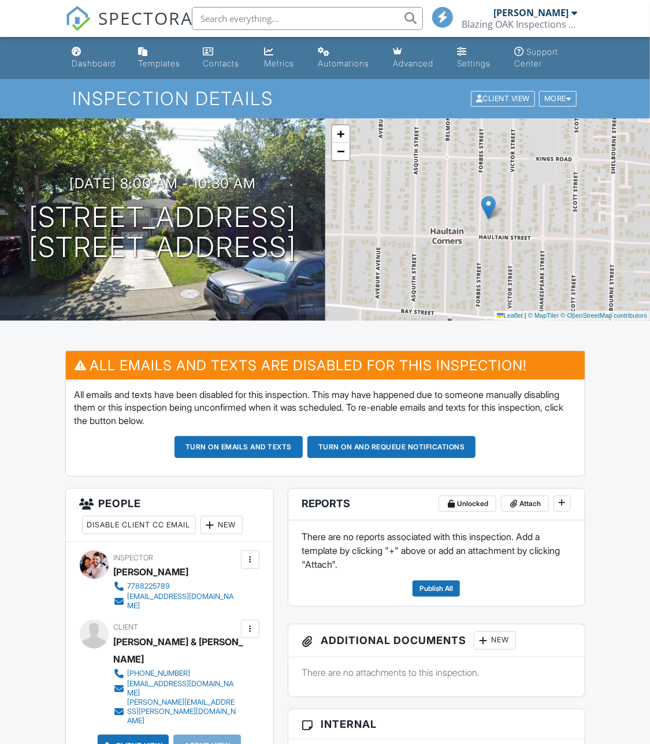
click at [156, 180] on div "09/29/2025 8:00 am - 10:30 am 2607 Forbes St Victoria, BC V8R 4C2" at bounding box center [162, 219] width 325 height 87
click at [284, 288] on div "09/29/2025 8:00 am - 10:30 am 2607 Forbes St Victoria, BC V8R 4C2" at bounding box center [162, 219] width 325 height 202
click at [301, 205] on div at bounding box center [299, 215] width 23 height 21
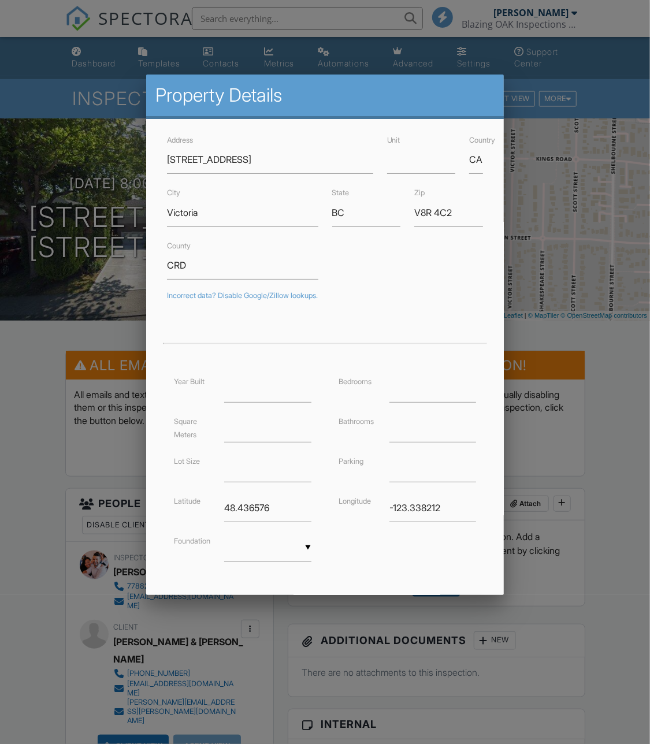
click at [24, 391] on div at bounding box center [325, 407] width 650 height 930
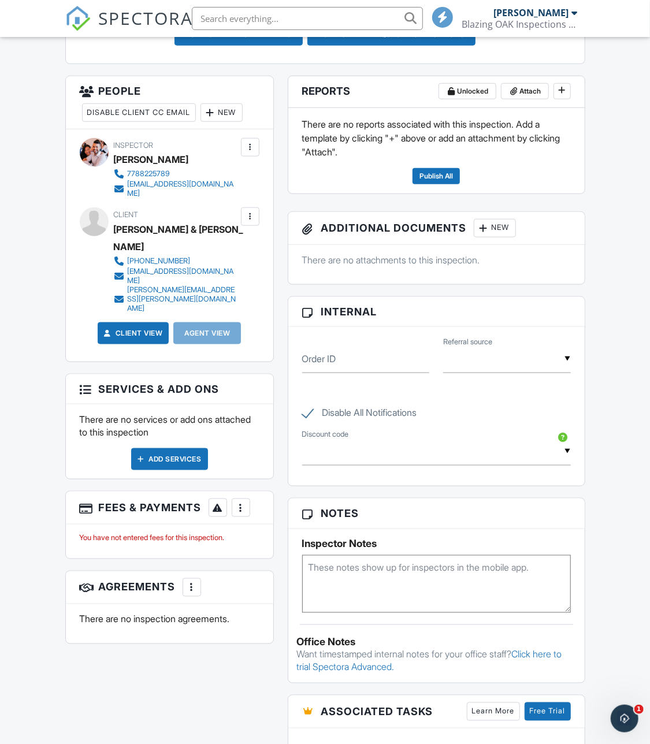
scroll to position [414, 0]
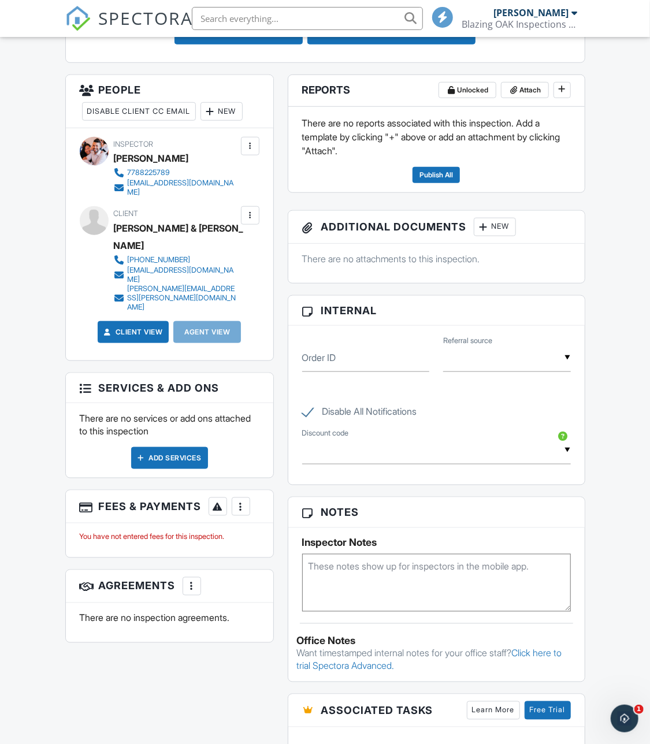
click at [574, 82] on header "Reports Unlocked Attach" at bounding box center [436, 91] width 296 height 32
click at [565, 85] on icon at bounding box center [562, 89] width 7 height 8
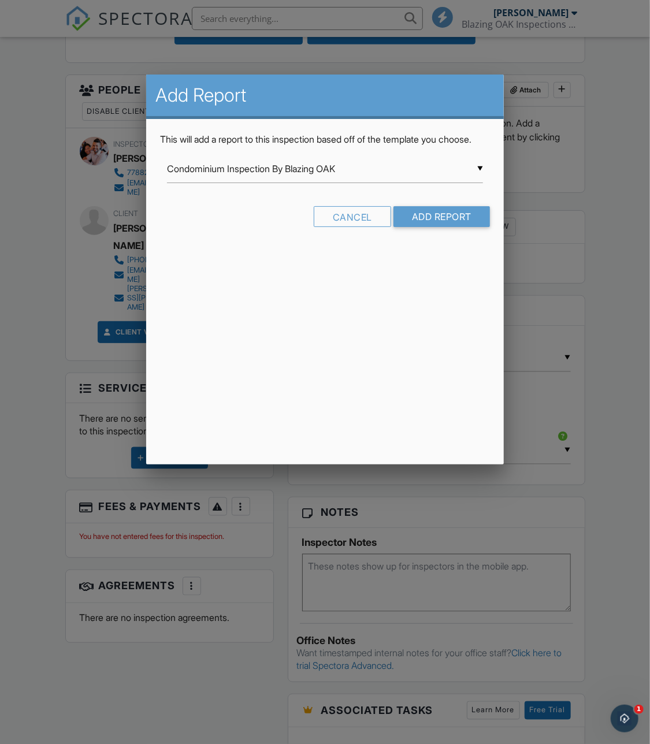
click at [365, 183] on div "▼ Condominium Inspection By Blazing OAK Condominium Inspection By Blazing OAK R…" at bounding box center [325, 169] width 316 height 28
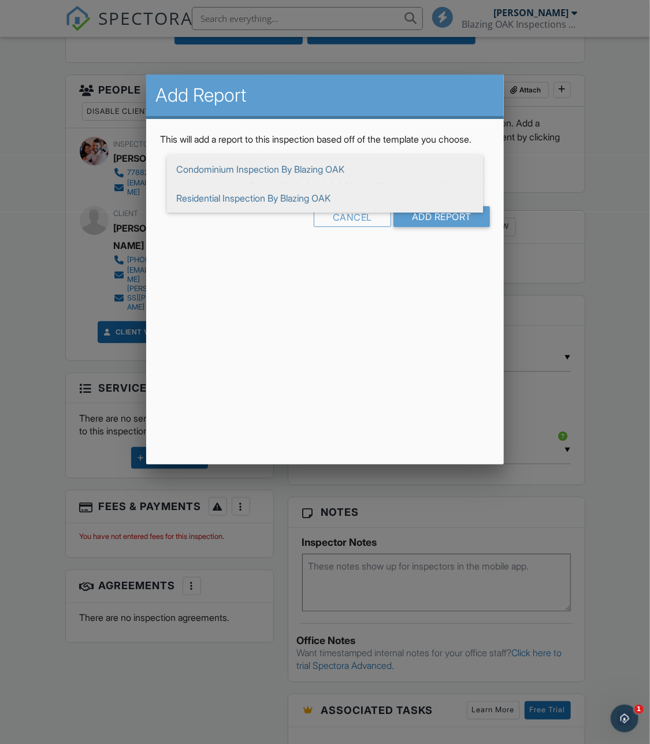
click at [343, 213] on span "Residential Inspection By Blazing OAK" at bounding box center [325, 198] width 316 height 29
type input "Residential Inspection By Blazing OAK"
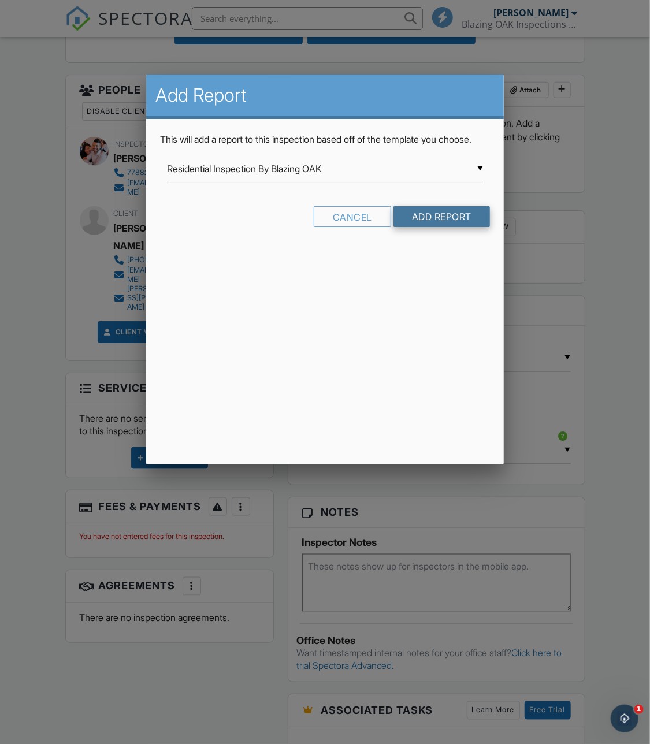
click at [418, 227] on input "Add Report" at bounding box center [442, 216] width 97 height 21
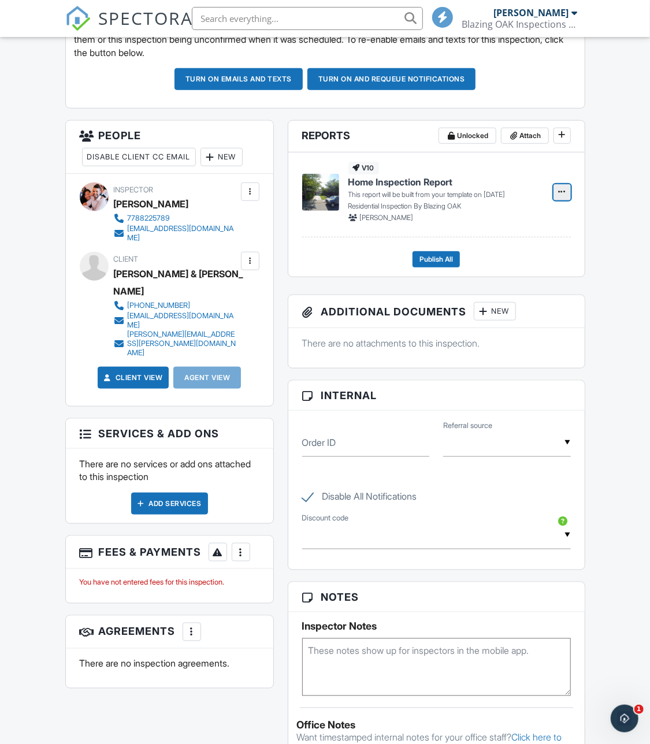
click at [559, 194] on icon at bounding box center [562, 192] width 7 height 8
click at [501, 214] on input "Build Now" at bounding box center [505, 222] width 118 height 26
click at [559, 192] on icon at bounding box center [562, 192] width 7 height 8
click at [520, 226] on input "Build Now" at bounding box center [505, 222] width 118 height 26
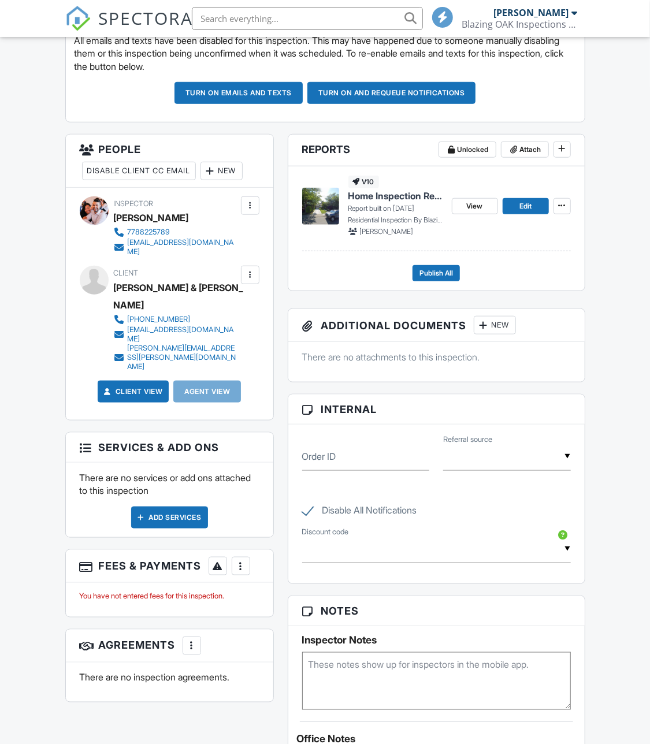
scroll to position [356, 0]
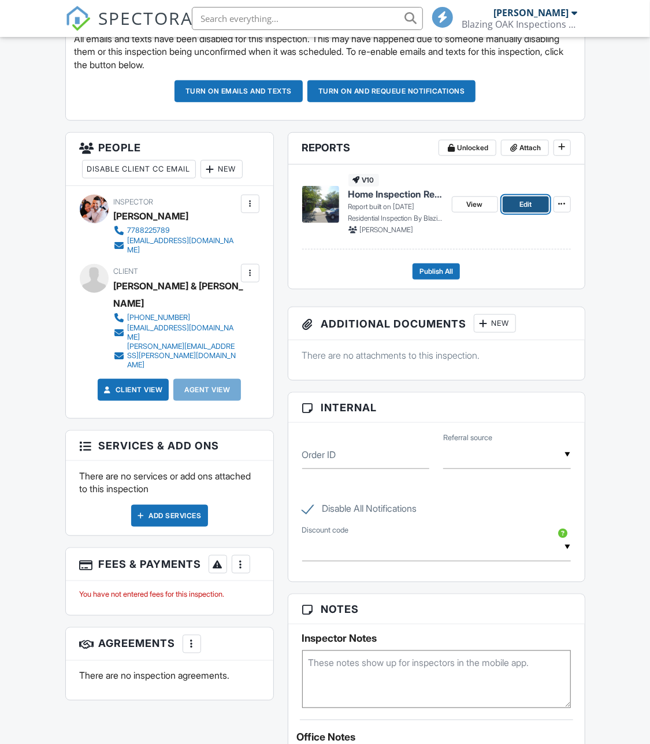
click at [535, 205] on link "Edit" at bounding box center [526, 204] width 46 height 16
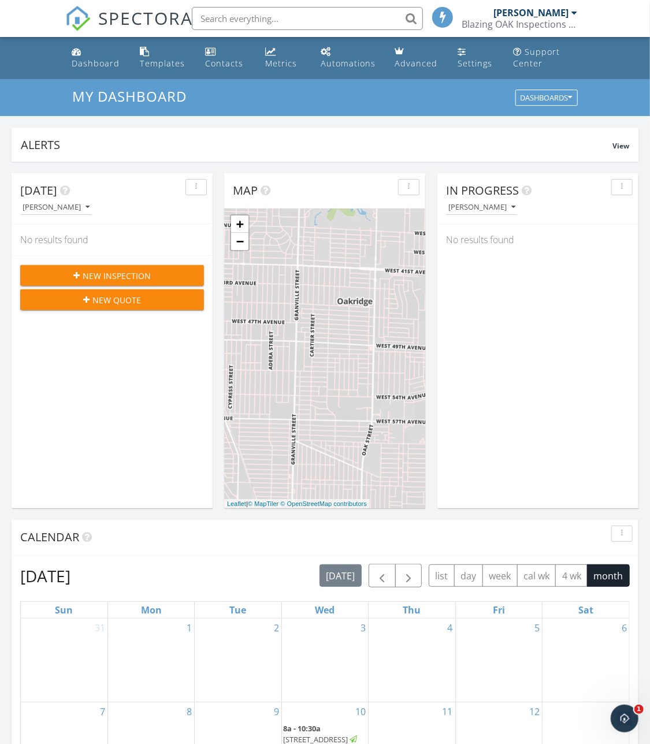
click at [169, 431] on div "[DATE] Blaze Bayley No results found New Inspection New Quote" at bounding box center [112, 340] width 201 height 335
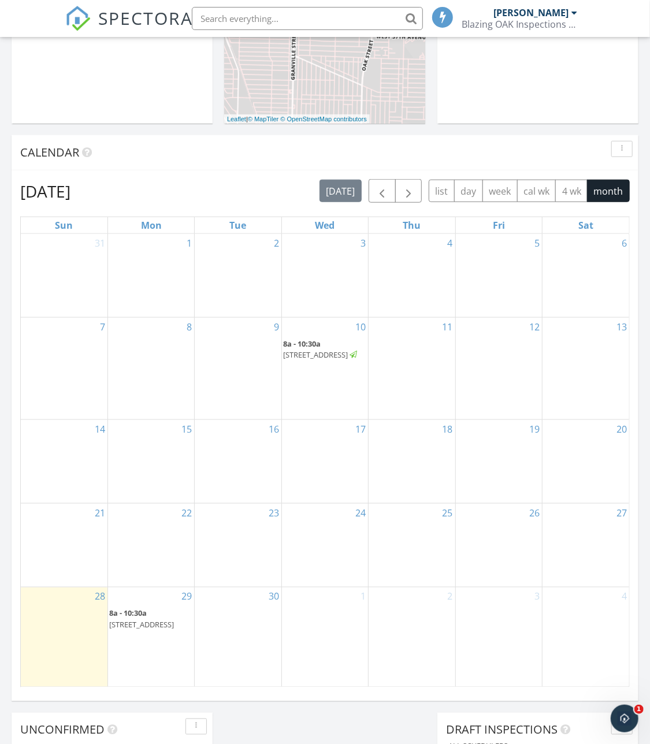
scroll to position [391, 0]
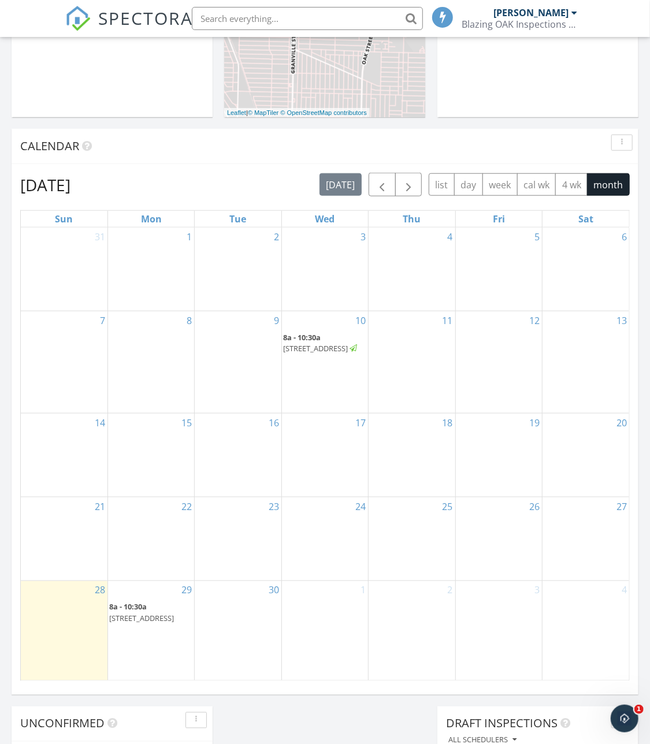
click at [299, 332] on span "8a - 10:30a" at bounding box center [302, 337] width 38 height 10
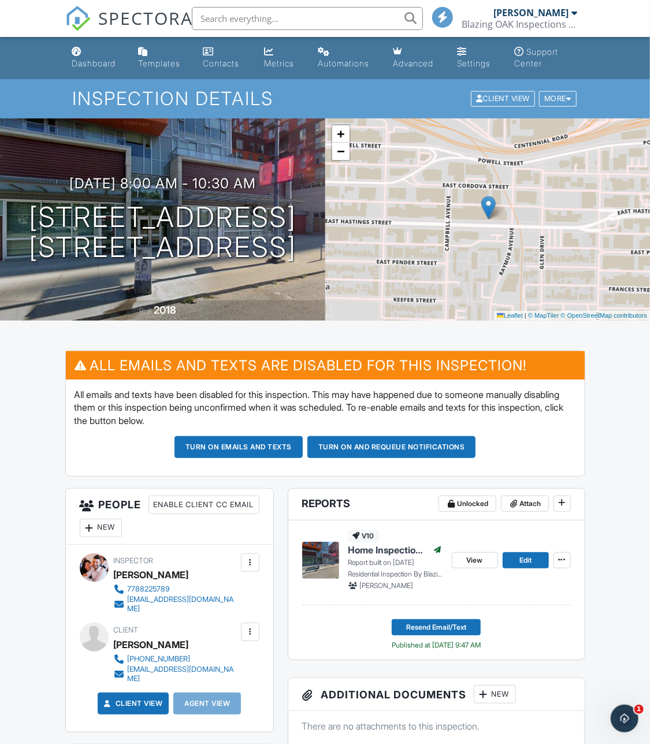
click at [90, 20] on img at bounding box center [77, 18] width 25 height 25
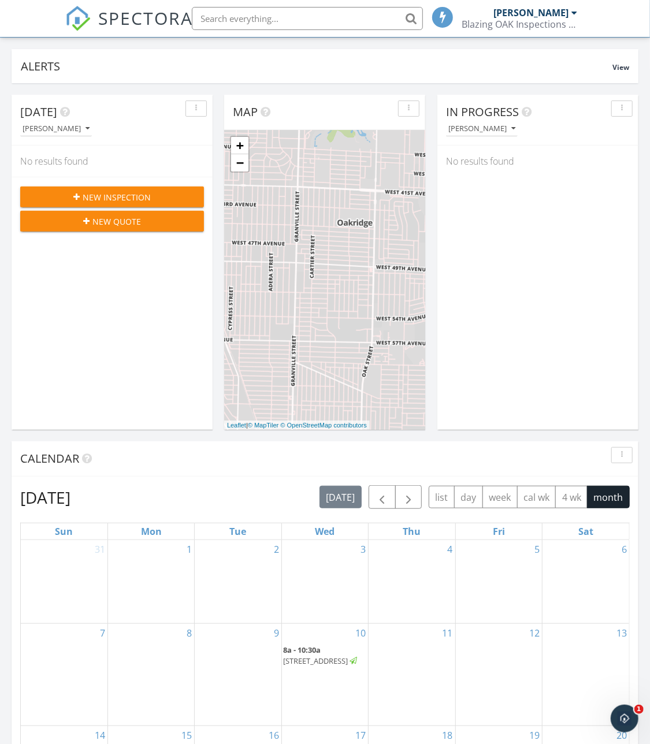
scroll to position [68, 0]
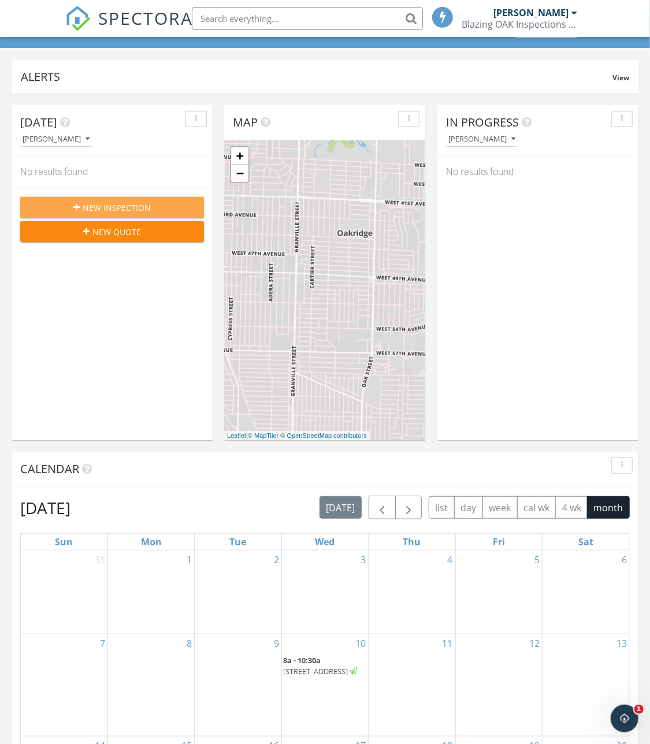
click at [115, 202] on span "New Inspection" at bounding box center [117, 208] width 68 height 12
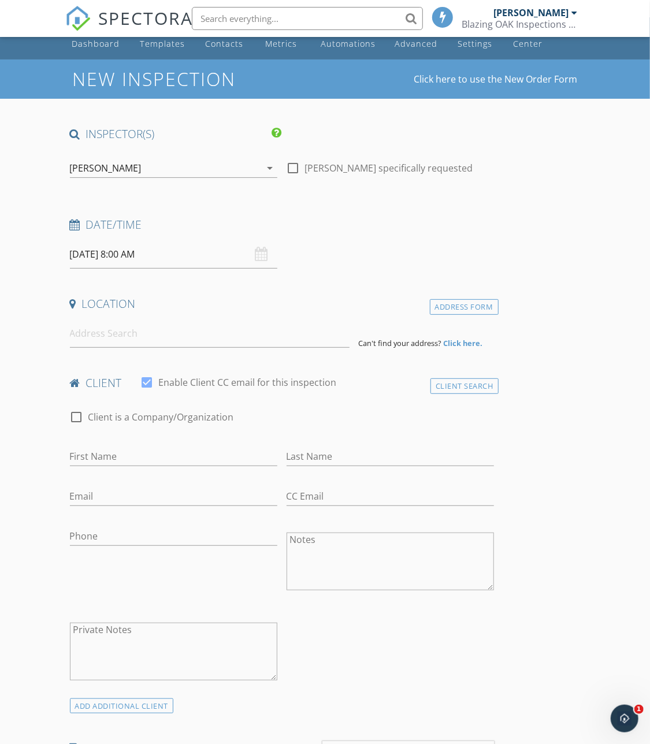
scroll to position [24, 0]
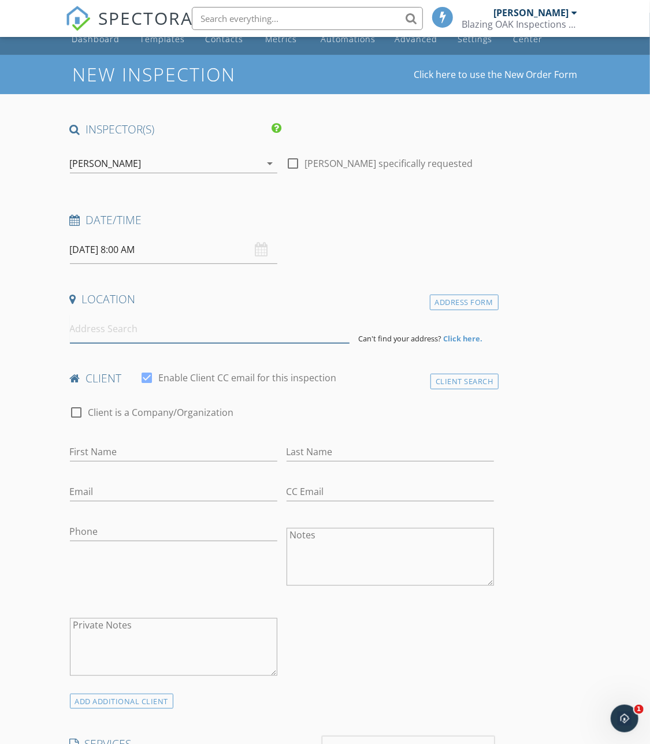
click at [252, 339] on input at bounding box center [210, 329] width 280 height 28
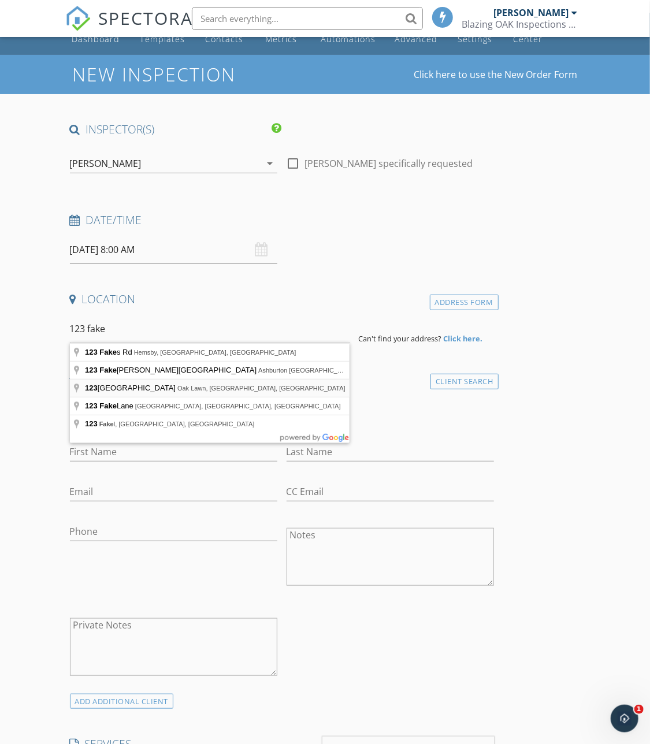
type input "123 Fake Street, Oak Lawn, IL, USA"
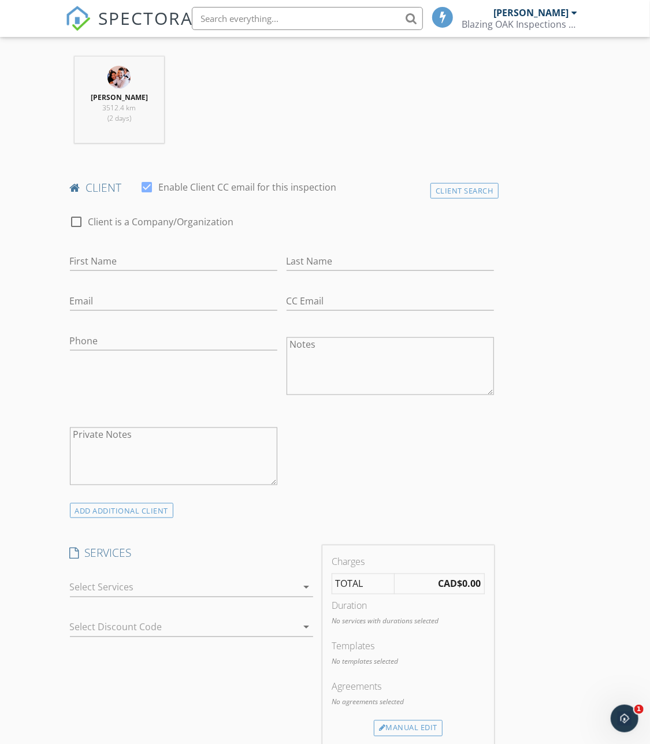
scroll to position [453, 0]
click at [119, 254] on input "First Name" at bounding box center [173, 259] width 207 height 19
type input "n"
type input "a"
type input "first name"
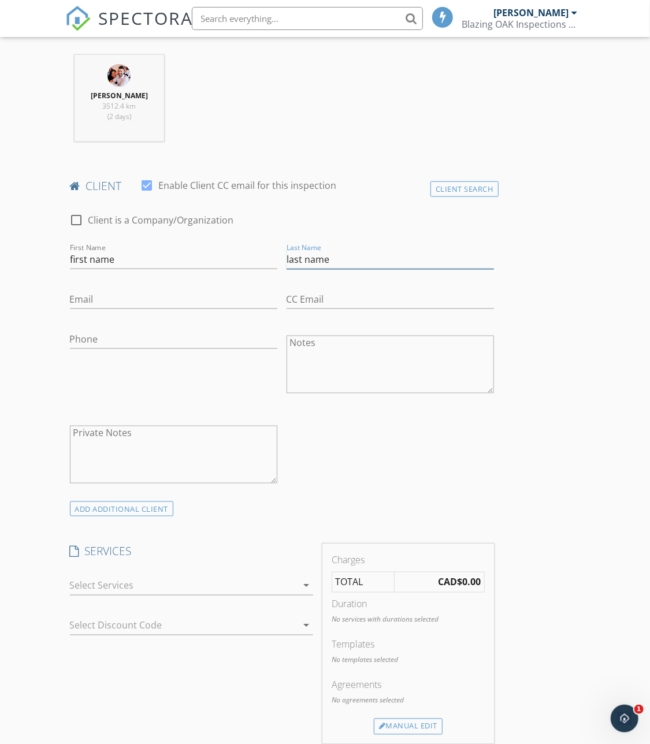
type input "last name"
click at [410, 426] on div "check_box_outline_blank Client is a Company/Organization First Name first name …" at bounding box center [281, 351] width 433 height 299
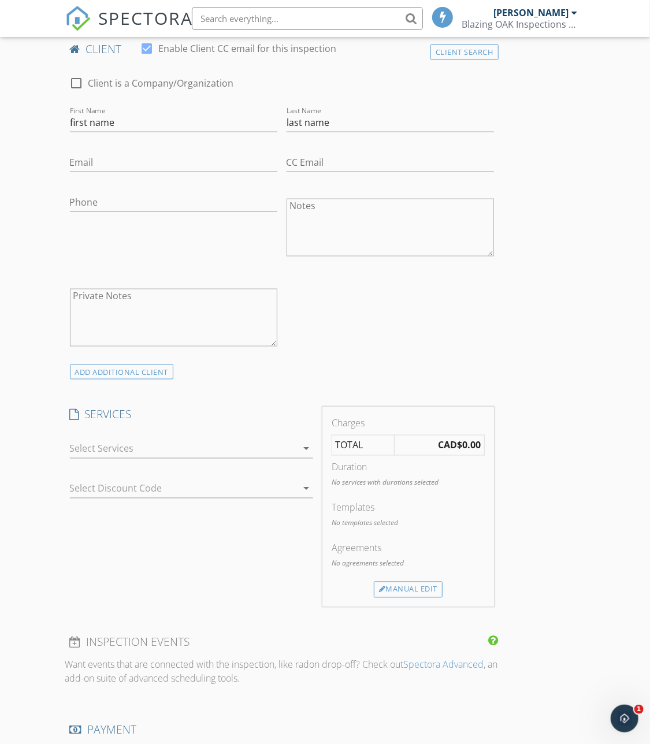
scroll to position [591, 0]
click at [285, 457] on div "arrow_drop_down" at bounding box center [192, 454] width 244 height 31
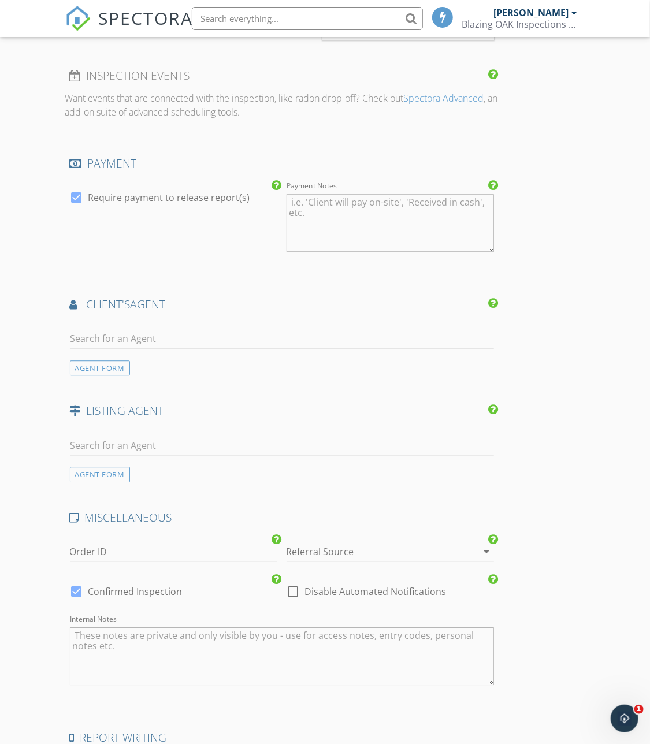
scroll to position [1227, 0]
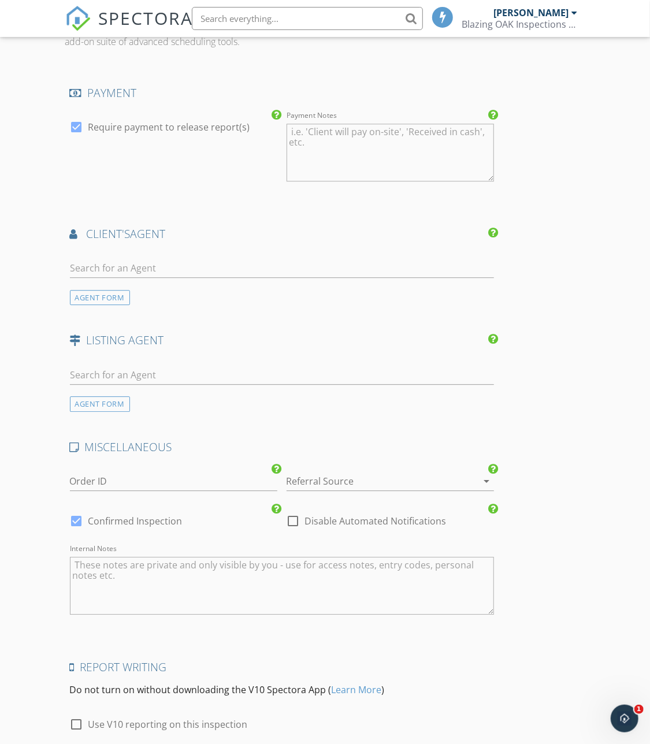
click at [287, 519] on div at bounding box center [294, 521] width 20 height 20
checkbox input "true"
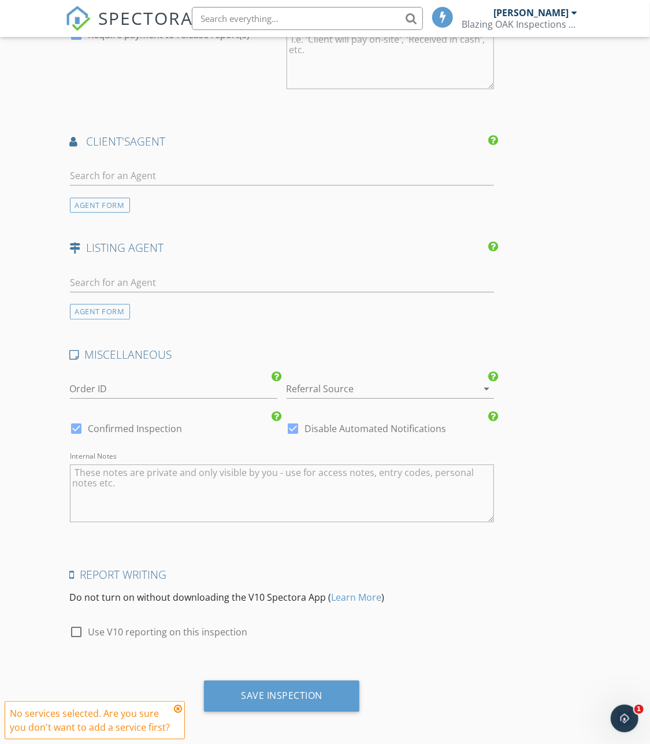
click at [150, 626] on label "Use V10 reporting on this inspection" at bounding box center [167, 632] width 159 height 12
checkbox input "true"
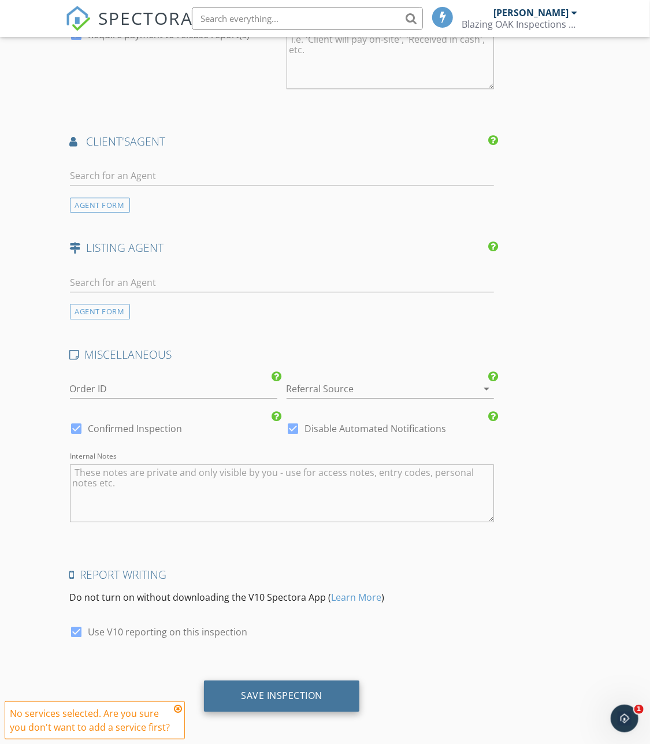
click at [280, 699] on div "Save Inspection" at bounding box center [281, 696] width 155 height 31
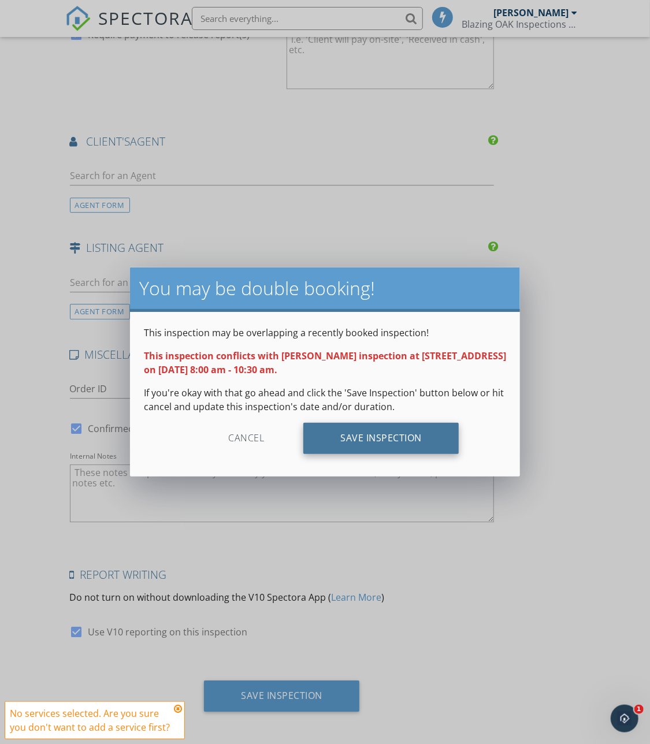
click at [399, 440] on div "Save Inspection" at bounding box center [380, 438] width 155 height 31
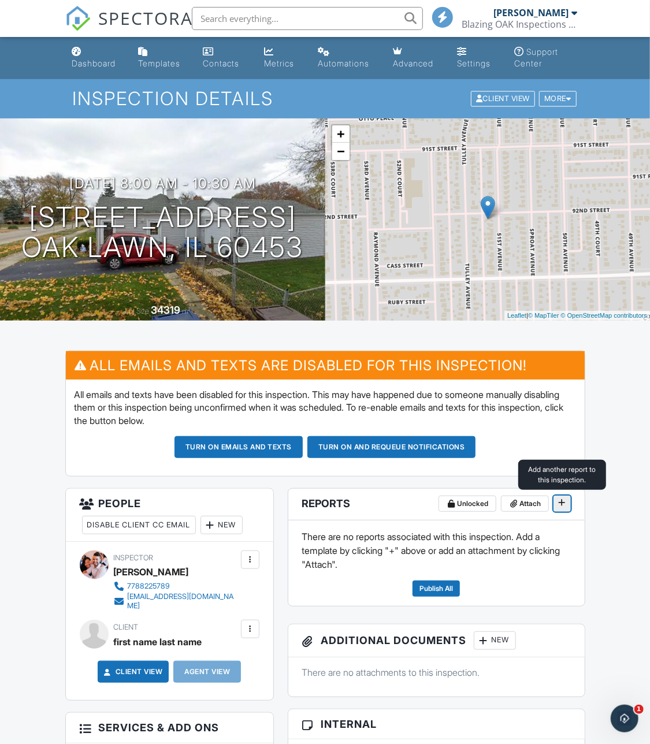
click at [558, 506] on span at bounding box center [563, 503] width 12 height 12
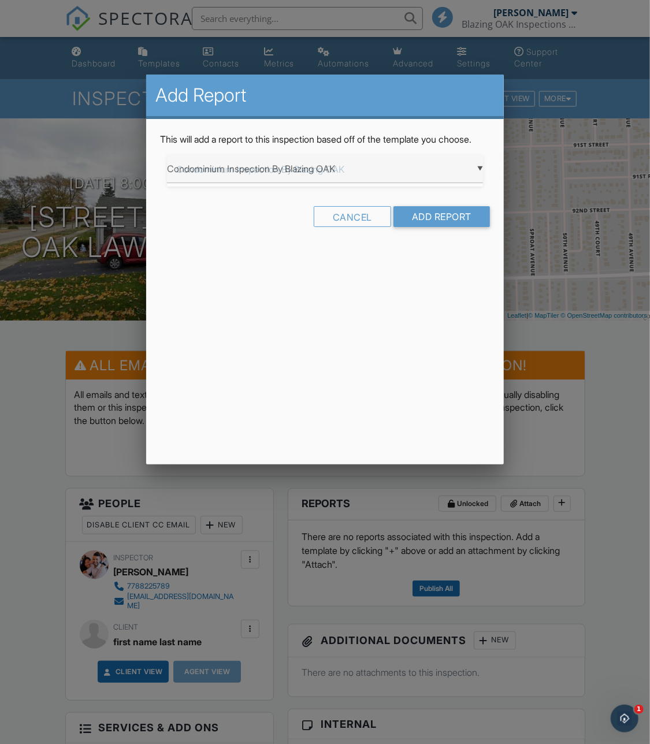
click at [384, 175] on div "▼ Condominium Inspection By Blazing OAK Condominium Inspection By Blazing OAK R…" at bounding box center [325, 169] width 316 height 28
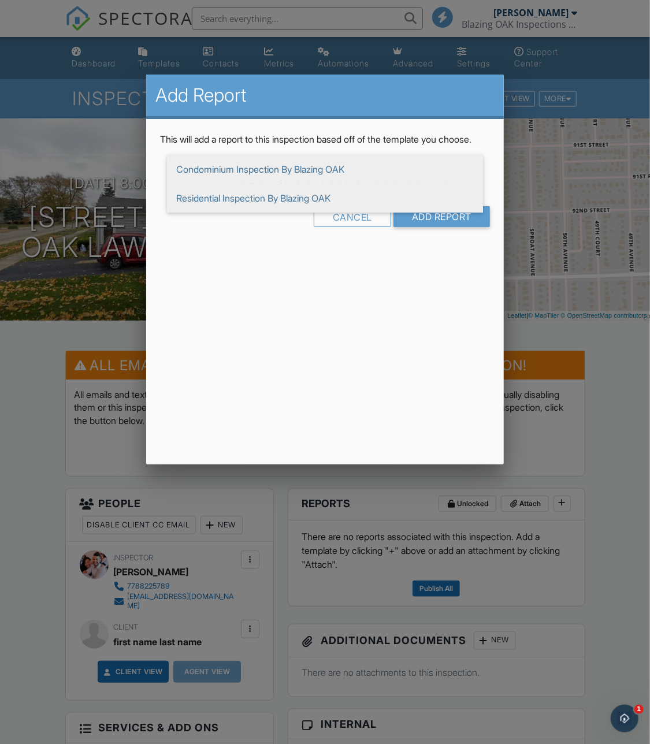
click at [372, 213] on span "Residential Inspection By Blazing OAK" at bounding box center [325, 198] width 316 height 29
type input "Residential Inspection By Blazing OAK"
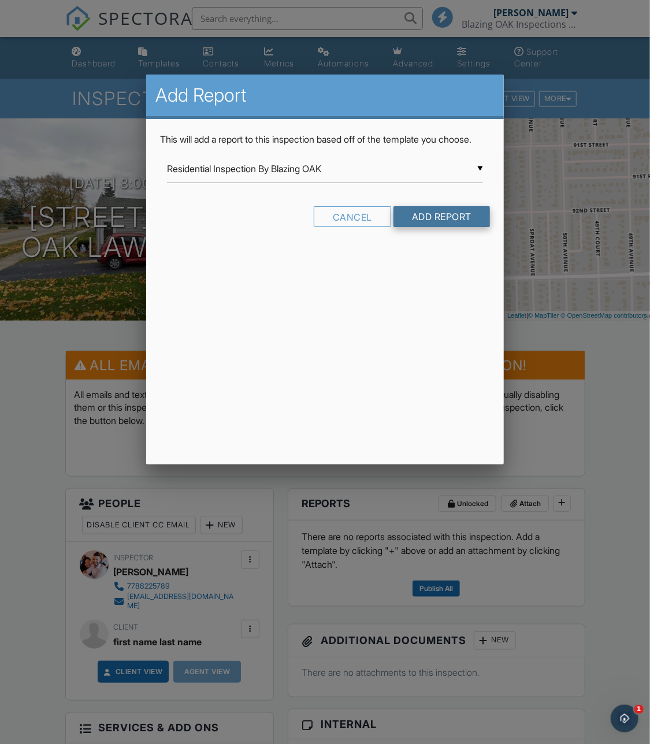
click at [435, 227] on input "Add Report" at bounding box center [442, 216] width 97 height 21
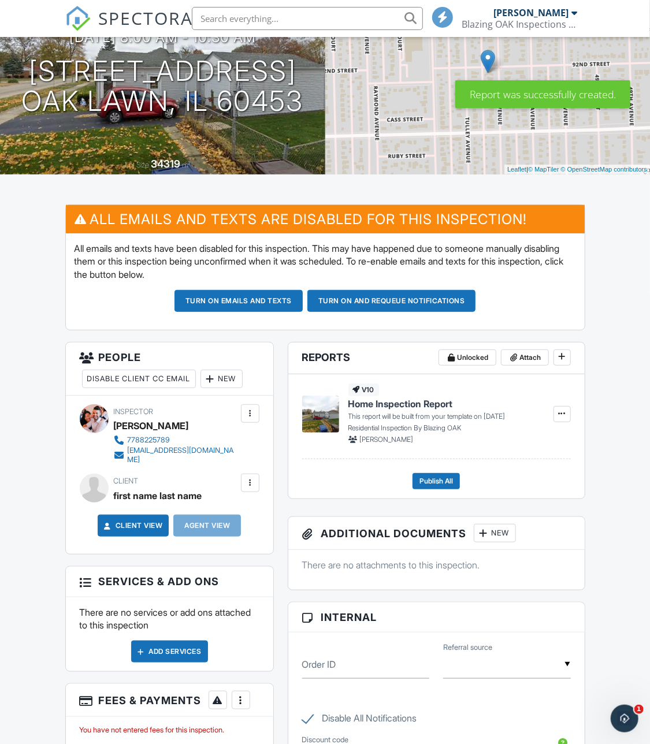
click at [402, 399] on span "Home Inspection Report" at bounding box center [400, 404] width 105 height 13
click at [358, 402] on span "Home Inspection Report" at bounding box center [400, 404] width 105 height 13
click at [559, 413] on icon at bounding box center [562, 414] width 7 height 8
click at [474, 391] on div "v10 Home Inspection Report This report will be built from your template on 09/2…" at bounding box center [443, 414] width 191 height 61
click at [551, 414] on div at bounding box center [560, 414] width 22 height 61
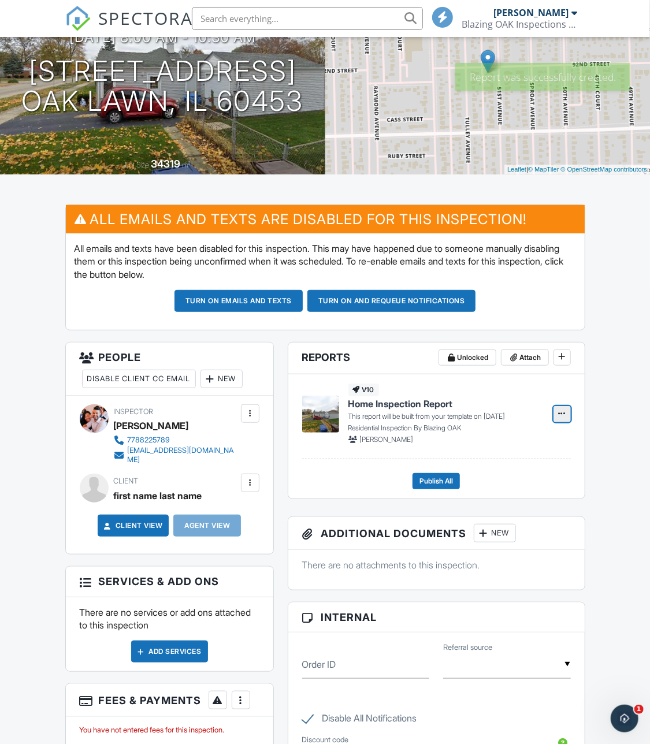
click at [560, 414] on icon at bounding box center [562, 414] width 7 height 8
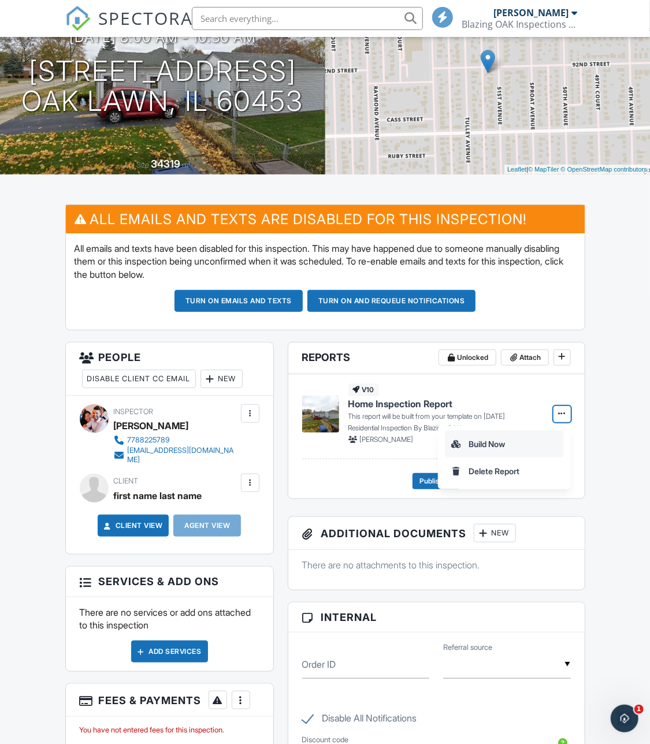
click at [527, 441] on input "Build Now" at bounding box center [505, 444] width 118 height 26
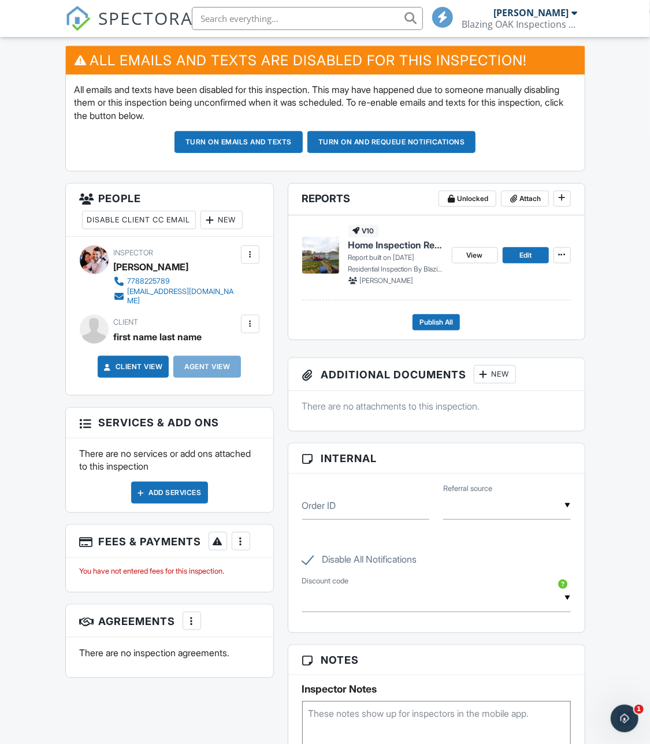
scroll to position [311, 0]
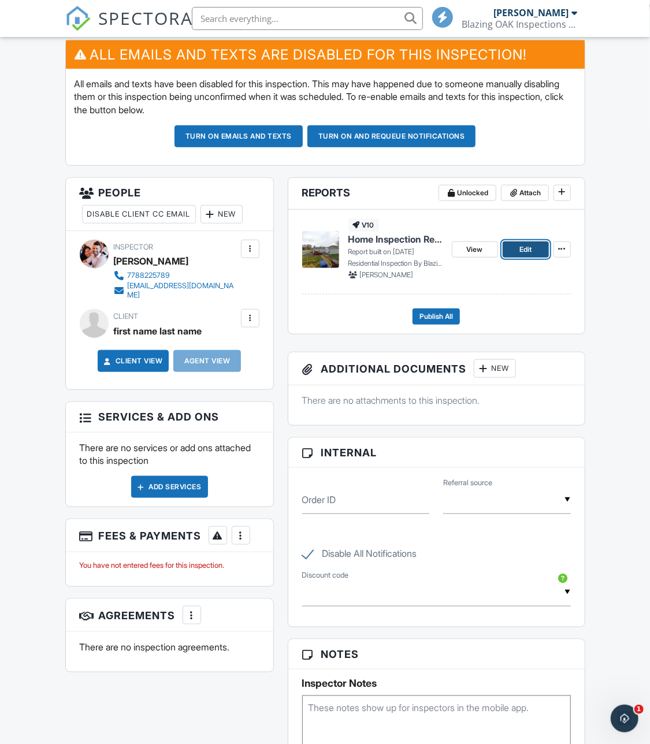
click at [513, 253] on link "Edit" at bounding box center [526, 250] width 46 height 16
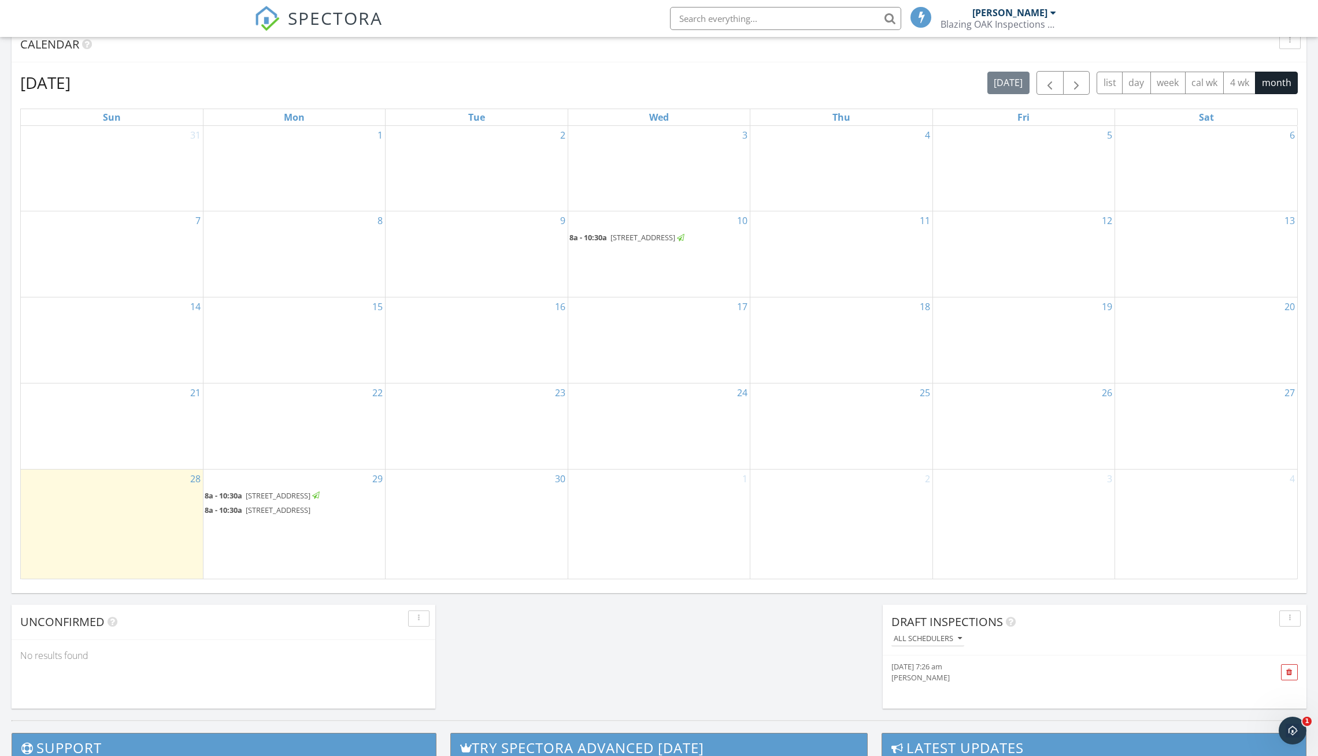
scroll to position [687, 0]
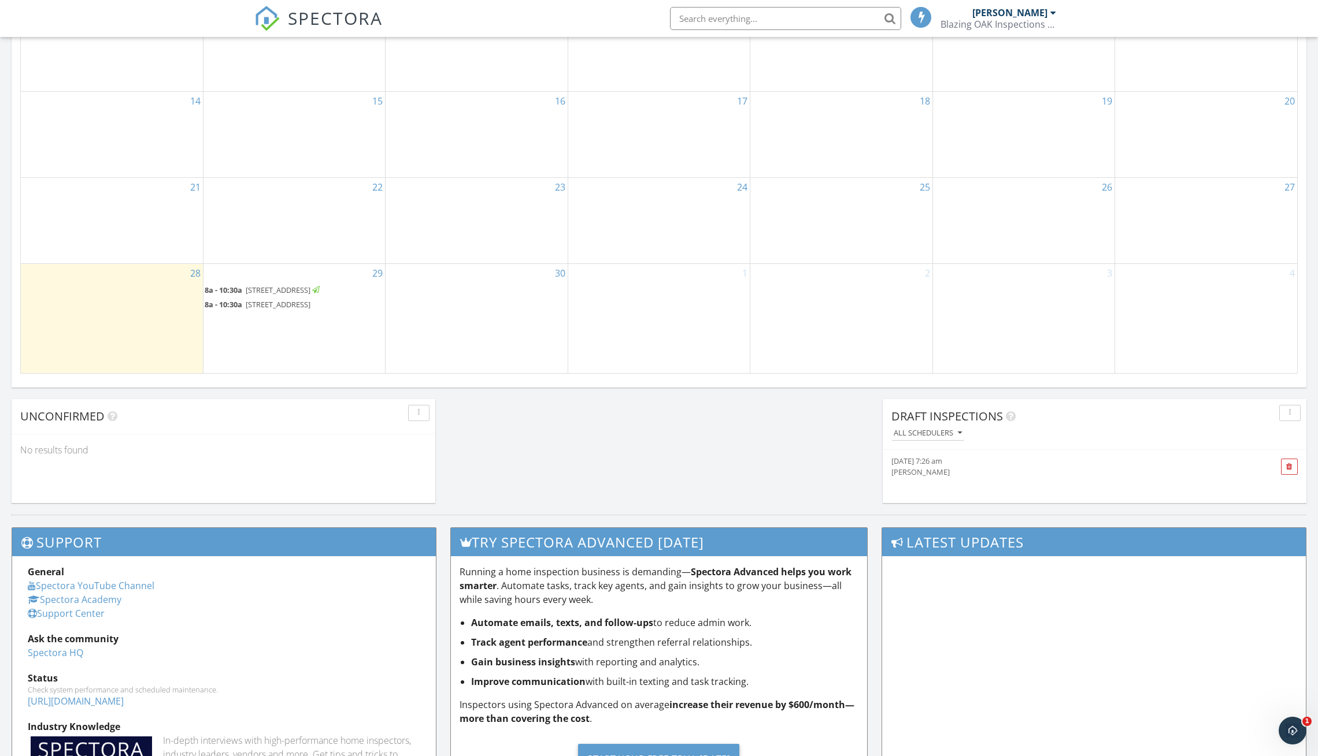
click at [301, 291] on span "[STREET_ADDRESS]" at bounding box center [278, 290] width 65 height 10
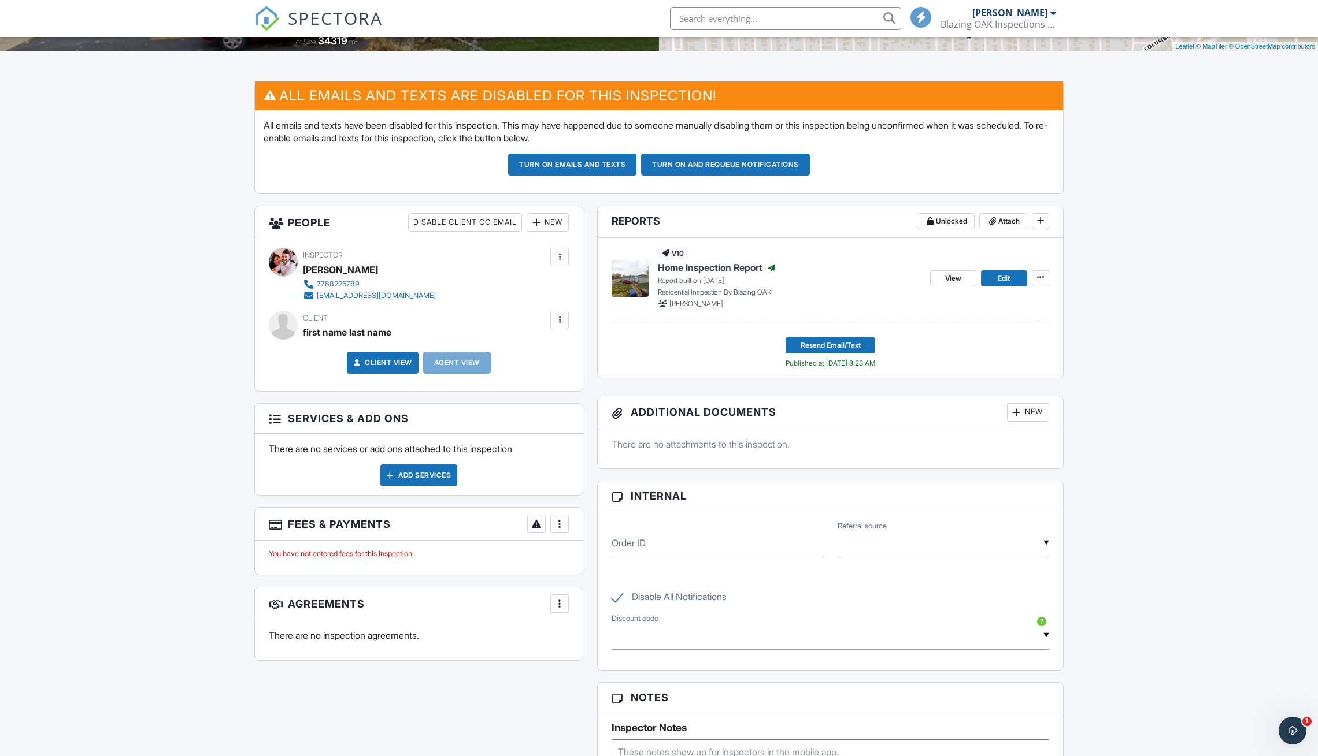
scroll to position [259, 0]
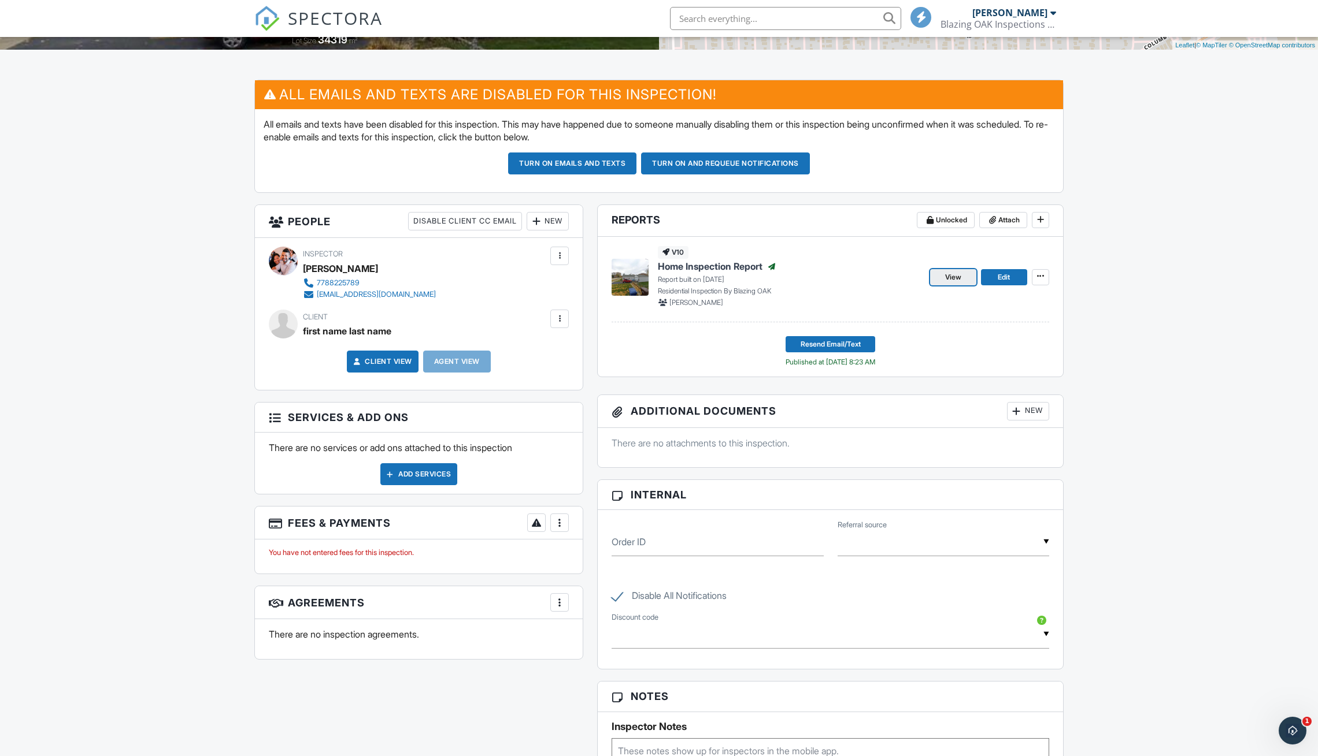
click link "View"
